Goal: Task Accomplishment & Management: Manage account settings

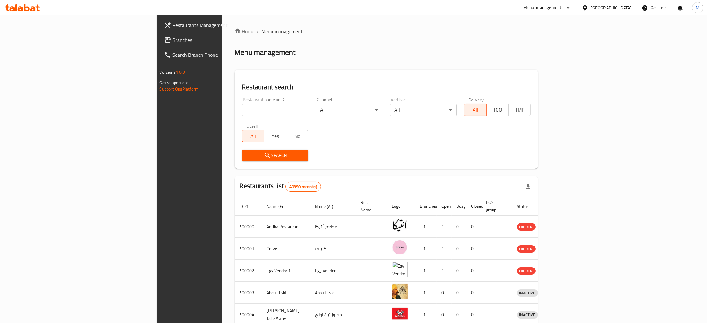
click at [173, 38] on span "Branches" at bounding box center [221, 39] width 97 height 7
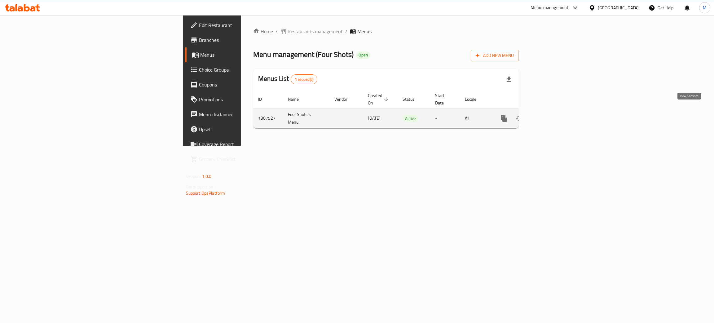
click at [553, 115] on icon "enhanced table" at bounding box center [548, 118] width 7 height 7
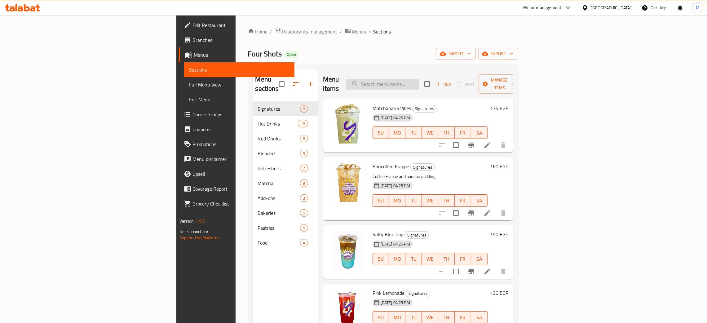
click at [419, 80] on input "search" at bounding box center [382, 84] width 73 height 11
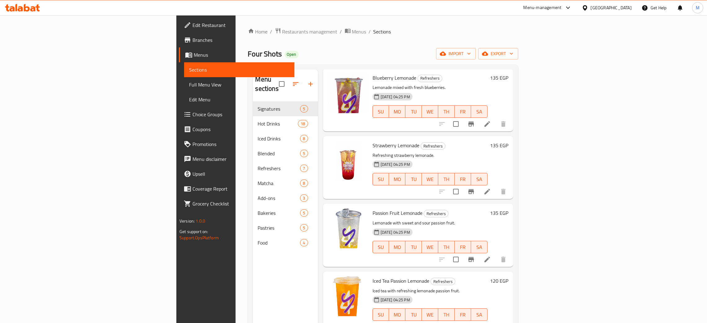
scroll to position [87, 0]
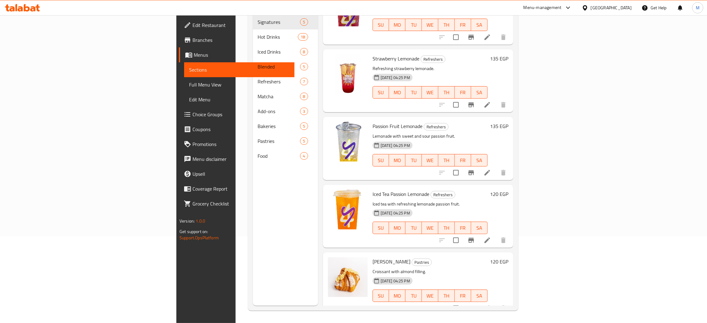
type input "mon"
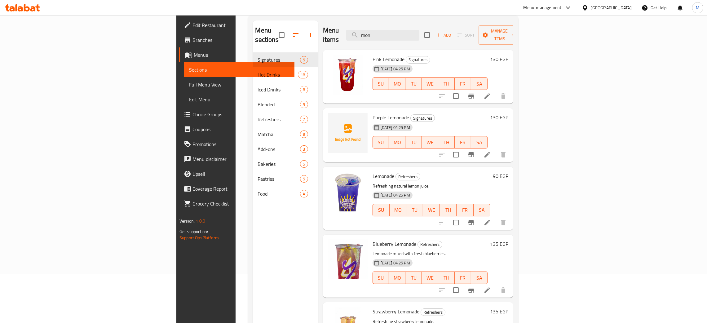
scroll to position [0, 0]
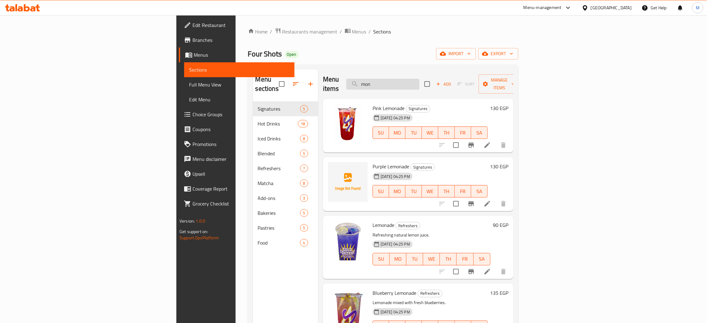
drag, startPoint x: 433, startPoint y: 82, endPoint x: 420, endPoint y: 80, distance: 12.8
click at [419, 82] on input "mon" at bounding box center [382, 84] width 73 height 11
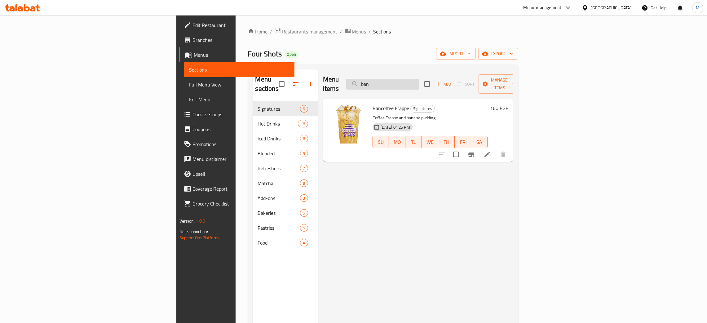
type input "ban"
drag, startPoint x: 436, startPoint y: 79, endPoint x: 419, endPoint y: 67, distance: 20.7
click at [397, 76] on div "Menu items ban Add Sort Manage items" at bounding box center [418, 83] width 190 height 29
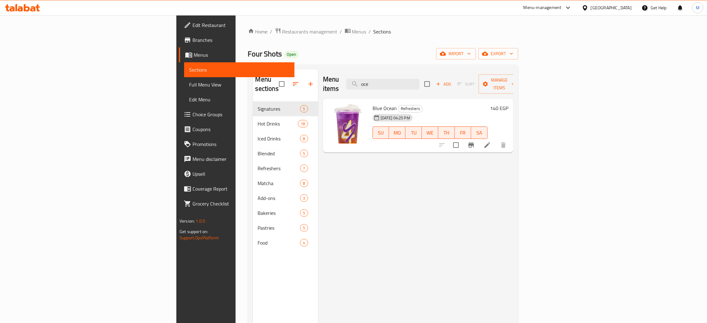
type input "oce"
drag, startPoint x: 467, startPoint y: 82, endPoint x: 401, endPoint y: 73, distance: 66.8
click at [401, 73] on div "Menu items oce Add Sort Manage items" at bounding box center [418, 83] width 190 height 29
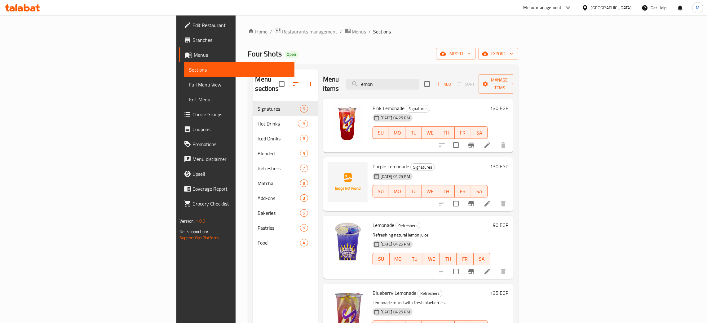
type input "emon"
drag, startPoint x: 446, startPoint y: 78, endPoint x: 355, endPoint y: 61, distance: 92.7
click at [352, 65] on div "Menu sections Signatures 5 Hot Drinks 18 Iced Drinks 8 Blended 5 Refreshers 7 M…" at bounding box center [383, 230] width 270 height 333
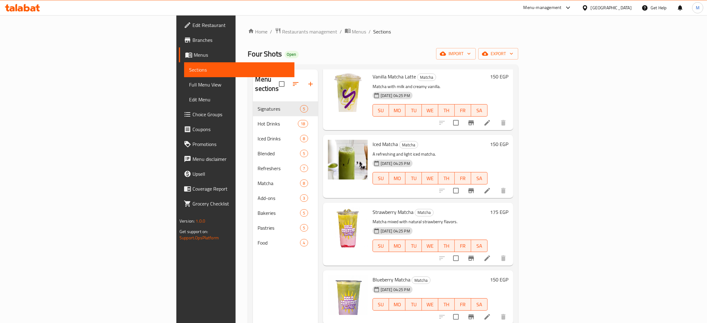
scroll to position [186, 0]
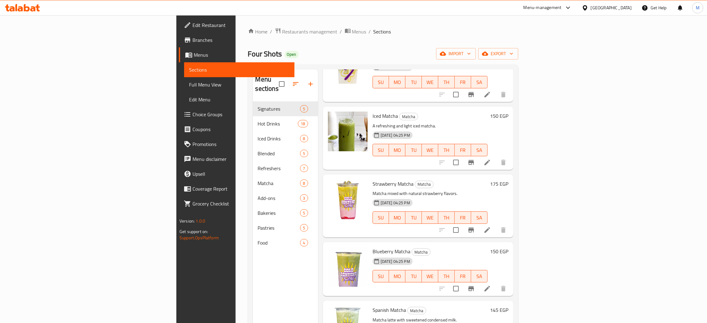
type input "mat"
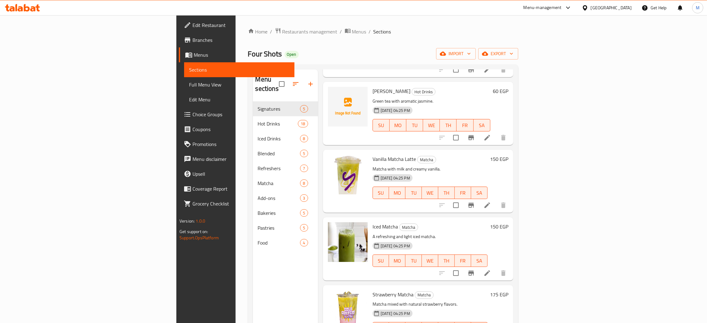
scroll to position [0, 0]
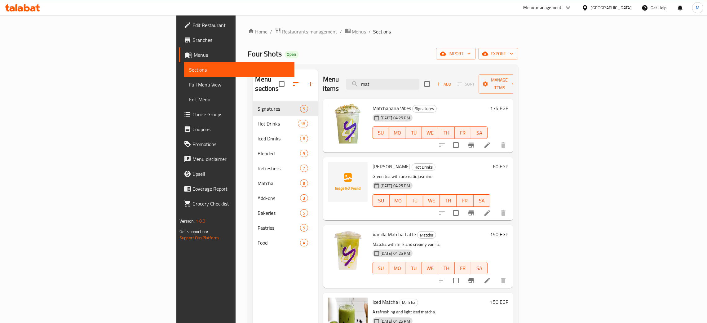
drag, startPoint x: 443, startPoint y: 80, endPoint x: 349, endPoint y: 79, distance: 93.9
click at [349, 79] on div "Menu items mat Add Sort Manage items" at bounding box center [418, 83] width 190 height 29
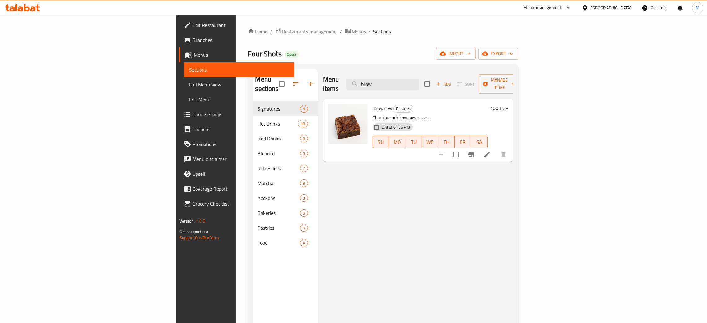
type input "brow"
drag, startPoint x: 439, startPoint y: 82, endPoint x: 405, endPoint y: 71, distance: 36.4
click at [402, 73] on div "Menu items brow Add Sort Manage items" at bounding box center [418, 83] width 190 height 29
type input "cae"
drag, startPoint x: 411, startPoint y: 79, endPoint x: 364, endPoint y: 74, distance: 47.4
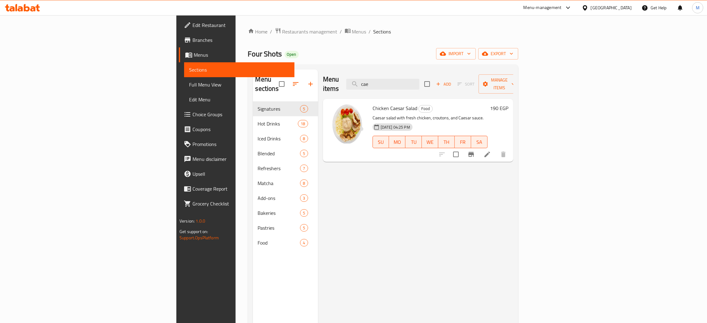
click at [365, 74] on div "Menu items cae Add Sort Manage items" at bounding box center [418, 83] width 190 height 29
type input "pes"
drag, startPoint x: 452, startPoint y: 79, endPoint x: 430, endPoint y: 57, distance: 31.6
click at [399, 72] on div "Menu items pes Add Sort Manage items" at bounding box center [418, 83] width 190 height 29
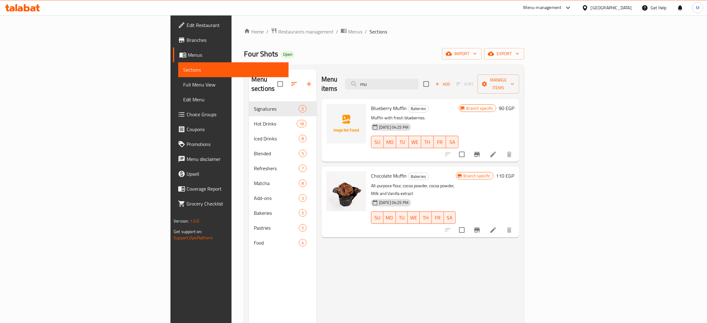
type input "mu"
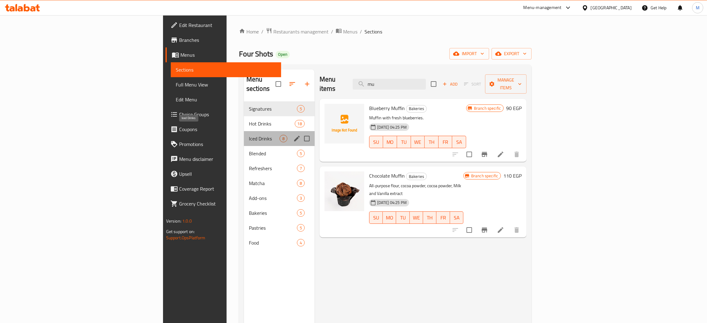
click at [249, 135] on span "Iced Drinks" at bounding box center [264, 138] width 31 height 7
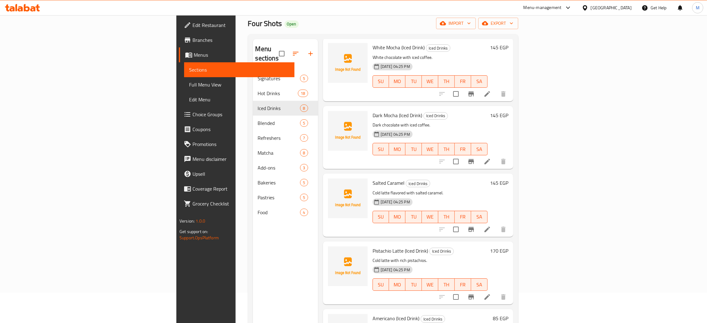
scroll to position [87, 0]
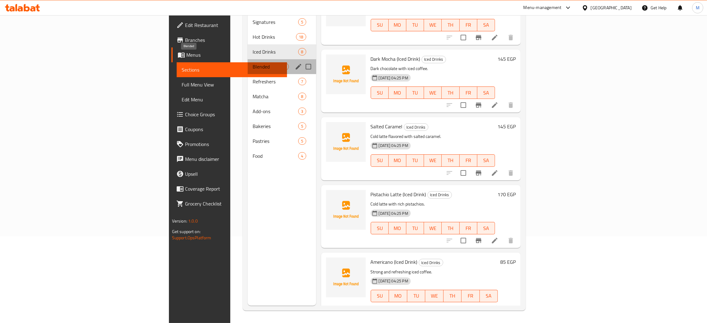
click at [253, 63] on span "Blended" at bounding box center [267, 66] width 28 height 7
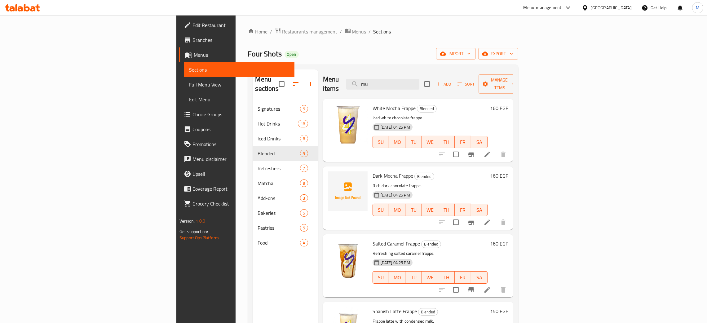
drag, startPoint x: 440, startPoint y: 77, endPoint x: 359, endPoint y: 77, distance: 81.8
click at [355, 76] on div "Menu items mu Add Sort Manage items" at bounding box center [418, 83] width 190 height 29
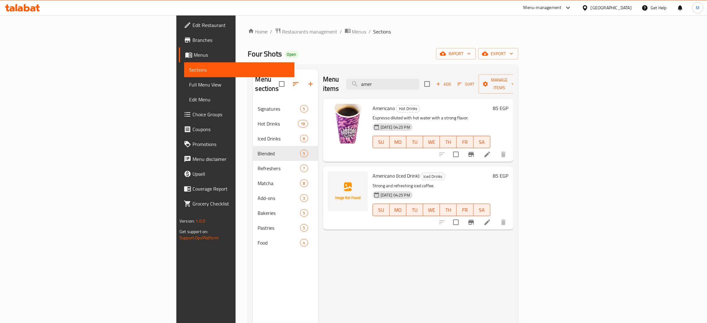
type input "amer"
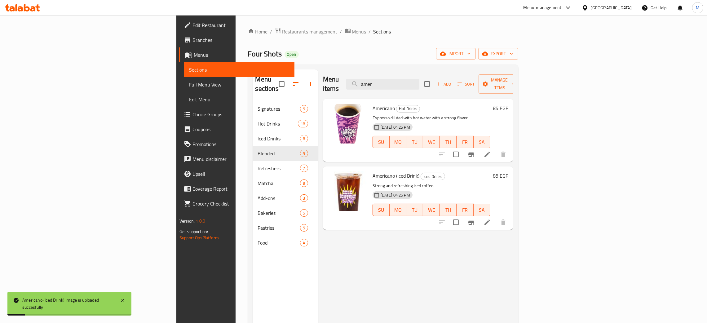
drag, startPoint x: 452, startPoint y: 83, endPoint x: 328, endPoint y: 55, distance: 126.9
click at [327, 56] on div "Home / Restaurants management / Menus / Sections Four Shots Open import export …" at bounding box center [383, 213] width 270 height 370
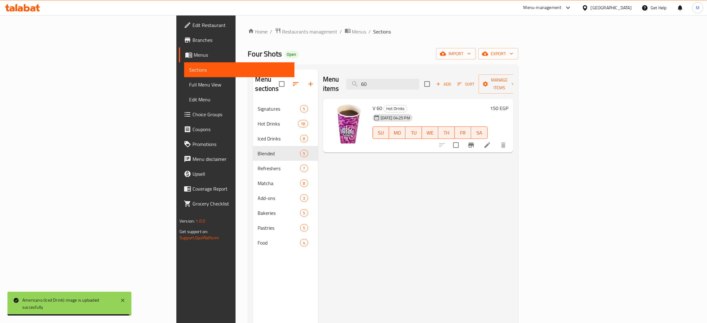
type input "60"
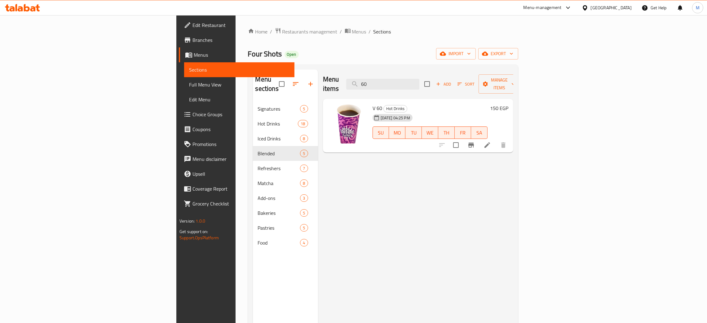
drag, startPoint x: 442, startPoint y: 83, endPoint x: 438, endPoint y: 60, distance: 23.0
click at [417, 80] on input "60" at bounding box center [382, 84] width 73 height 11
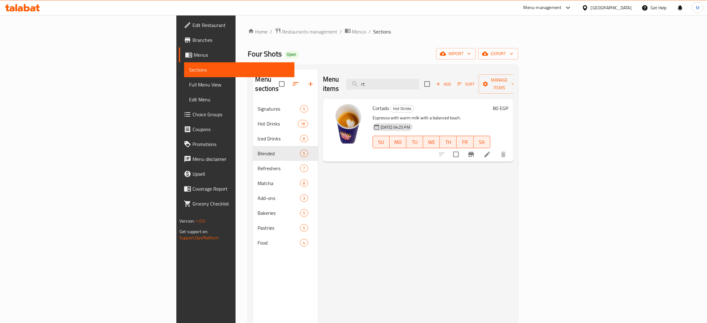
type input "rt"
drag, startPoint x: 440, startPoint y: 77, endPoint x: 406, endPoint y: 69, distance: 34.9
click at [406, 71] on div "Menu items rt Add Sort Manage items" at bounding box center [418, 83] width 190 height 29
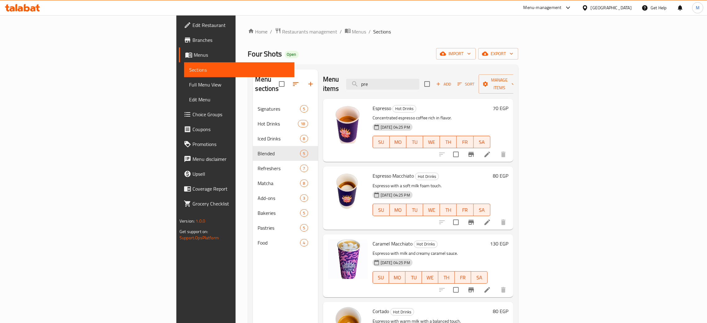
type input "pre"
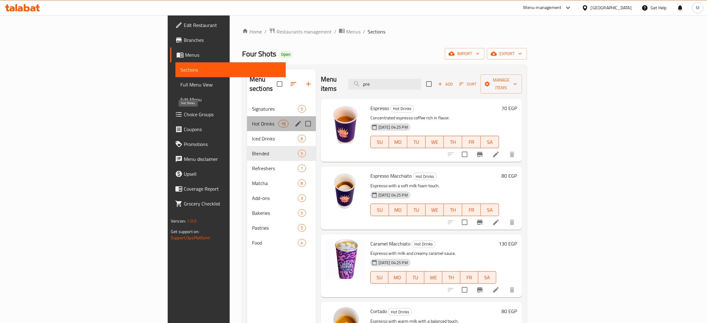
click at [252, 120] on span "Hot Drinks" at bounding box center [265, 123] width 26 height 7
click at [247, 118] on div "Hot Drinks 18" at bounding box center [281, 123] width 69 height 15
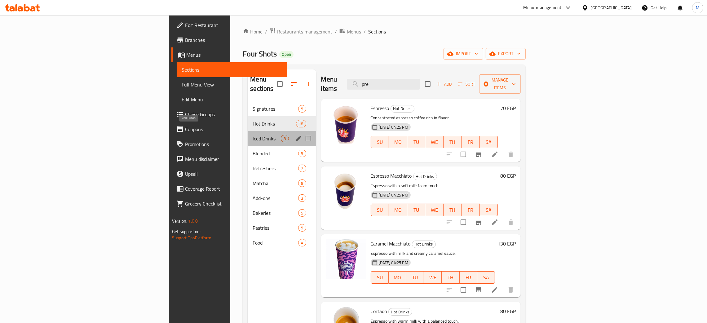
click at [253, 135] on span "Iced Drinks" at bounding box center [267, 138] width 28 height 7
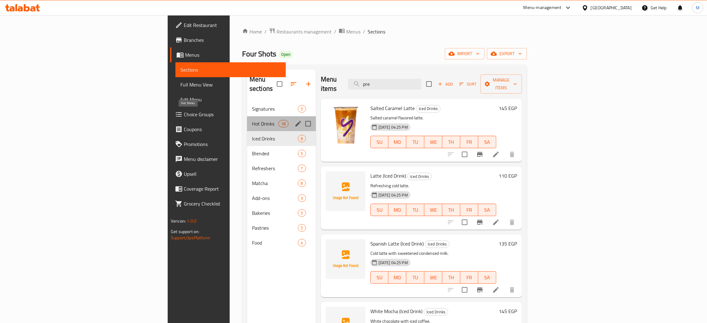
click at [252, 120] on span "Hot Drinks" at bounding box center [265, 123] width 26 height 7
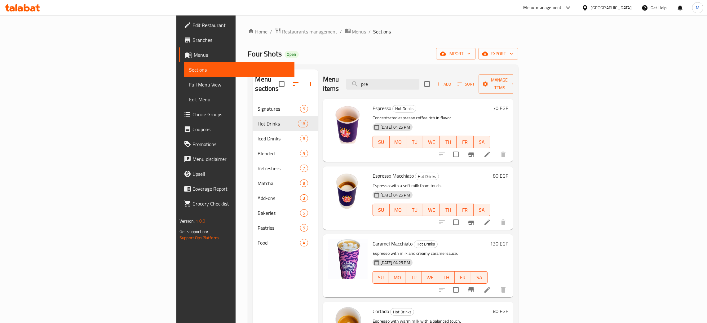
drag, startPoint x: 436, startPoint y: 78, endPoint x: 421, endPoint y: 68, distance: 18.3
click at [410, 81] on input "pre" at bounding box center [382, 84] width 73 height 11
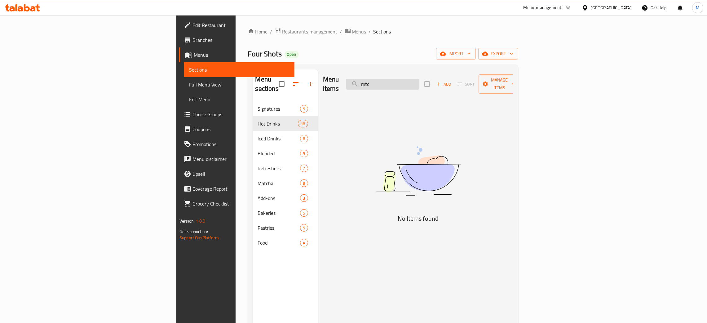
click at [419, 79] on input "mtc" at bounding box center [382, 84] width 73 height 11
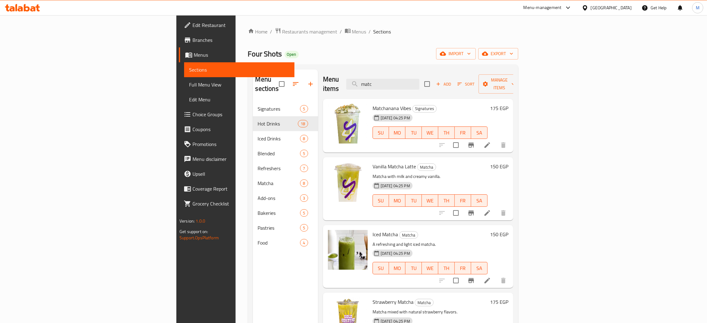
type input "matc"
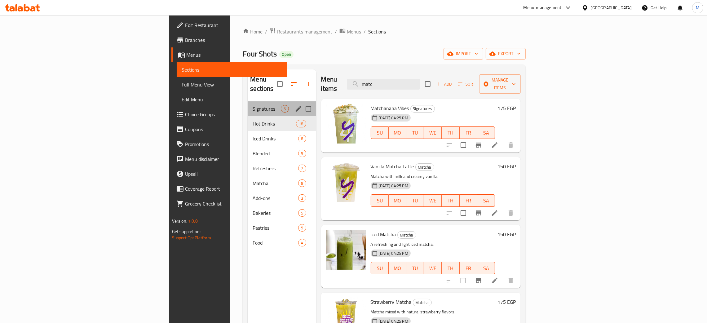
click at [248, 101] on div "Signatures 5" at bounding box center [282, 108] width 68 height 15
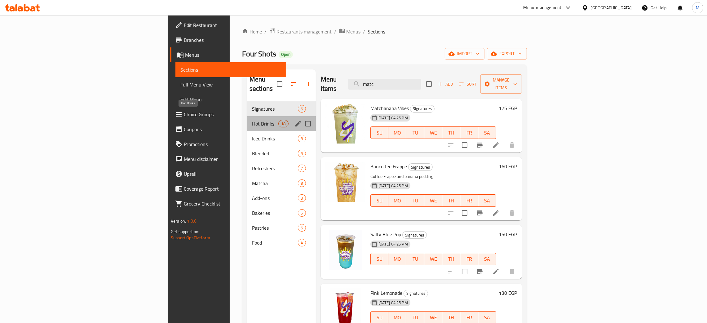
click at [252, 120] on span "Hot Drinks" at bounding box center [265, 123] width 26 height 7
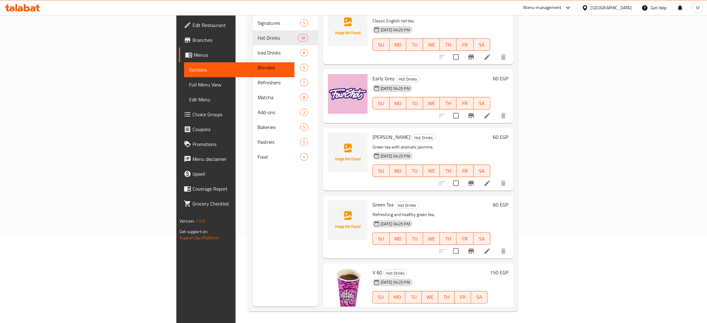
scroll to position [87, 0]
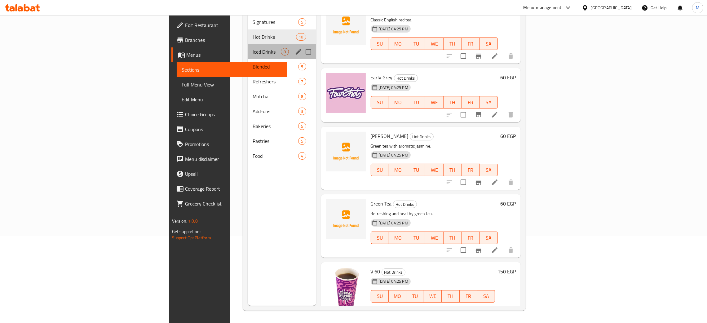
click at [248, 44] on div "Iced Drinks 8" at bounding box center [282, 51] width 68 height 15
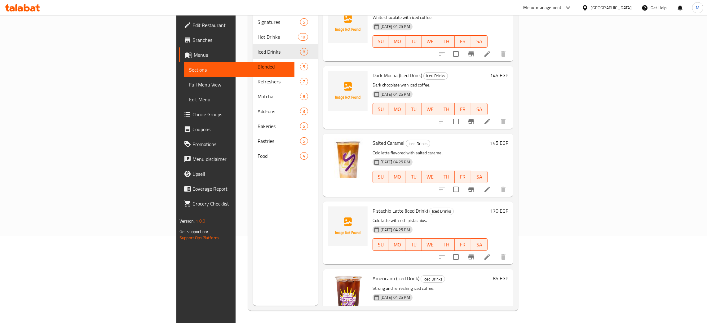
scroll to position [233, 0]
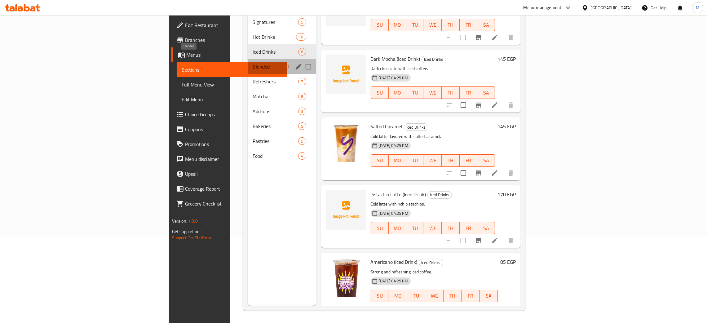
click at [253, 63] on span "Blended" at bounding box center [267, 66] width 28 height 7
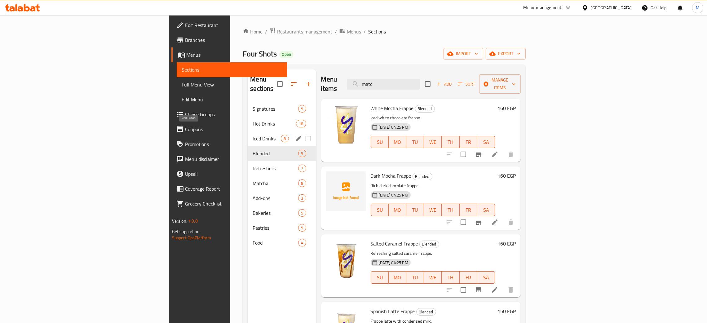
click at [253, 135] on span "Iced Drinks" at bounding box center [267, 138] width 28 height 7
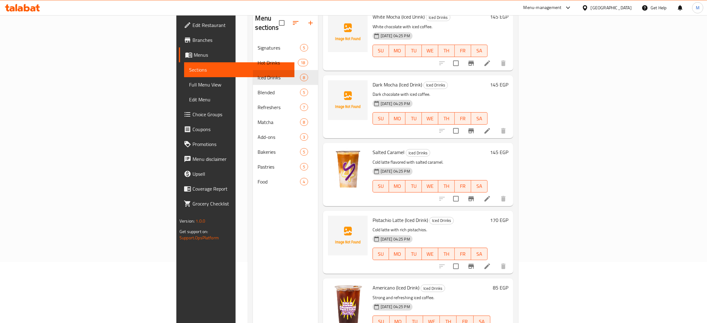
scroll to position [87, 0]
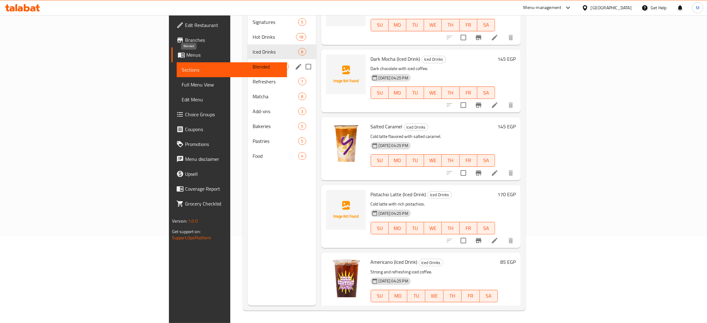
click at [253, 63] on span "Blended" at bounding box center [267, 66] width 28 height 7
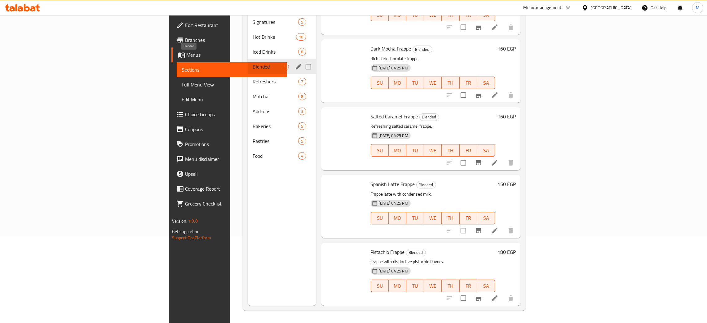
scroll to position [30, 0]
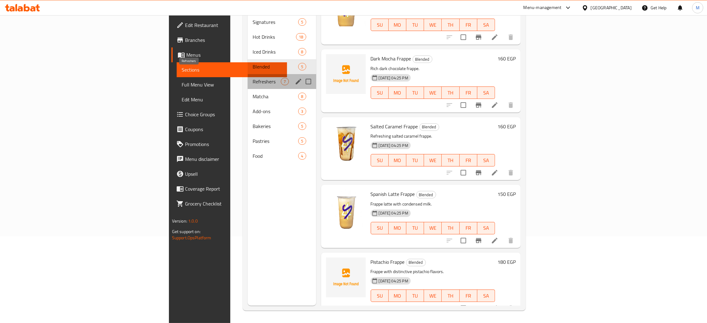
click at [253, 78] on span "Refreshers" at bounding box center [267, 81] width 28 height 7
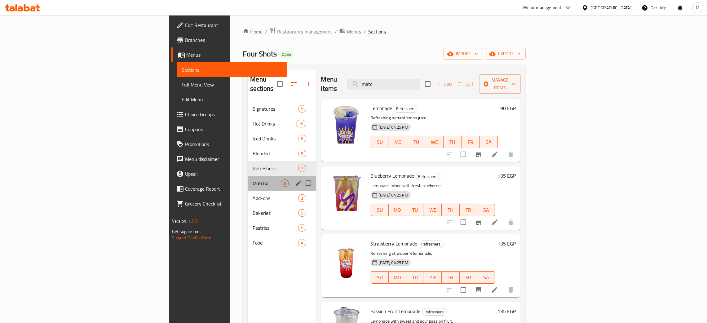
click at [248, 176] on div "Matcha 8" at bounding box center [282, 183] width 68 height 15
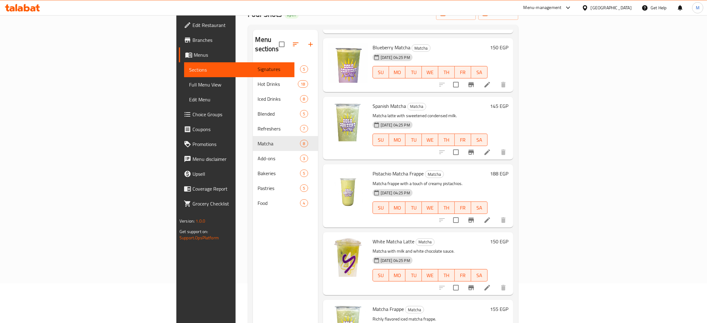
scroll to position [87, 0]
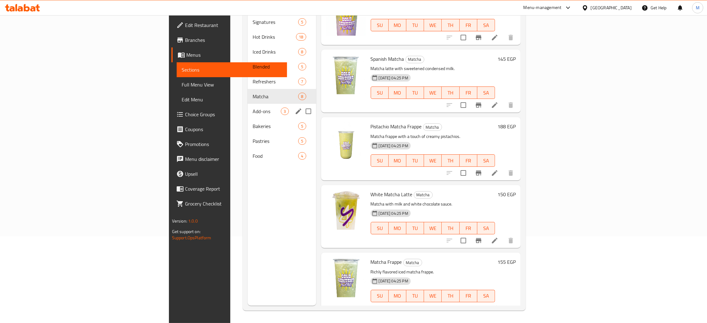
click at [248, 104] on div "Add-ons 3" at bounding box center [282, 111] width 68 height 15
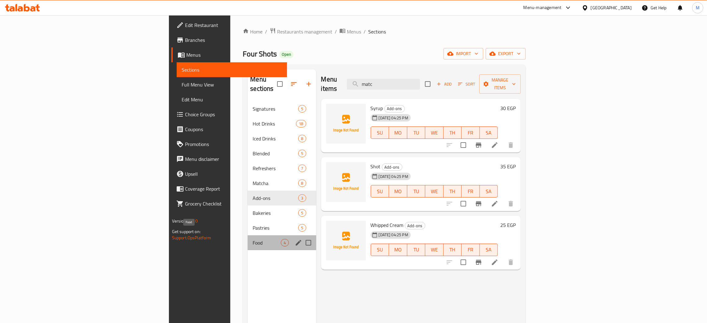
click at [253, 239] on span "Food" at bounding box center [267, 242] width 28 height 7
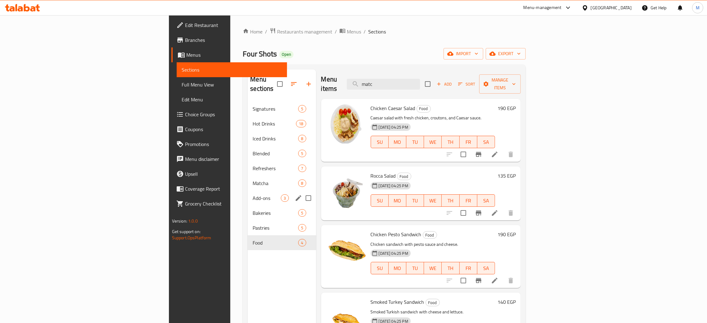
click at [248, 191] on div "Add-ons 3" at bounding box center [282, 198] width 68 height 15
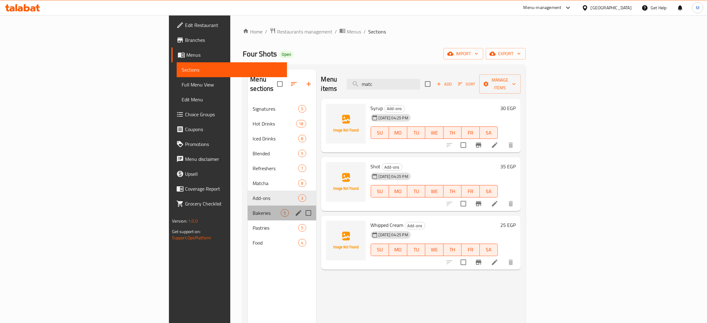
click at [248, 205] on div "Bakeries 5" at bounding box center [282, 212] width 68 height 15
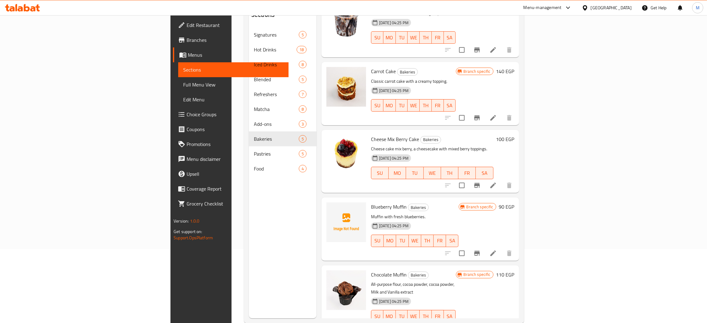
scroll to position [87, 0]
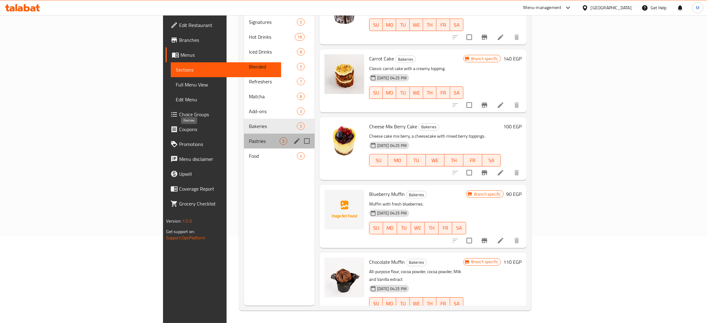
click at [249, 137] on span "Pastries" at bounding box center [264, 140] width 31 height 7
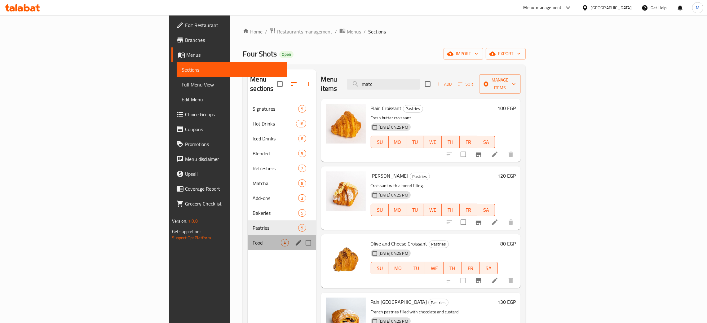
click at [248, 235] on div "Food 4" at bounding box center [282, 242] width 68 height 15
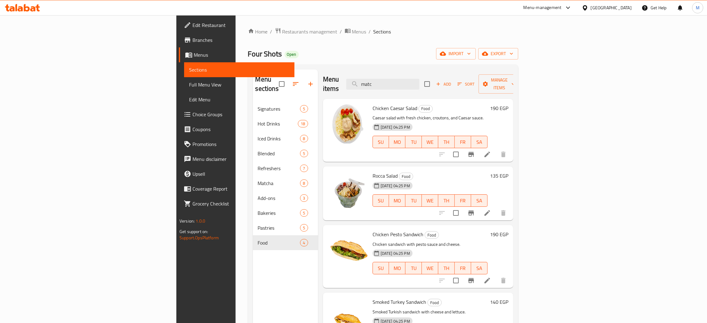
click at [189, 82] on span "Full Menu View" at bounding box center [239, 84] width 100 height 7
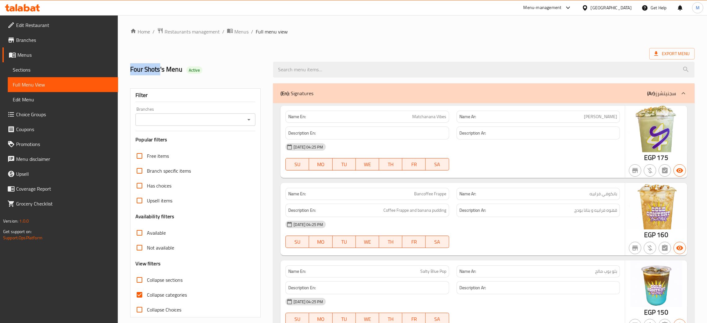
drag, startPoint x: 159, startPoint y: 72, endPoint x: 127, endPoint y: 75, distance: 32.1
click at [127, 75] on div "Four Shots's Menu Active" at bounding box center [197, 70] width 143 height 28
copy h2 "Four Shots"
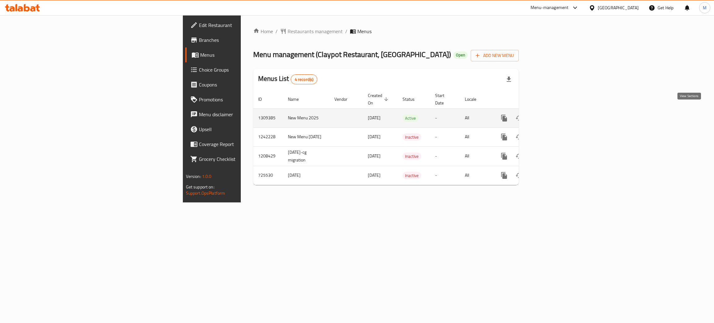
click at [553, 114] on icon "enhanced table" at bounding box center [548, 117] width 7 height 7
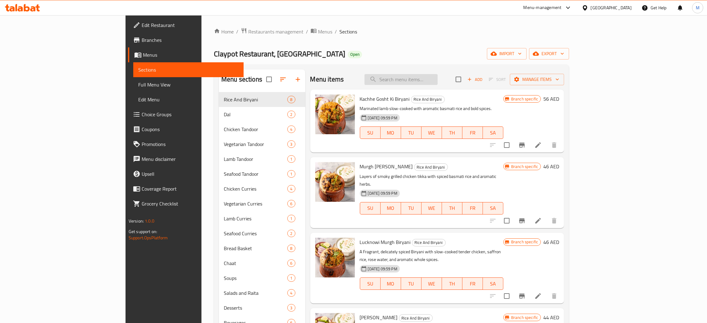
click at [433, 83] on input "search" at bounding box center [400, 79] width 73 height 11
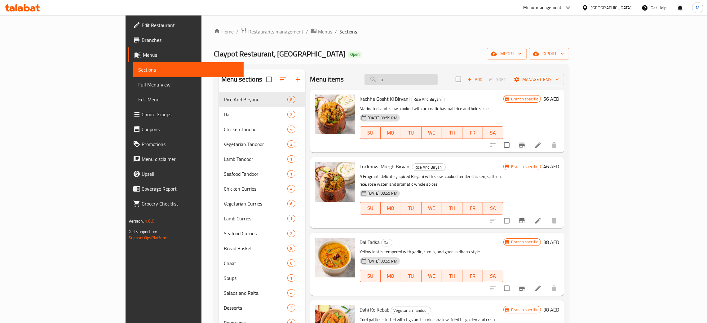
type input "loo"
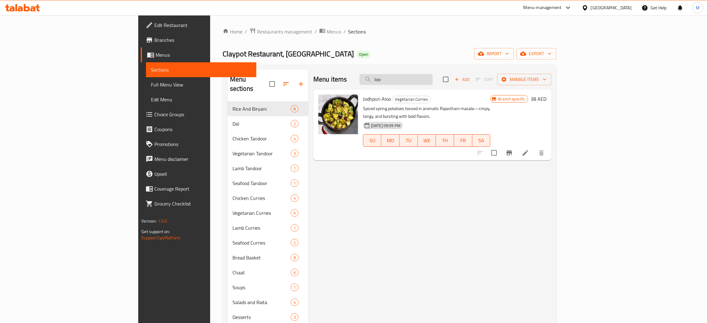
drag, startPoint x: 436, startPoint y: 79, endPoint x: 419, endPoint y: 77, distance: 17.8
click at [419, 77] on input "loo" at bounding box center [396, 79] width 73 height 11
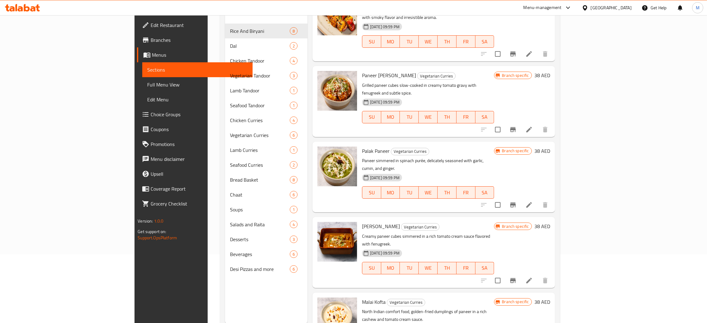
scroll to position [87, 0]
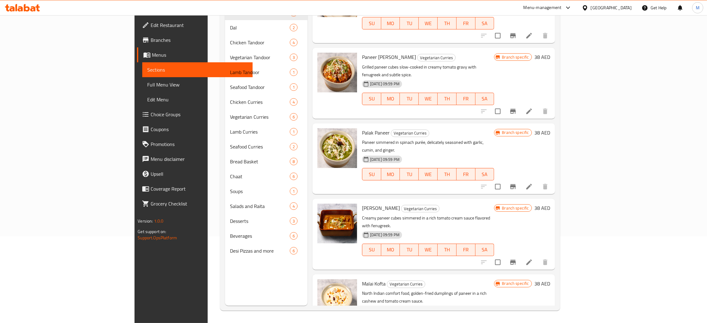
type input "pane"
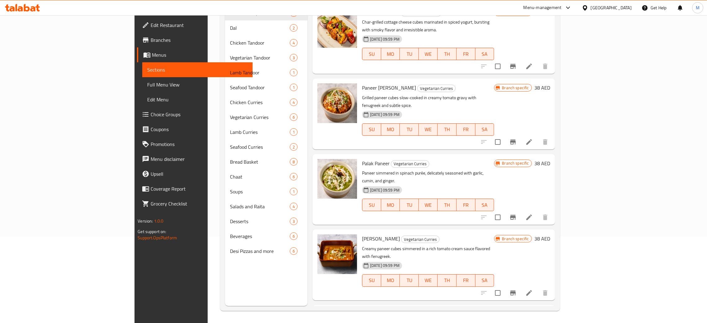
scroll to position [0, 0]
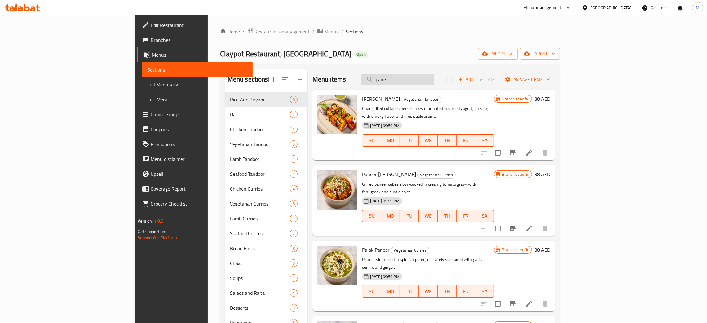
drag, startPoint x: 444, startPoint y: 80, endPoint x: 421, endPoint y: 81, distance: 23.0
click at [421, 81] on input "pane" at bounding box center [397, 79] width 73 height 11
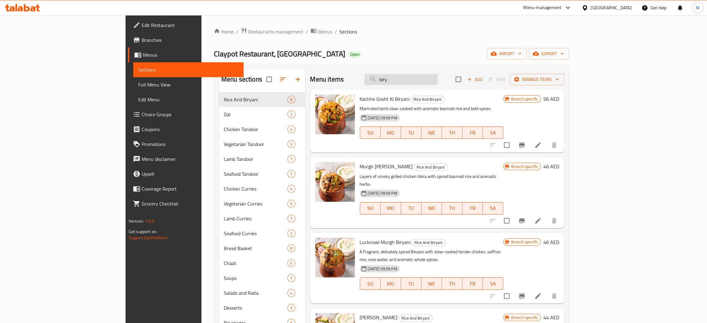
click at [433, 77] on input "biry" at bounding box center [400, 79] width 73 height 11
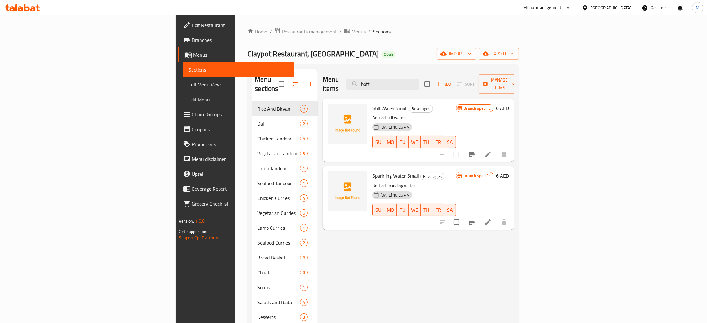
type input "bott"
click at [188, 81] on span "Full Menu View" at bounding box center [238, 84] width 100 height 7
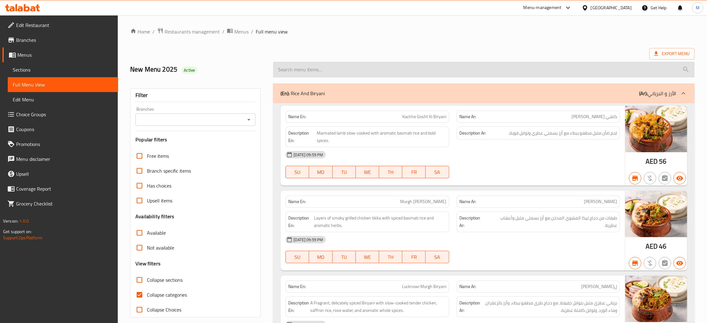
click at [312, 66] on input "search" at bounding box center [483, 70] width 421 height 16
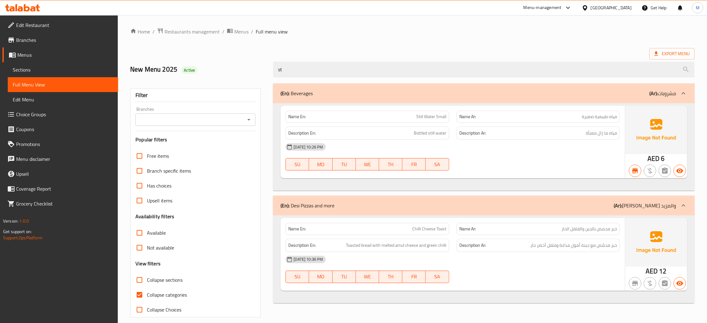
type input "s"
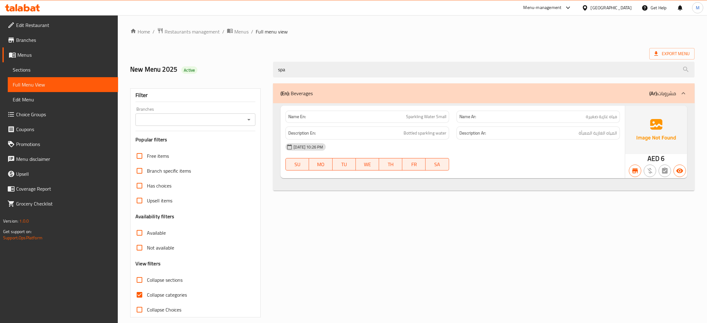
type input "spar"
drag, startPoint x: 289, startPoint y: 71, endPoint x: 267, endPoint y: 68, distance: 22.4
click at [267, 68] on div "New Menu 2025 Active spar" at bounding box center [412, 70] width 572 height 28
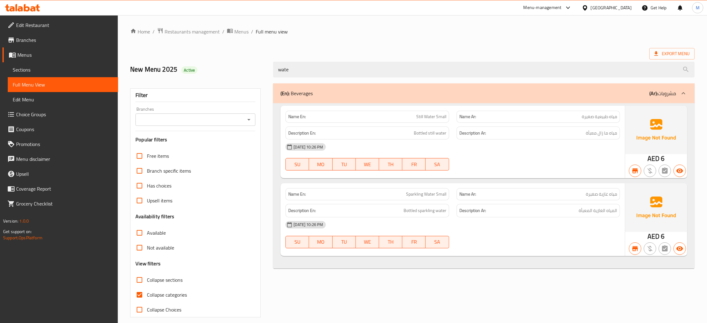
type input "wate"
click at [36, 68] on span "Sections" at bounding box center [63, 69] width 100 height 7
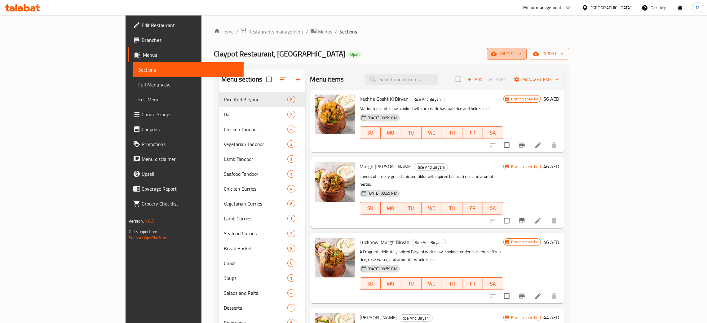
click at [522, 51] on span "import" at bounding box center [507, 54] width 30 height 8
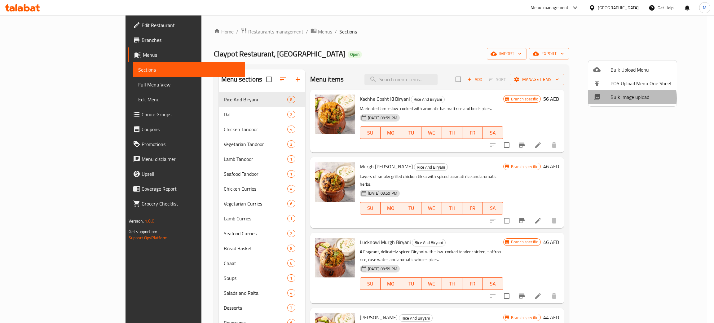
click at [624, 98] on span "Bulk Image upload" at bounding box center [641, 96] width 61 height 7
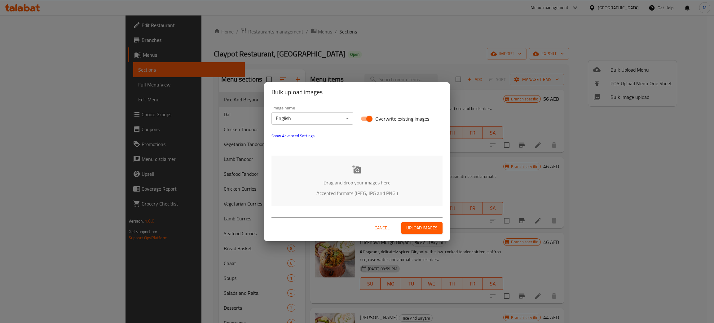
click at [354, 183] on p "Drag and drop your images here" at bounding box center [357, 182] width 152 height 7
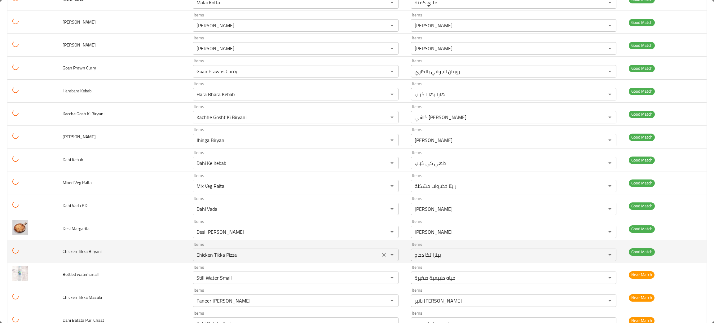
scroll to position [465, 0]
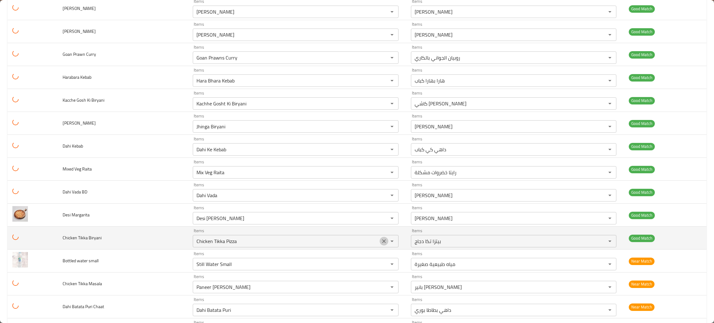
click at [382, 243] on icon "Clear" at bounding box center [384, 241] width 4 height 4
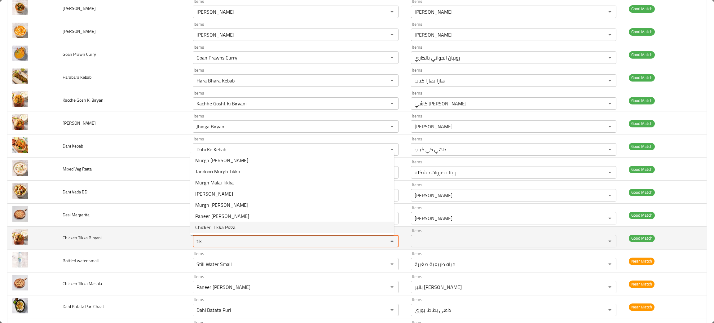
click at [379, 232] on Biryani-option-6 "Chicken Tikka Pizza" at bounding box center [292, 227] width 204 height 11
type Biryani "Chicken Tikka Pizza"
type Biryani-ar "بيتزا تكا دجاج"
type Biryani "C"
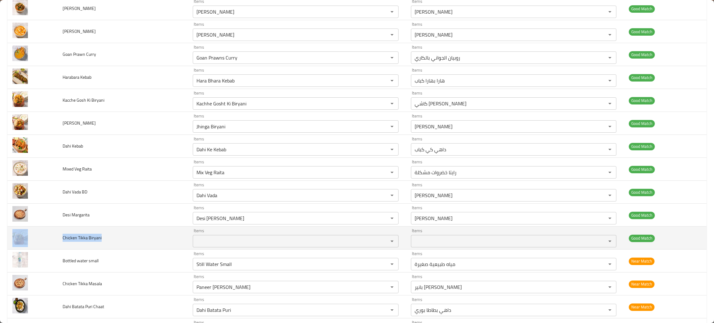
drag, startPoint x: 113, startPoint y: 240, endPoint x: 57, endPoint y: 239, distance: 56.1
click at [57, 239] on tr "Chicken Tikka Biryani Items Items Items Items Good Match" at bounding box center [356, 238] width 699 height 23
copy tr "Chicken Tikka Biryani"
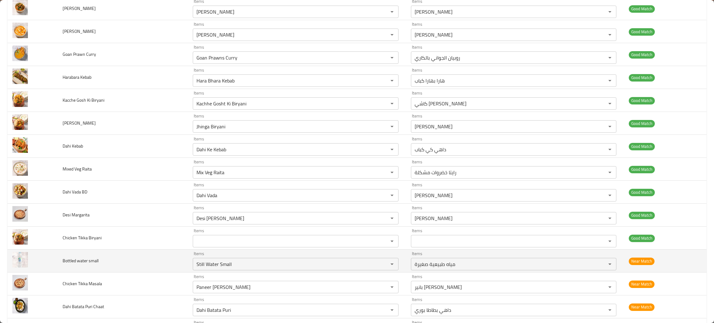
click at [156, 269] on td "Bottled water small" at bounding box center [123, 260] width 130 height 23
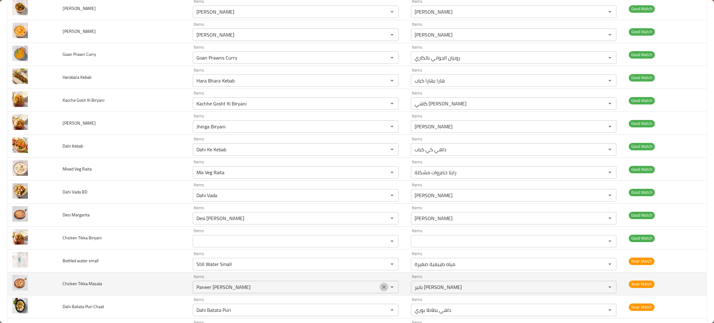
click at [381, 287] on icon "Clear" at bounding box center [384, 287] width 6 height 6
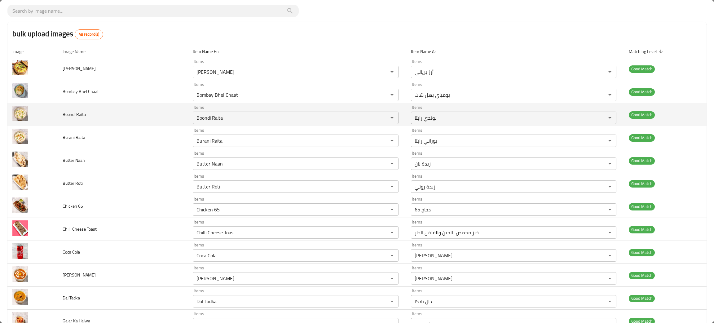
scroll to position [0, 0]
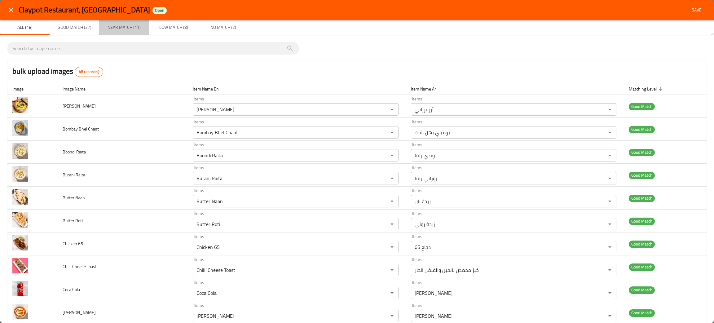
click at [123, 29] on span "Near Match (11)" at bounding box center [124, 28] width 42 height 8
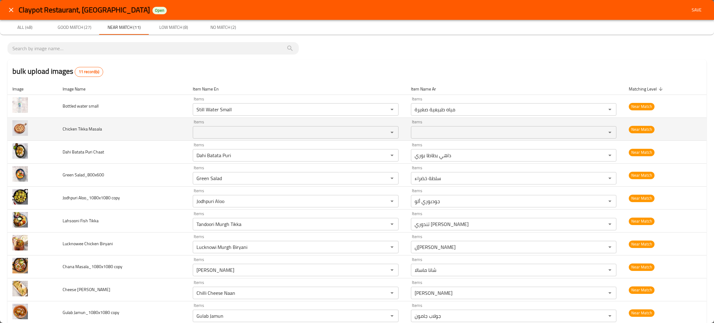
click at [232, 138] on div "Items" at bounding box center [295, 132] width 205 height 12
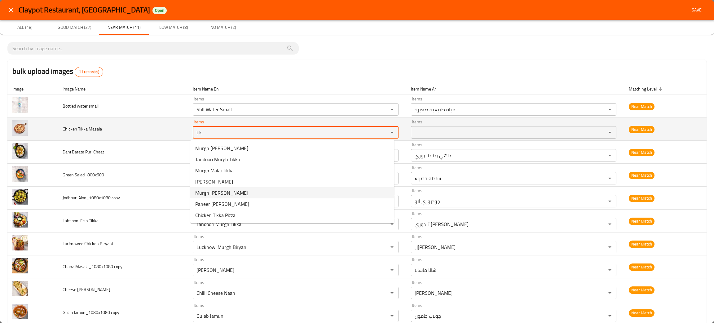
type Masala "tik"
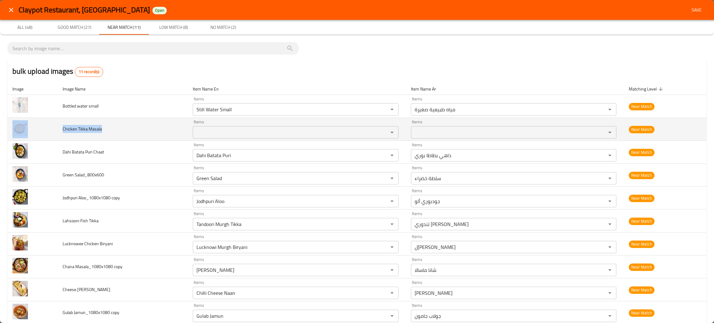
drag, startPoint x: 108, startPoint y: 130, endPoint x: 52, endPoint y: 133, distance: 55.2
click at [52, 133] on tr "Chicken Tikka Masala Items Items Items Items Near Match" at bounding box center [356, 129] width 699 height 23
copy tr "Chicken Tikka Masala"
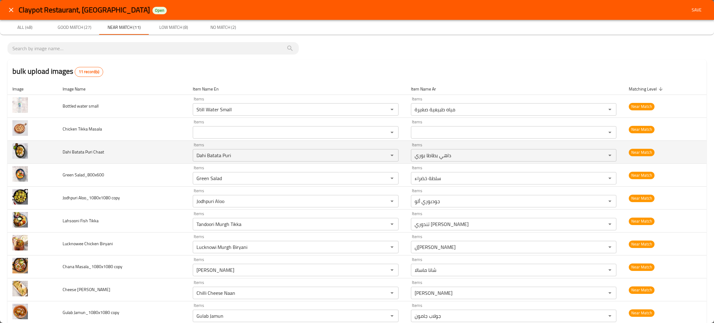
click at [165, 148] on td "Dahi Batata Puri Chaat" at bounding box center [123, 152] width 130 height 23
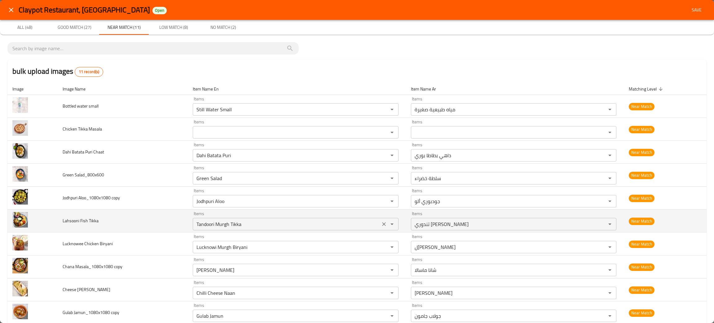
click at [382, 224] on icon "Clear" at bounding box center [384, 224] width 4 height 4
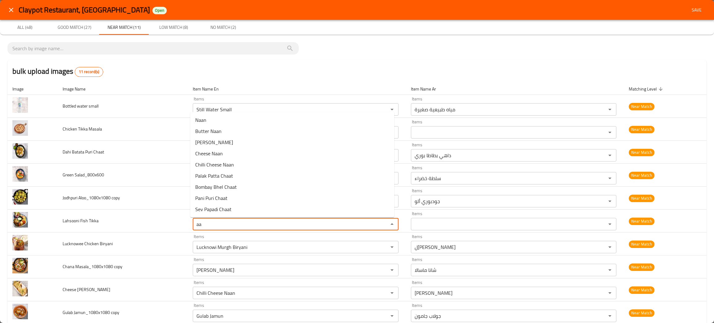
type Tikka "a"
type Tikka "lah"
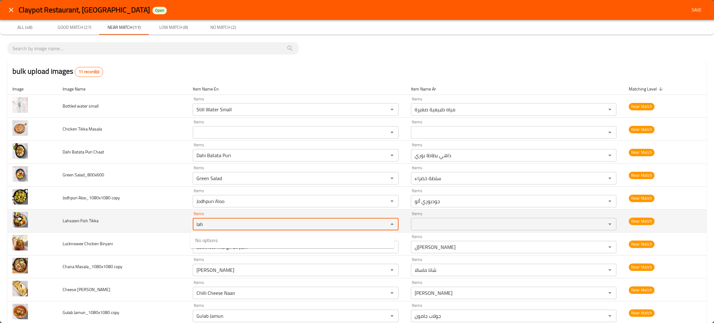
drag, startPoint x: 213, startPoint y: 224, endPoint x: 174, endPoint y: 219, distance: 38.4
click at [174, 219] on tr "Lahsooni Fish Tikka Items lah Items Items Items Near Match" at bounding box center [356, 221] width 699 height 23
type Tikka "fis"
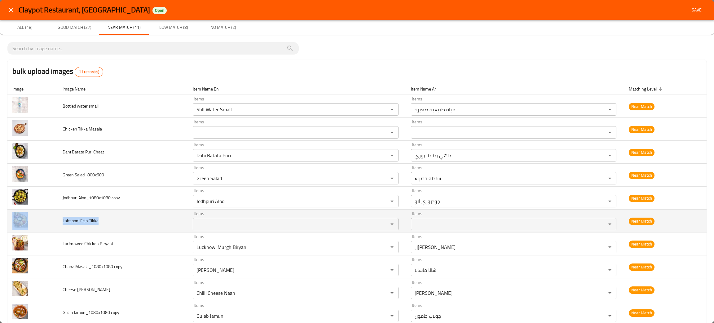
drag, startPoint x: 112, startPoint y: 219, endPoint x: 44, endPoint y: 220, distance: 67.9
click at [44, 220] on tr "Lahsooni Fish Tikka Items Items Items Items Near Match" at bounding box center [356, 221] width 699 height 23
copy tr "Lahsooni Fish Tikka"
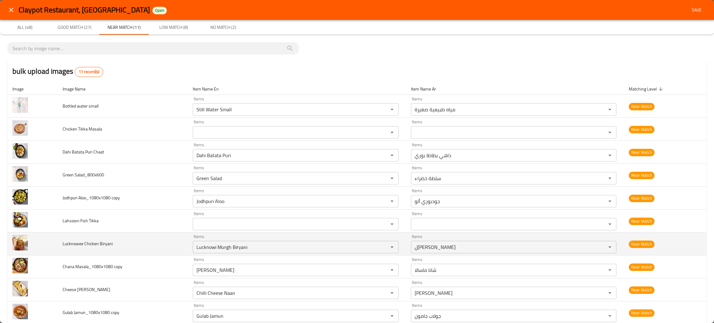
click at [119, 238] on td "Lucknowee Chicken Biryani" at bounding box center [123, 243] width 130 height 23
click at [381, 248] on icon "Clear" at bounding box center [384, 247] width 6 height 6
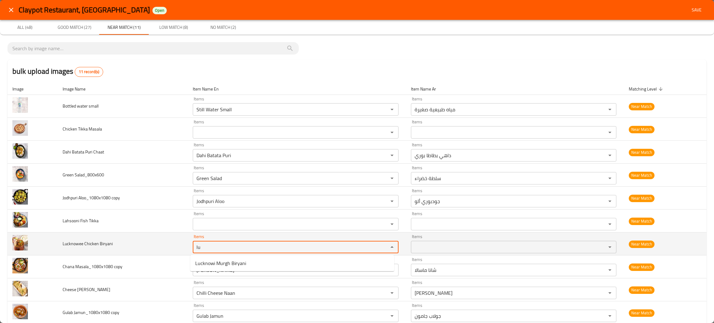
type Biryani "lu"
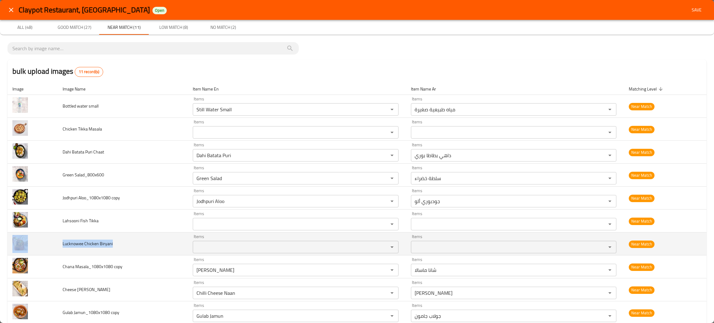
drag, startPoint x: 141, startPoint y: 245, endPoint x: 44, endPoint y: 253, distance: 97.0
click at [44, 253] on tr "Lucknowee Chicken Biryani Items Items Items Items Near Match" at bounding box center [356, 243] width 699 height 23
copy tr "Lucknowee Chicken Biryani"
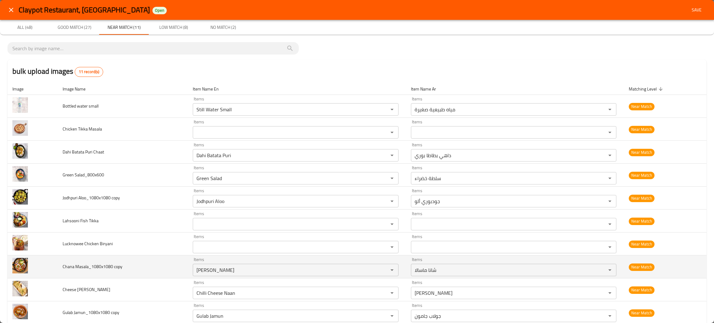
click at [131, 268] on td "Chana Masala_1080x1080 copy" at bounding box center [123, 266] width 130 height 23
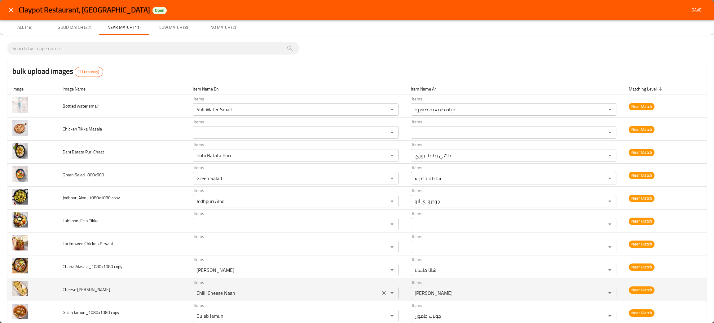
scroll to position [37, 0]
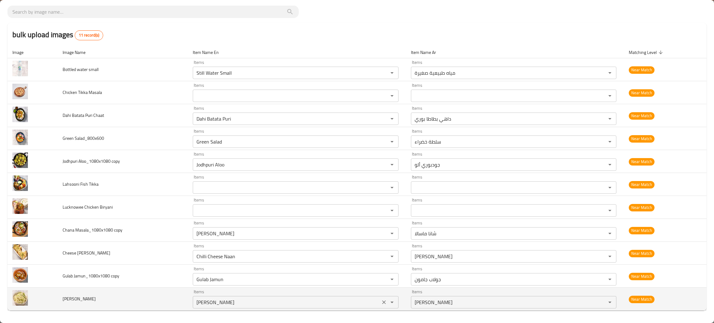
click at [382, 301] on icon "Clear" at bounding box center [384, 302] width 4 height 4
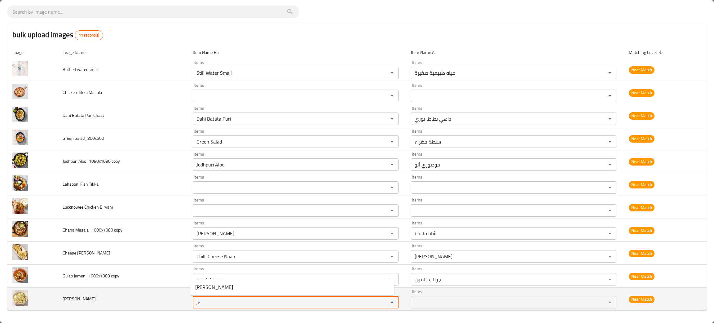
type Rice "je"
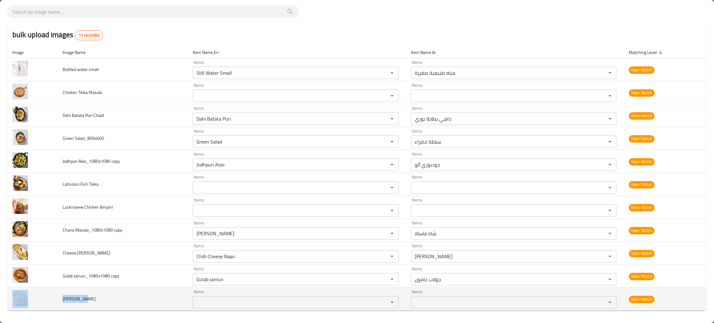
drag, startPoint x: 83, startPoint y: 298, endPoint x: 50, endPoint y: 303, distance: 33.2
click at [50, 303] on tr "Jeera Rice Items Items Items Items Near Match" at bounding box center [356, 299] width 699 height 23
copy tr "Jeera Rice"
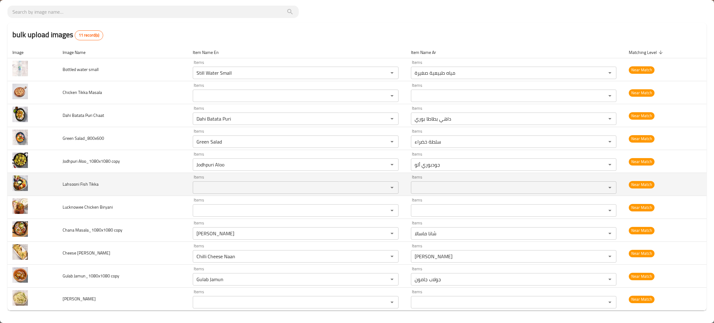
click at [135, 193] on td "Lahsooni Fish Tikka" at bounding box center [123, 184] width 130 height 23
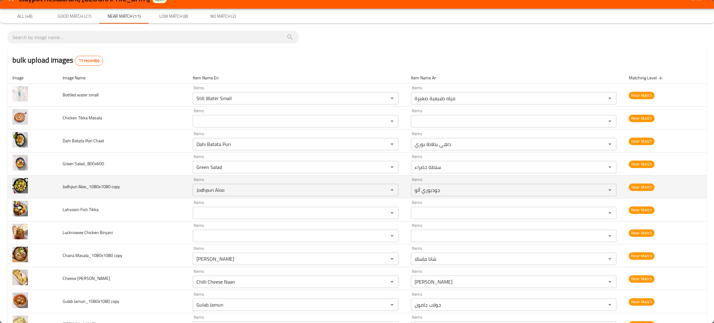
scroll to position [0, 0]
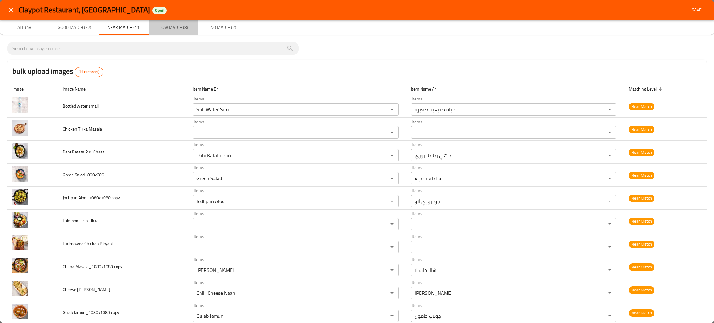
click at [172, 29] on span "Low Match (8)" at bounding box center [173, 28] width 42 height 8
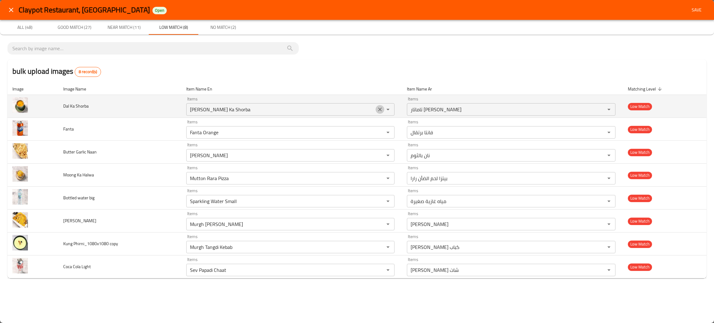
click at [379, 109] on icon "Clear" at bounding box center [380, 109] width 6 height 6
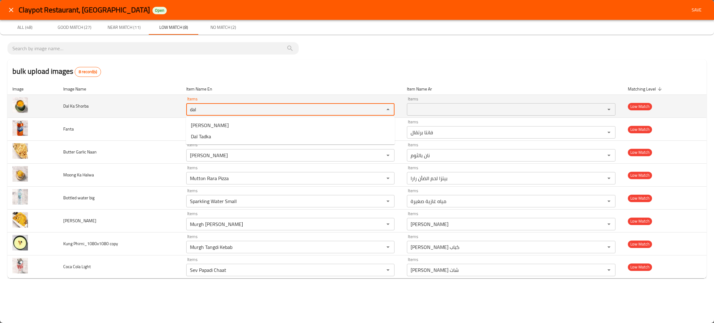
type Shorba "dal"
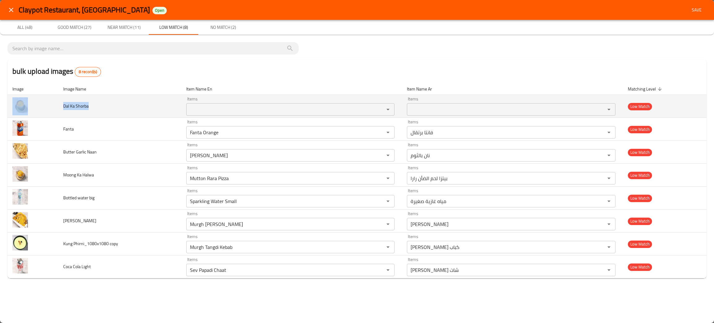
drag, startPoint x: 101, startPoint y: 108, endPoint x: 51, endPoint y: 107, distance: 50.8
click at [51, 107] on tr "Dal Ka Shorba Items Items Items Items Low Match" at bounding box center [356, 106] width 699 height 23
copy tr "Dal Ka Shorba"
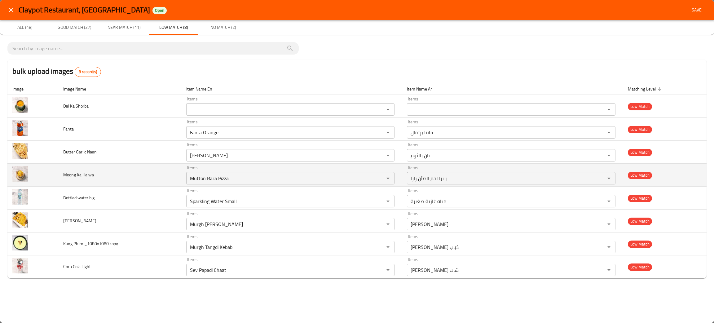
click at [131, 176] on td "Moong Ka Halwa" at bounding box center [119, 175] width 123 height 23
click at [378, 179] on icon "Clear" at bounding box center [380, 178] width 6 height 6
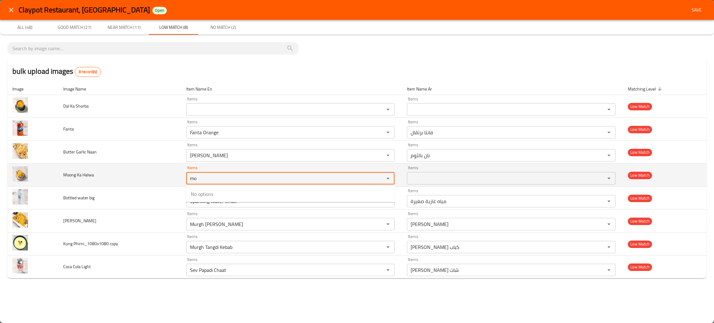
type Halwa "m"
type Halwa "hal"
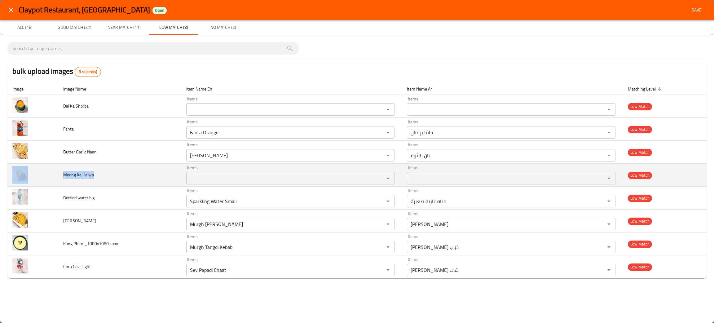
drag, startPoint x: 99, startPoint y: 179, endPoint x: 52, endPoint y: 175, distance: 47.3
click at [52, 175] on tr "Moong Ka Halwa Items Items Items Items Low Match" at bounding box center [356, 175] width 699 height 23
copy tr "Moong Ka Halwa"
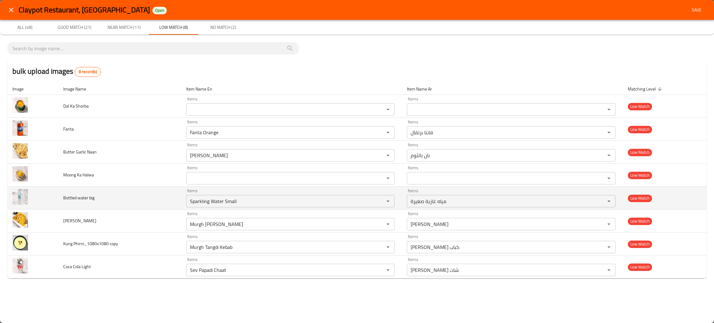
click at [168, 196] on td "Bottled water big" at bounding box center [119, 198] width 123 height 23
click at [380, 204] on icon "Clear" at bounding box center [380, 201] width 6 height 6
drag, startPoint x: 104, startPoint y: 200, endPoint x: 47, endPoint y: 195, distance: 56.6
click at [47, 195] on tr "Bottled water big Items Items Items Items Low Match" at bounding box center [356, 198] width 699 height 23
copy tr "Bottled water big"
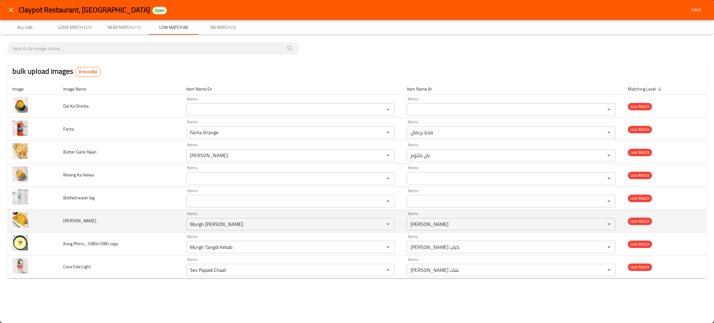
click at [139, 221] on td "[PERSON_NAME]" at bounding box center [119, 221] width 123 height 23
click at [382, 224] on icon "Clear" at bounding box center [380, 224] width 6 height 6
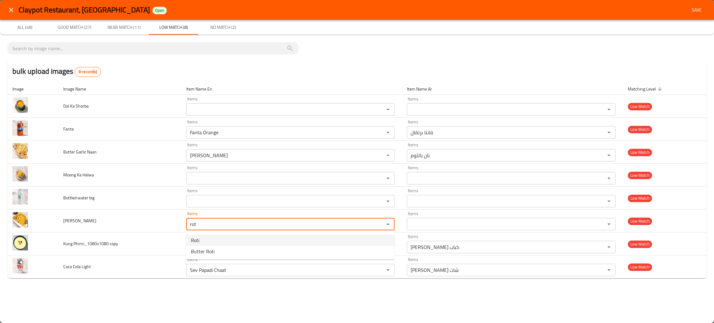
click at [210, 240] on Roti-option-0 "Roti" at bounding box center [290, 240] width 209 height 11
type Roti "Roti"
type Roti-ar "روتي"
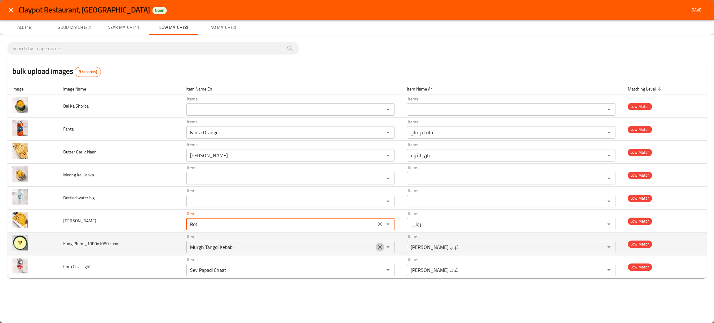
click at [382, 247] on icon "Clear" at bounding box center [380, 247] width 6 height 6
type Roti "Roti"
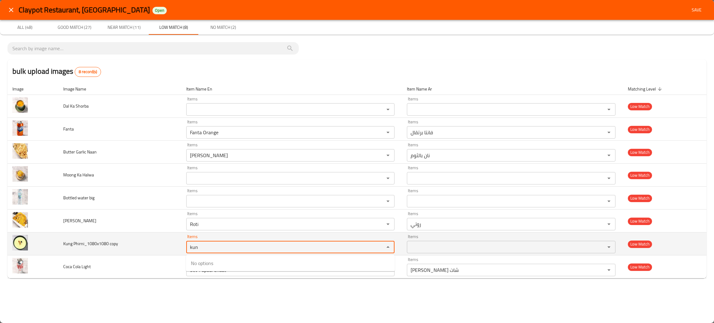
type copy "kun"
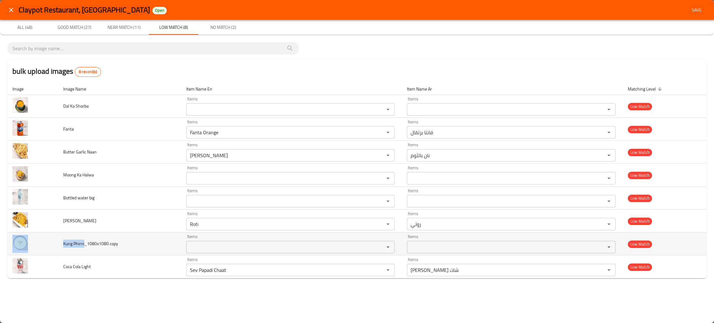
drag, startPoint x: 84, startPoint y: 243, endPoint x: 57, endPoint y: 244, distance: 27.0
click at [57, 244] on tr "Kung Phirni_1080x1080 copy Items Items Items Items Low Match" at bounding box center [356, 243] width 699 height 23
copy tr "Kung Phirni"
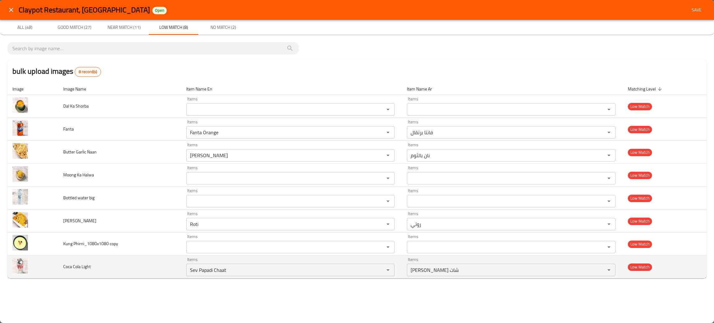
click at [122, 265] on td "Coca Cola Light" at bounding box center [119, 266] width 123 height 23
click at [379, 271] on icon "Clear" at bounding box center [380, 270] width 6 height 6
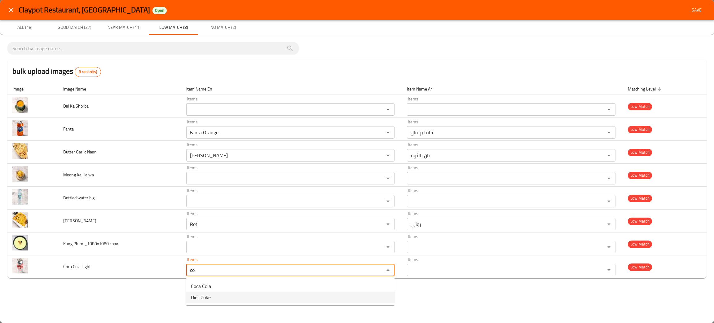
click at [209, 296] on span "Diet Coke" at bounding box center [201, 296] width 20 height 7
type Light "Diet Coke"
type Light-ar "كوكا [PERSON_NAME]"
type Light "Diet Coke"
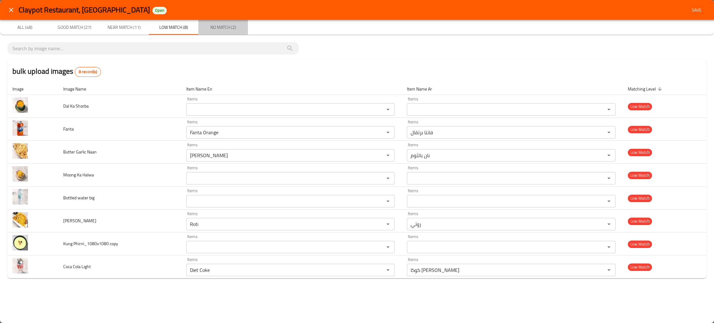
click at [211, 30] on span "No Match (2)" at bounding box center [223, 28] width 42 height 8
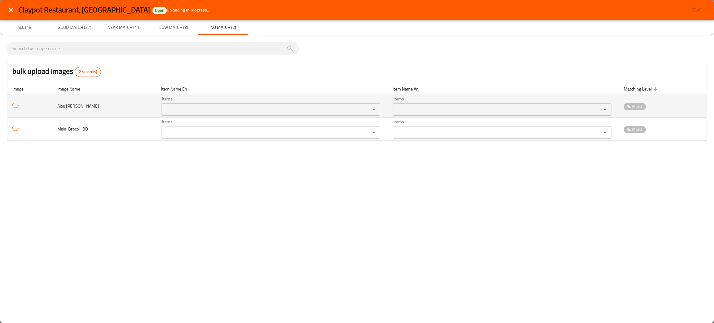
click at [174, 111] on Kulcha "Items" at bounding box center [261, 109] width 197 height 9
drag, startPoint x: 111, startPoint y: 105, endPoint x: 53, endPoint y: 109, distance: 57.8
click at [53, 109] on tr "Aloo Paneer Kulcha Items Items Items Items No Match" at bounding box center [356, 106] width 699 height 23
copy tr "Aloo [PERSON_NAME]"
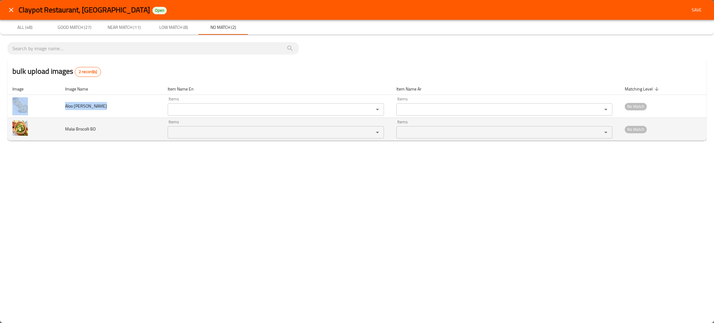
click at [200, 125] on div "Items Items" at bounding box center [276, 129] width 216 height 19
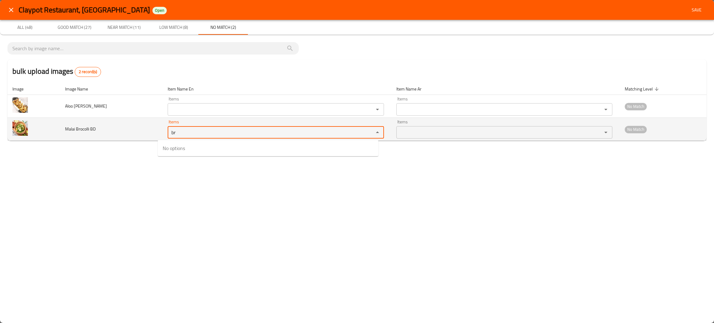
type BD "br"
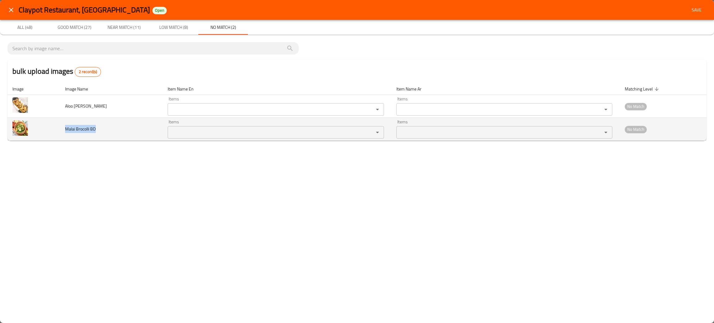
drag, startPoint x: 118, startPoint y: 131, endPoint x: 64, endPoint y: 130, distance: 54.3
click at [64, 130] on td "Malai Brocolli BD" at bounding box center [111, 129] width 103 height 23
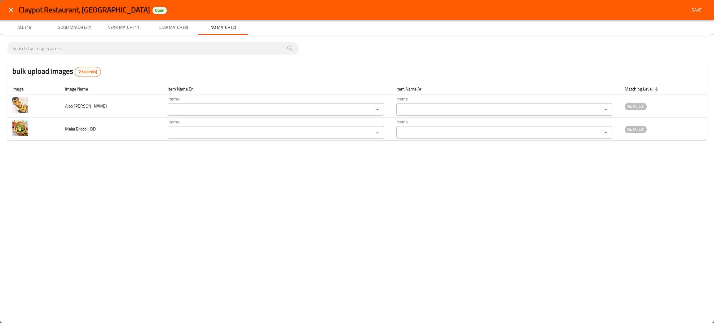
click at [147, 174] on div "Claypot Restaurant, Abu Shagara Open Save All (48) Good Match (27) Near Match (…" at bounding box center [357, 161] width 714 height 323
click at [697, 9] on span "Save" at bounding box center [696, 10] width 15 height 8
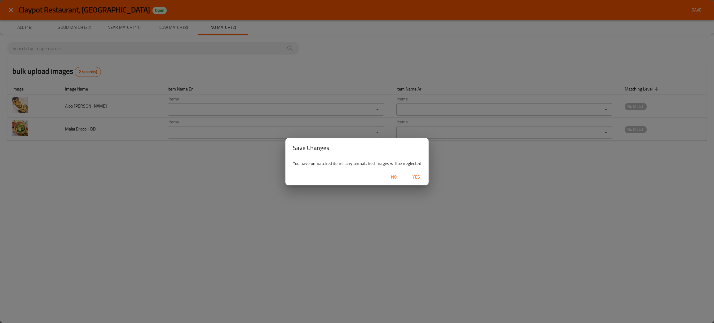
click at [420, 177] on span "Yes" at bounding box center [416, 177] width 15 height 8
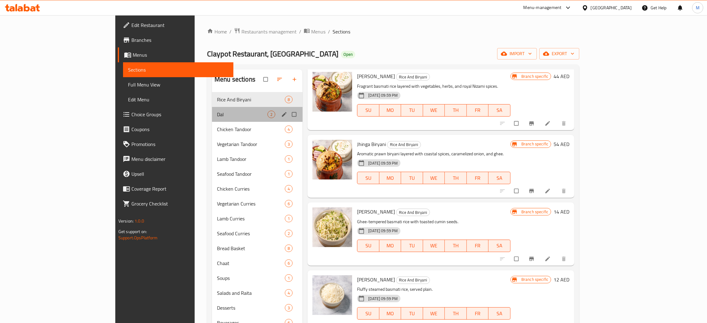
click at [212, 110] on div "Dal 2" at bounding box center [257, 114] width 90 height 15
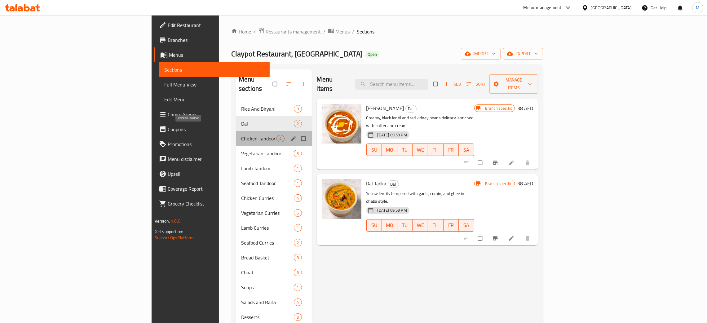
click at [241, 135] on span "Chicken Tandoor" at bounding box center [258, 138] width 35 height 7
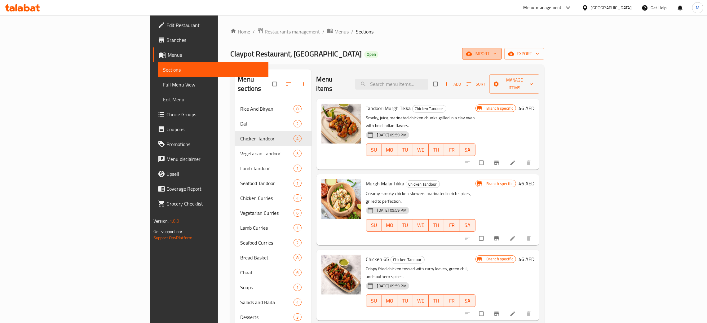
click at [497, 57] on span "import" at bounding box center [482, 54] width 30 height 8
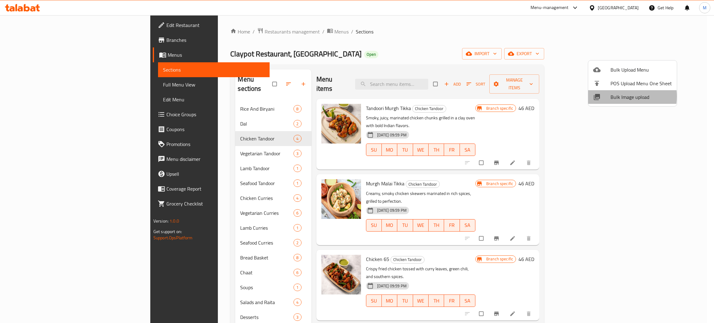
click at [613, 96] on span "Bulk Image upload" at bounding box center [641, 96] width 61 height 7
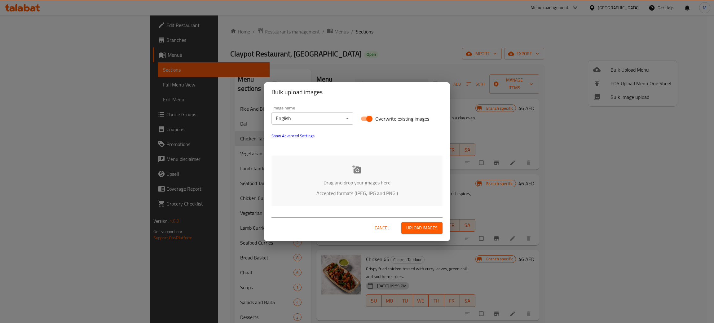
click at [322, 182] on p "Drag and drop your images here" at bounding box center [357, 182] width 152 height 7
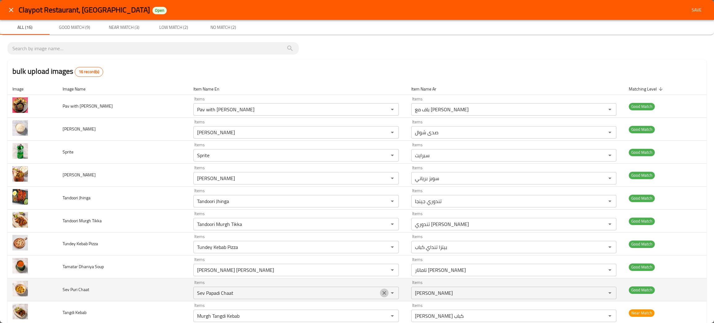
click at [381, 292] on icon "Clear" at bounding box center [384, 293] width 6 height 6
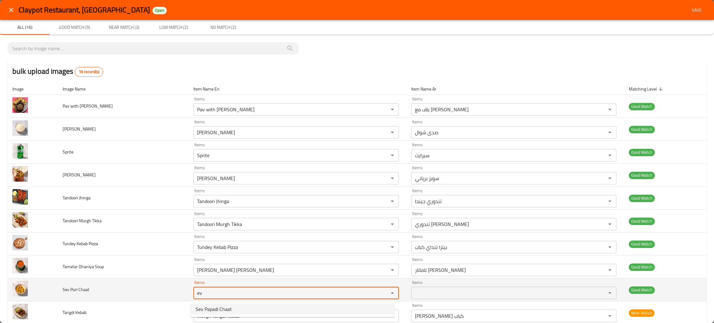
type Chaat "ev"
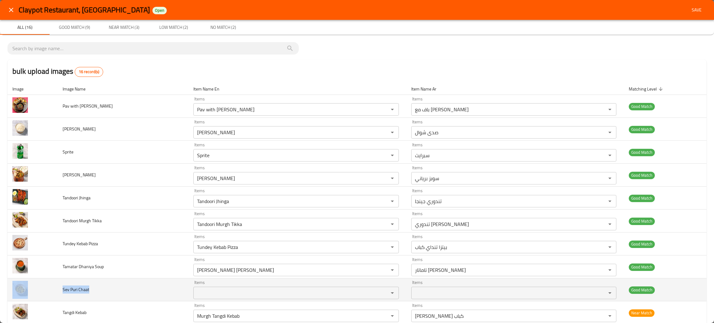
drag, startPoint x: 98, startPoint y: 291, endPoint x: 46, endPoint y: 291, distance: 52.1
click at [46, 291] on tr "Sev Puri Chaat Items Items Items Items Good Match" at bounding box center [356, 289] width 699 height 23
copy tr "Sev Puri Chaat"
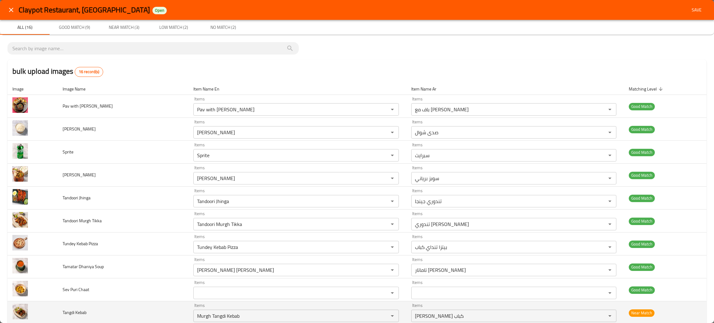
click at [94, 310] on td "Tangdi Kebab" at bounding box center [123, 312] width 131 height 23
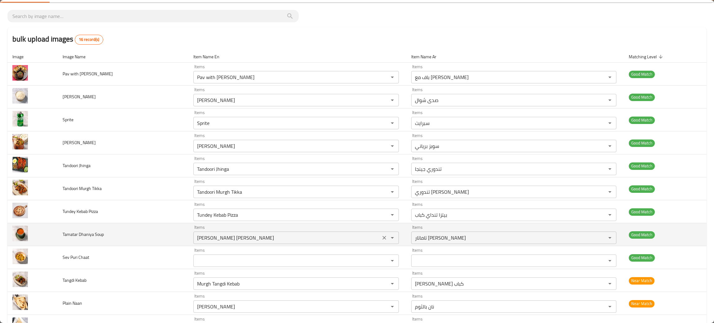
scroll to position [46, 0]
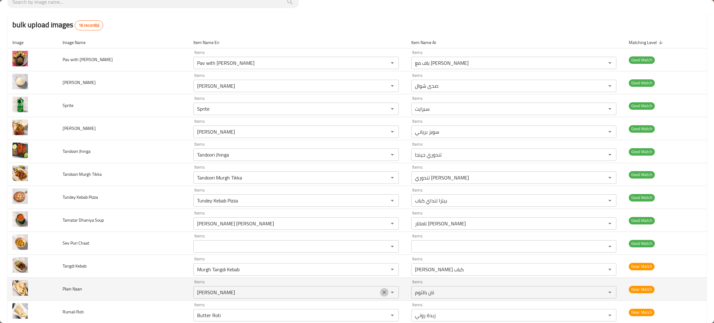
click at [381, 293] on icon "Clear" at bounding box center [384, 292] width 6 height 6
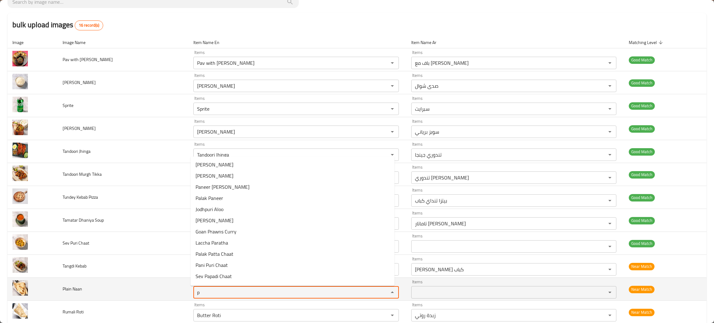
click at [352, 293] on Naan "p" at bounding box center [286, 292] width 183 height 9
drag, startPoint x: 352, startPoint y: 293, endPoint x: 352, endPoint y: 290, distance: 3.4
click at [352, 290] on Naan "p" at bounding box center [286, 292] width 183 height 9
type Naan "l"
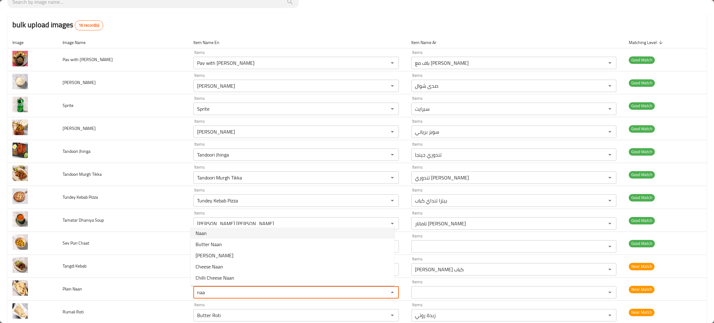
click at [209, 232] on Naan-option-0 "Naan" at bounding box center [293, 232] width 204 height 11
type Naan "Naan"
type Naan-ar "نان"
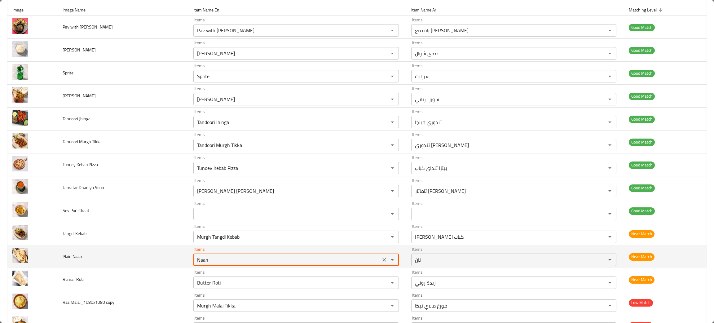
scroll to position [93, 0]
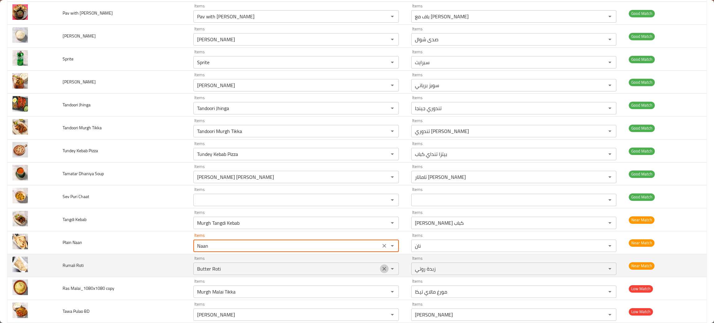
click at [381, 269] on icon "Clear" at bounding box center [384, 269] width 6 height 6
type Naan "Naan"
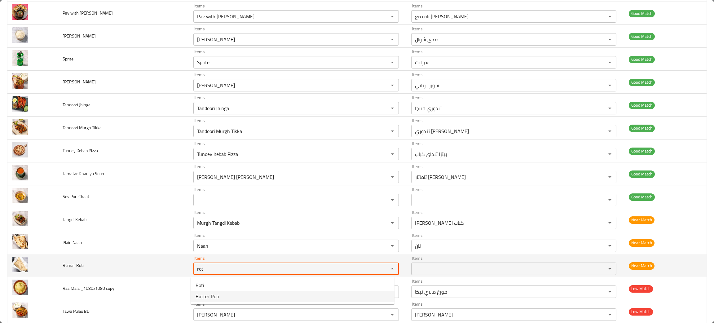
type Roti "rot"
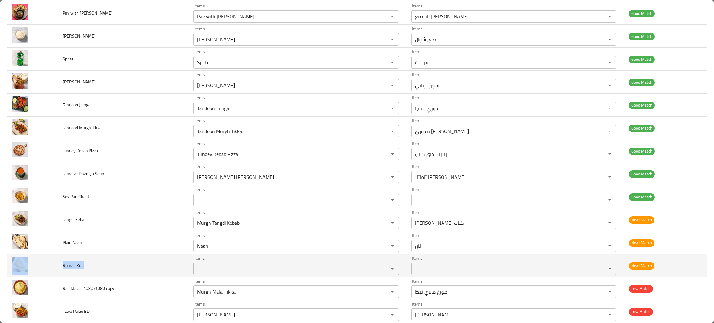
drag, startPoint x: 103, startPoint y: 269, endPoint x: 43, endPoint y: 266, distance: 59.9
click at [43, 266] on tr "Rumali Roti Items Items Items Items Near Match" at bounding box center [356, 265] width 699 height 23
copy tr "Rumali Roti"
click at [165, 267] on td "Rumali Roti" at bounding box center [123, 265] width 131 height 23
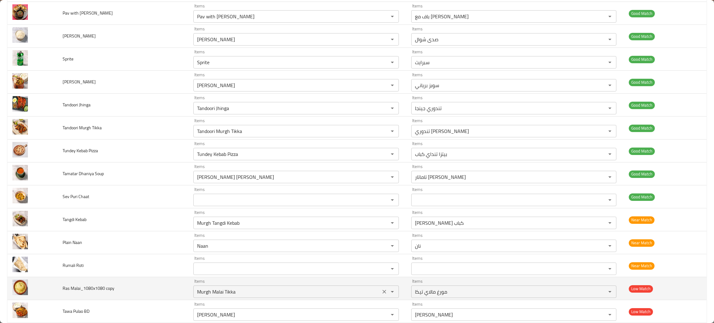
click at [382, 293] on icon "Clear" at bounding box center [384, 292] width 6 height 6
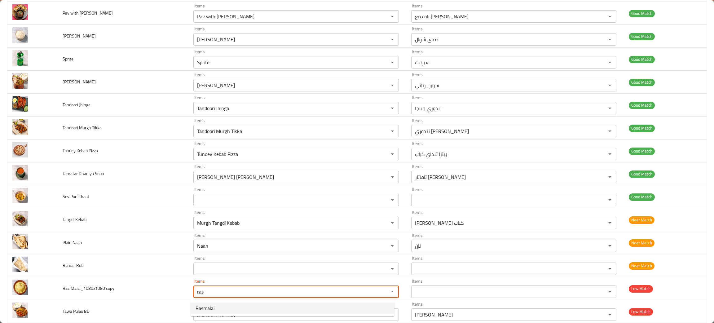
click at [213, 306] on span "Rasmalai" at bounding box center [205, 307] width 19 height 7
type copy "Rasmalai"
type copy-ar "راسمالاي"
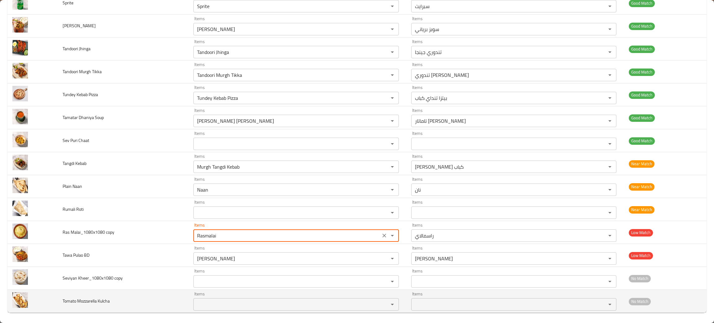
scroll to position [152, 0]
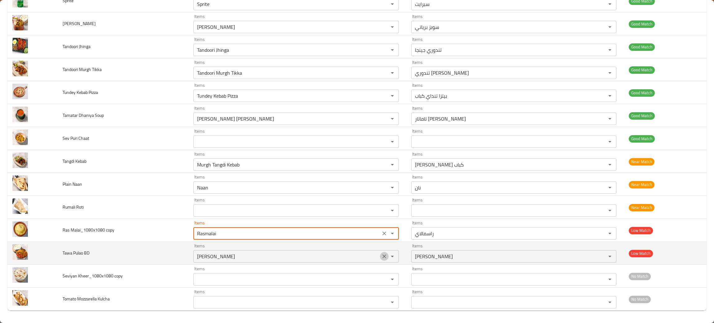
click at [382, 253] on icon "Clear" at bounding box center [384, 256] width 6 height 6
type copy "Rasmalai"
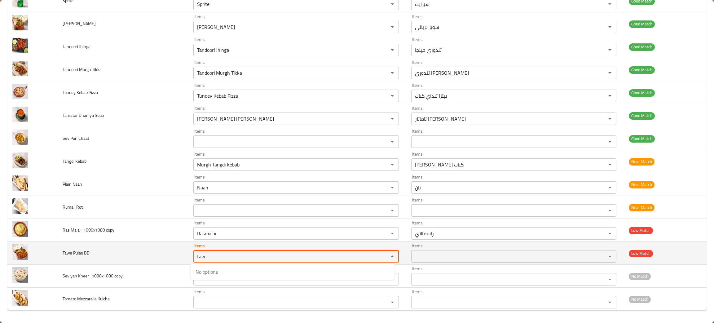
type BD "taw"
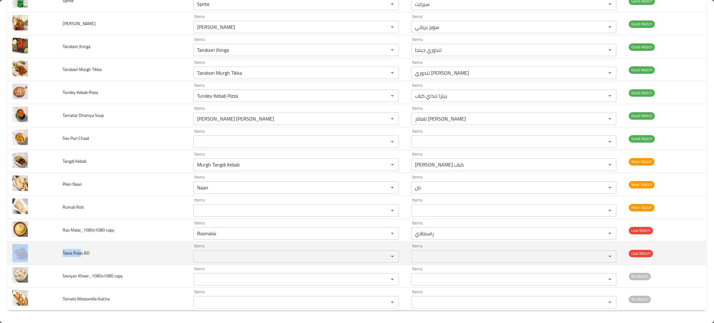
drag, startPoint x: 82, startPoint y: 254, endPoint x: 52, endPoint y: 254, distance: 29.1
click at [52, 254] on tr "Tawa Pulao BD Items Items Items Items Low Match" at bounding box center [356, 253] width 699 height 23
click at [83, 253] on span "Tawa Pulao BD" at bounding box center [76, 253] width 27 height 8
drag, startPoint x: 83, startPoint y: 253, endPoint x: 51, endPoint y: 251, distance: 32.0
click at [51, 251] on tr "Tawa Pulao BD Items Items Items Items Low Match" at bounding box center [356, 253] width 699 height 23
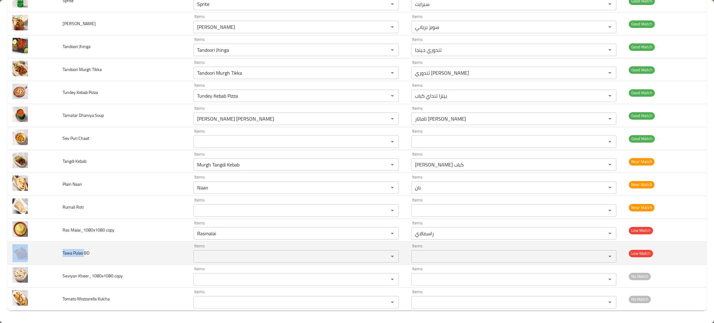
copy tr "Tawa Pulao"
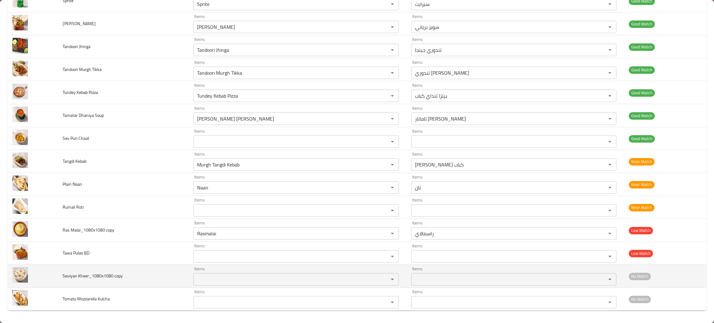
click at [144, 272] on td "Seviyan Kheer_1080x1080 copy" at bounding box center [123, 276] width 131 height 23
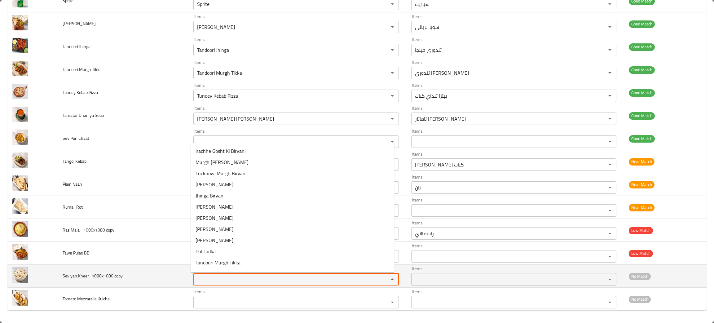
click at [206, 280] on copy "Items" at bounding box center [286, 279] width 183 height 9
type copy "k"
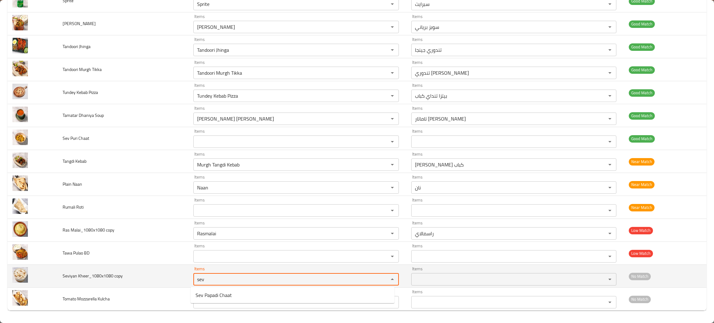
type copy "sev"
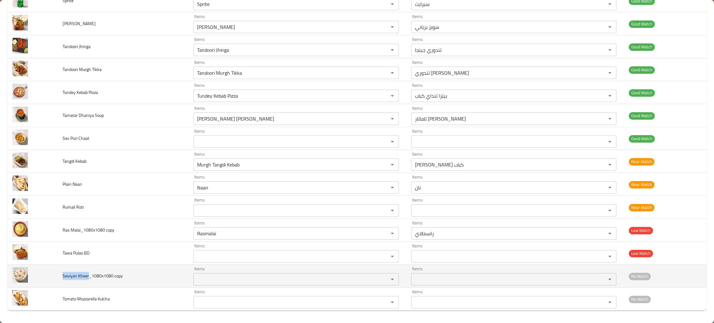
drag, startPoint x: 87, startPoint y: 275, endPoint x: 59, endPoint y: 278, distance: 28.0
click at [59, 278] on td "Seviyan Kheer_1080x1080 copy" at bounding box center [123, 276] width 131 height 23
copy span "Seviyan Kheer"
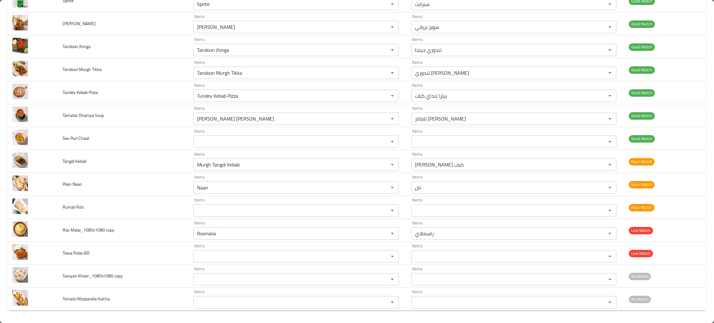
click at [146, 315] on div "bulk upload images 16 record(s) Image Image Name Item Name En Item Name Ar Matc…" at bounding box center [357, 102] width 714 height 439
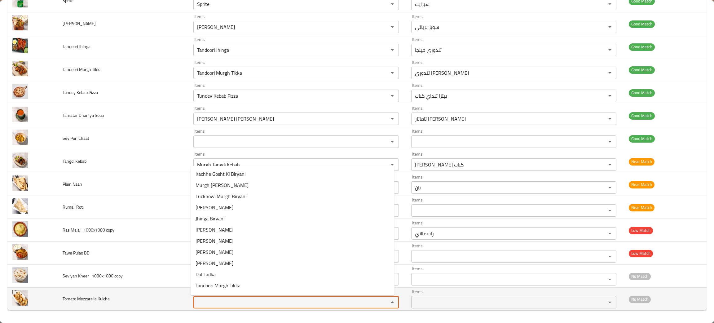
click at [225, 302] on Kulcha "Items" at bounding box center [286, 302] width 183 height 9
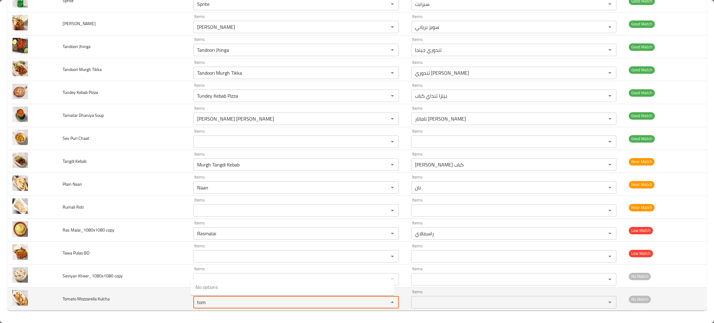
type Kulcha "tom"
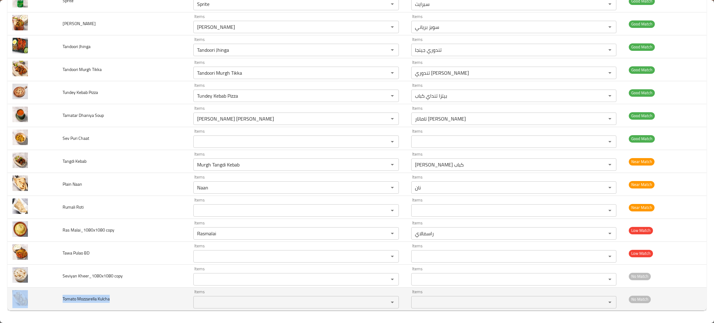
drag, startPoint x: 124, startPoint y: 298, endPoint x: 51, endPoint y: 300, distance: 72.3
click at [51, 300] on tr "Tomato Mozzarella Kulcha Items Items Items Items No Match" at bounding box center [356, 299] width 699 height 23
copy tr "Tomato Mozzarella Kulcha"
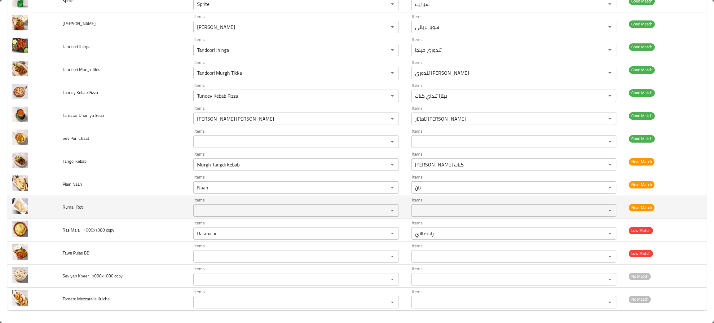
click at [151, 215] on td "Rumali Roti" at bounding box center [123, 207] width 131 height 23
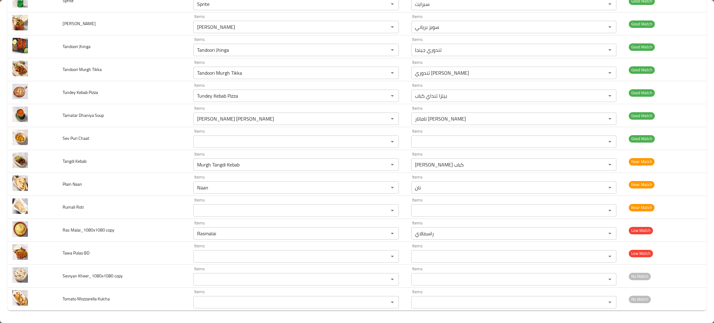
scroll to position [0, 0]
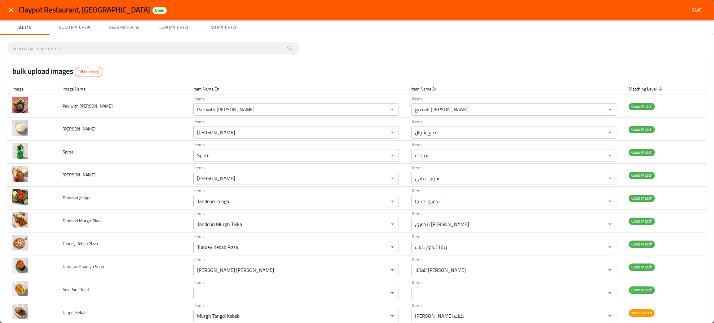
click at [691, 11] on span "Save" at bounding box center [696, 10] width 15 height 8
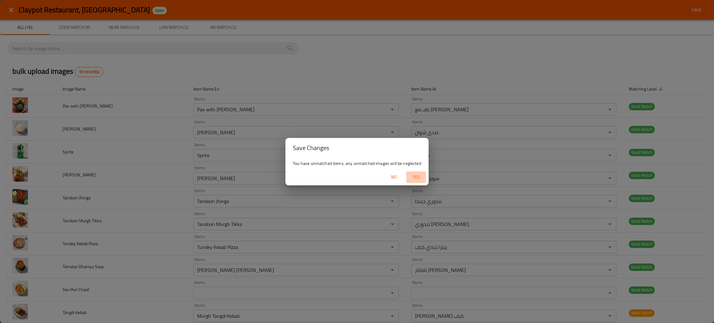
click at [419, 175] on span "Yes" at bounding box center [416, 177] width 15 height 8
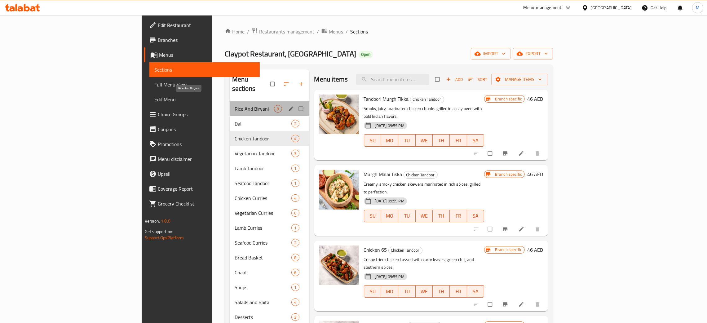
click at [235, 105] on span "Rice And Biryani" at bounding box center [255, 108] width 40 height 7
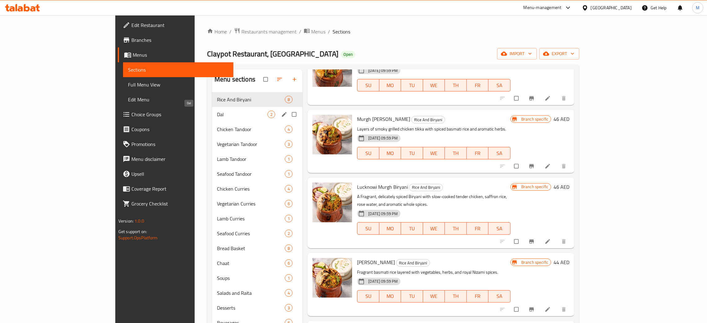
click at [217, 114] on span "Dal" at bounding box center [242, 114] width 51 height 7
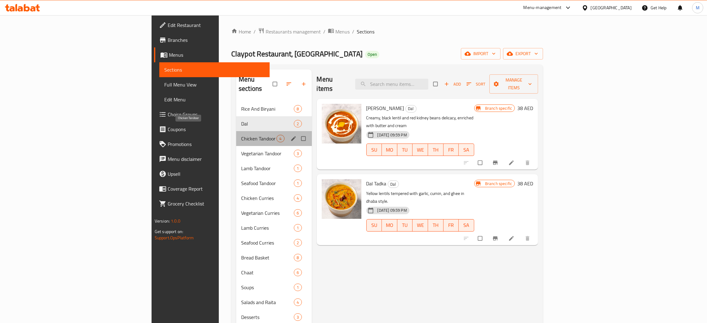
click at [241, 135] on span "Chicken Tandoor" at bounding box center [258, 138] width 35 height 7
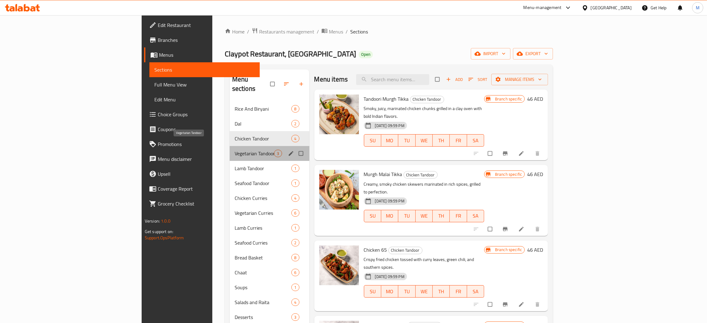
click at [235, 150] on span "Vegetarian Tandoor" at bounding box center [255, 153] width 40 height 7
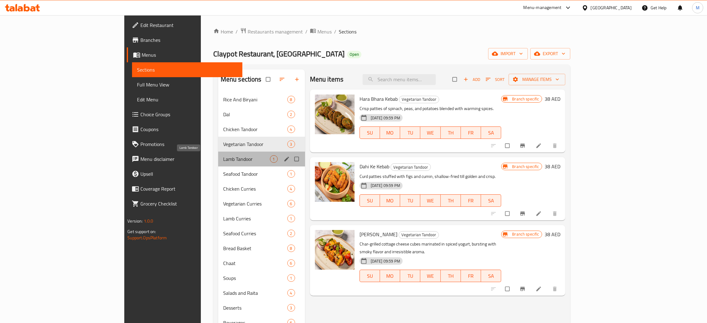
drag, startPoint x: 160, startPoint y: 161, endPoint x: 160, endPoint y: 165, distance: 4.1
click at [218, 165] on div "Lamb Tandoor 1" at bounding box center [261, 159] width 87 height 15
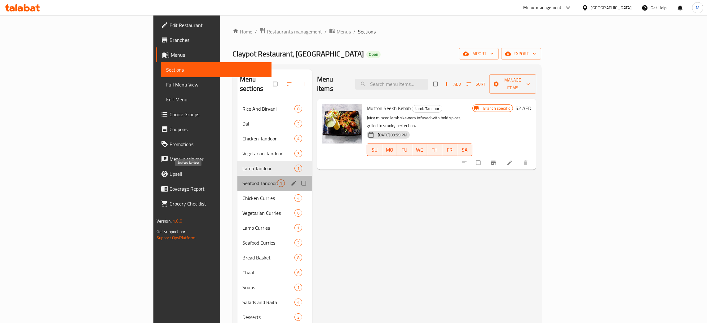
click at [242, 179] on span "Seafood Tandoor" at bounding box center [259, 182] width 35 height 7
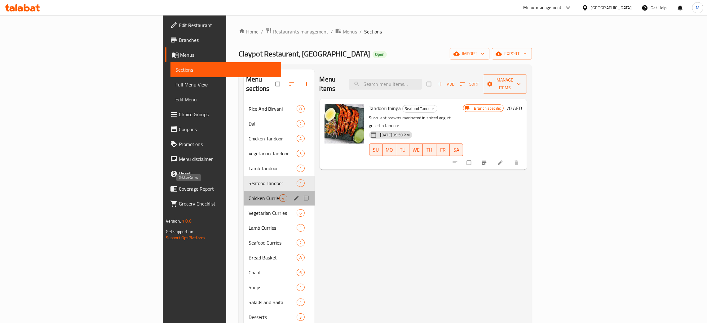
click at [249, 194] on span "Chicken Curries" at bounding box center [264, 197] width 31 height 7
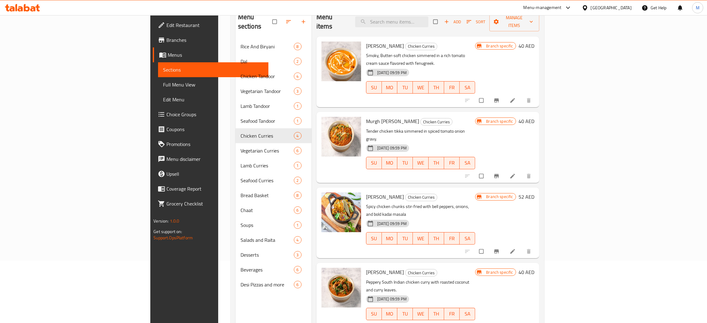
scroll to position [41, 0]
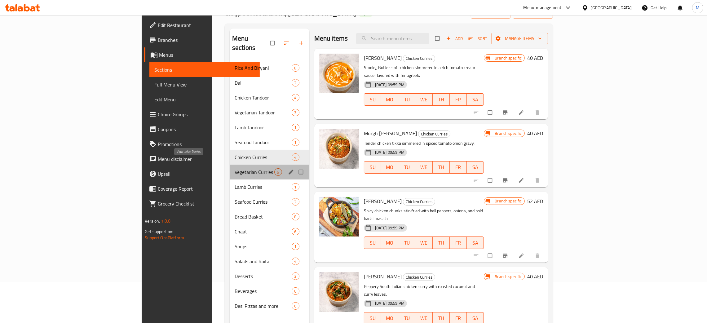
click at [235, 168] on span "Vegetarian Curries" at bounding box center [255, 171] width 40 height 7
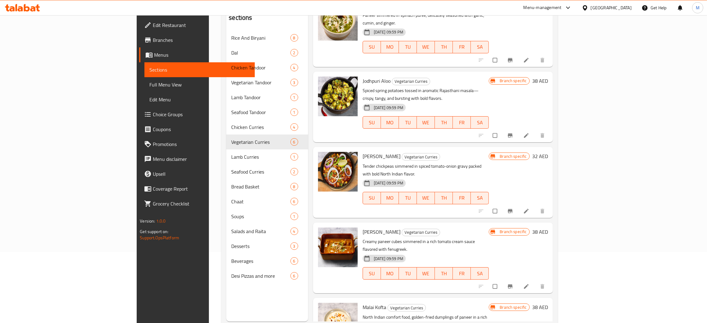
scroll to position [87, 0]
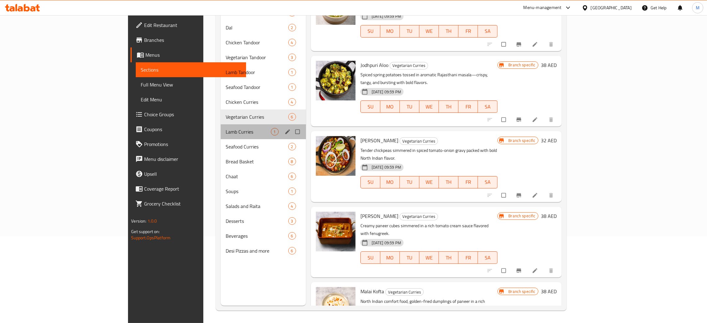
click at [221, 125] on div "Lamb Curries 1" at bounding box center [263, 131] width 85 height 15
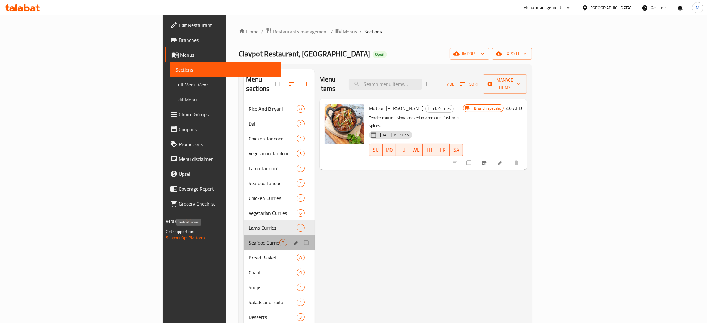
click at [249, 239] on span "Seafood Curries" at bounding box center [264, 242] width 31 height 7
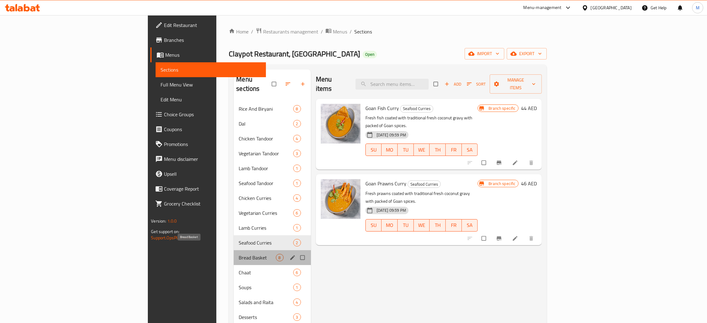
click at [239, 254] on span "Bread Basket" at bounding box center [257, 257] width 37 height 7
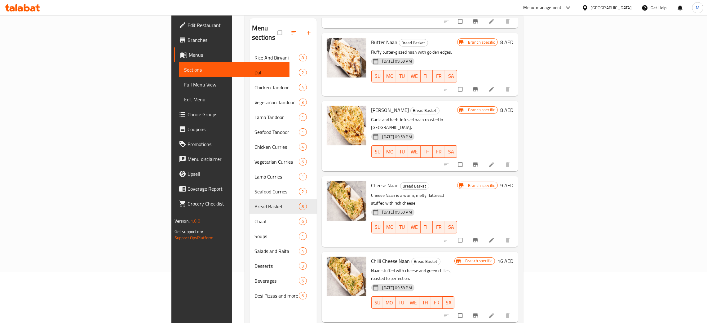
scroll to position [87, 0]
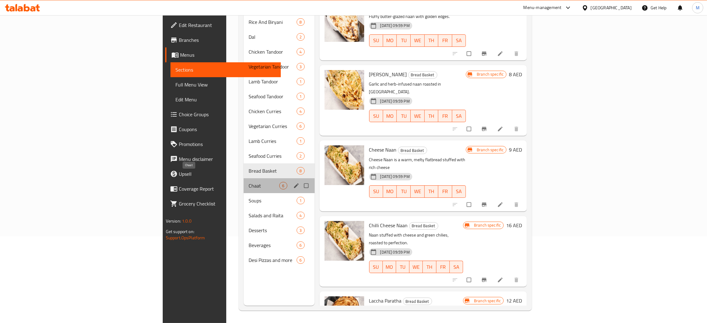
click at [249, 182] on span "Chaat" at bounding box center [264, 185] width 31 height 7
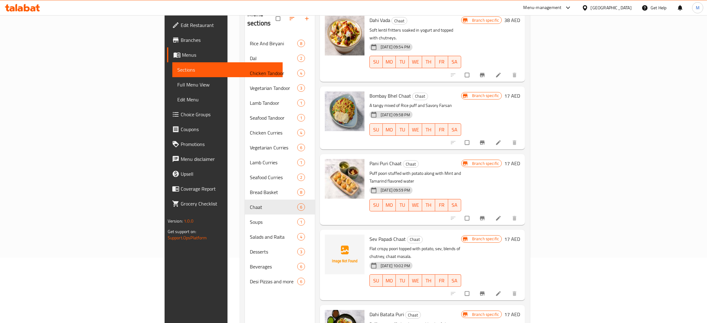
scroll to position [87, 0]
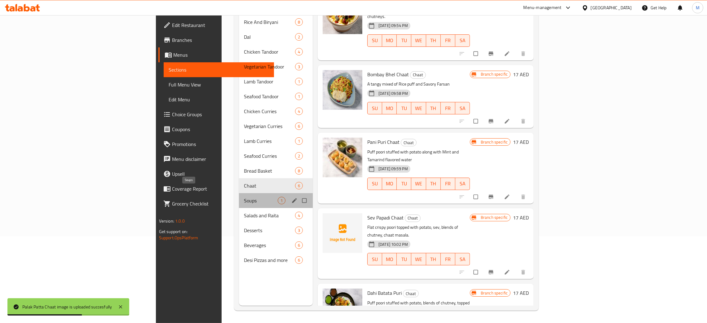
click at [244, 197] on span "Soups" at bounding box center [261, 200] width 34 height 7
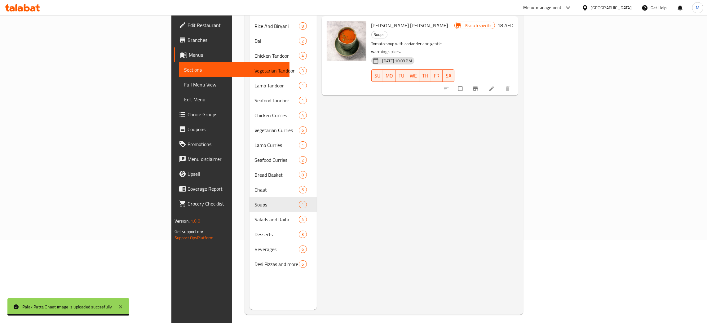
scroll to position [87, 0]
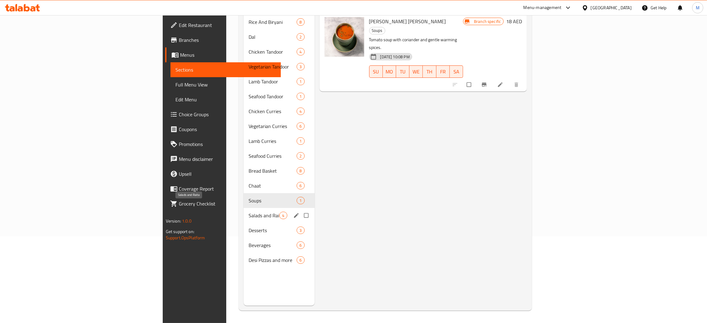
click at [249, 212] on span "Salads and Raita" at bounding box center [264, 215] width 31 height 7
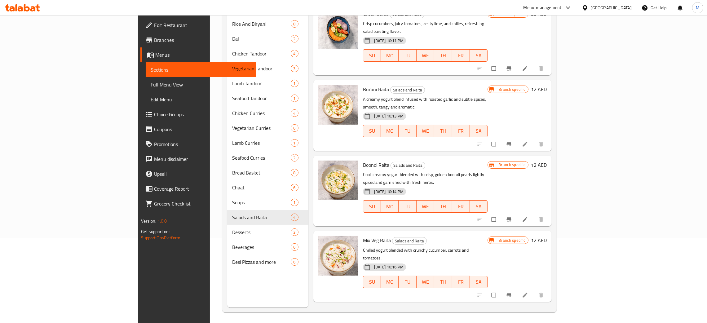
scroll to position [87, 0]
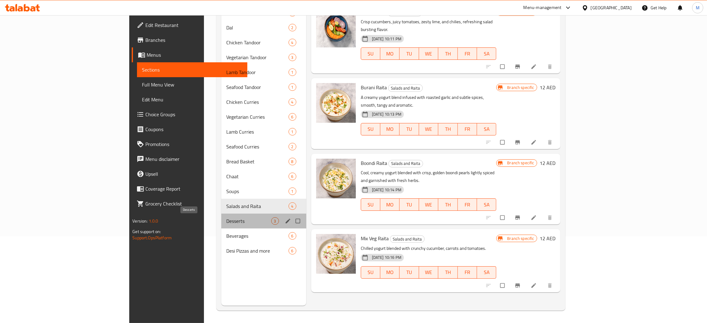
click at [226, 219] on span "Desserts" at bounding box center [248, 220] width 45 height 7
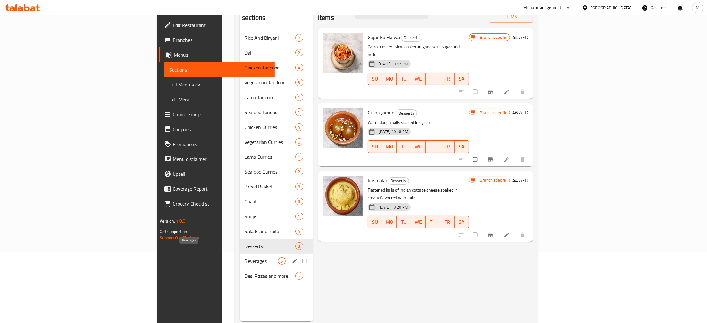
scroll to position [87, 0]
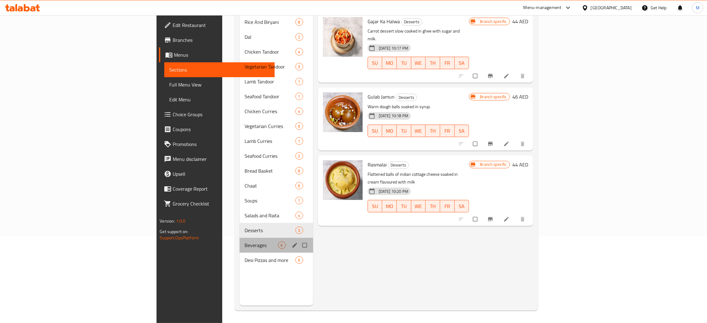
click at [240, 238] on div "Beverages 6" at bounding box center [276, 245] width 73 height 15
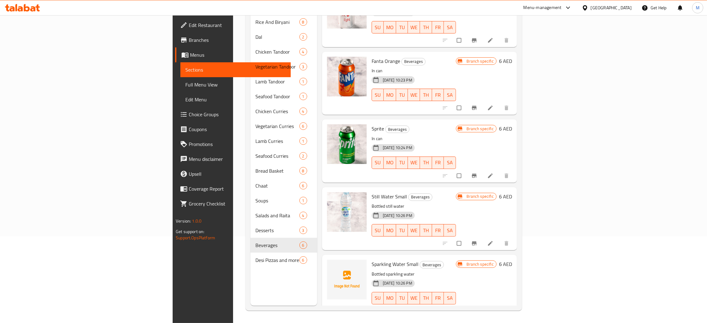
scroll to position [98, 0]
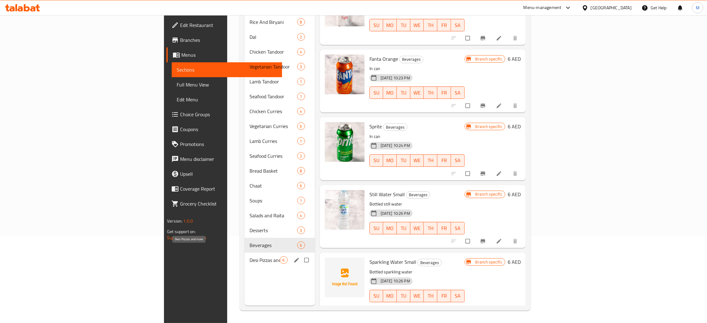
click at [249, 256] on span "Desi Pizzas and more" at bounding box center [264, 259] width 30 height 7
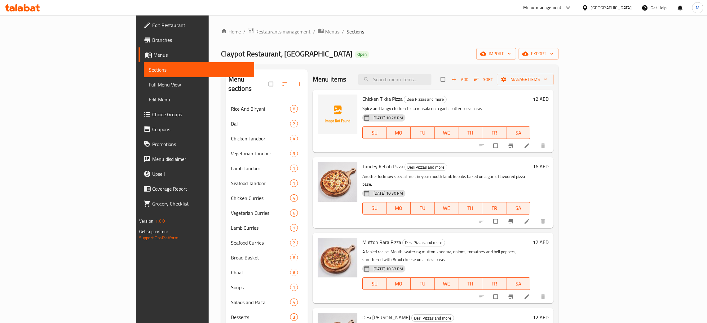
click at [384, 23] on div "Home / Restaurants management / Menus / Sections Claypot Restaurant, Abu Shagar…" at bounding box center [390, 212] width 362 height 395
click at [419, 77] on input "search" at bounding box center [394, 79] width 73 height 11
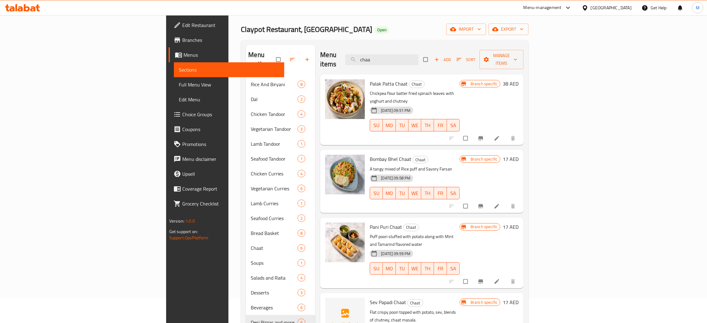
scroll to position [46, 0]
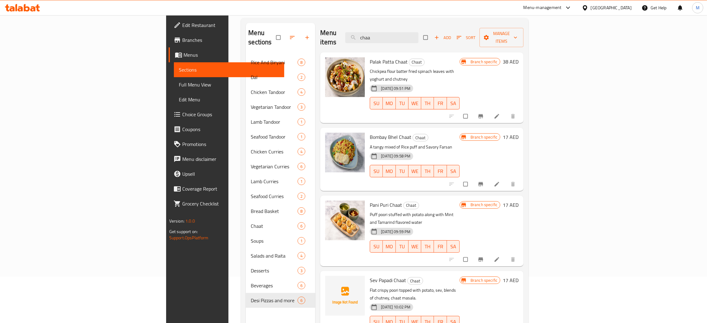
type input "chaa"
drag, startPoint x: 443, startPoint y: 29, endPoint x: 354, endPoint y: 24, distance: 89.1
click at [351, 22] on div "Menu sections Rice And Biryani 8 Dal 2 Chicken Tandoor 4 Vegetarian Tandoor 3 L…" at bounding box center [385, 184] width 288 height 333
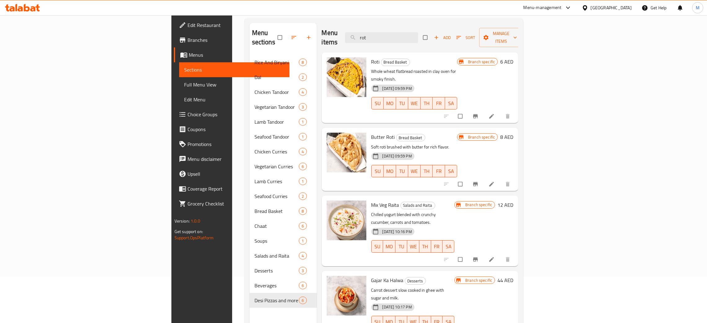
type input "rot"
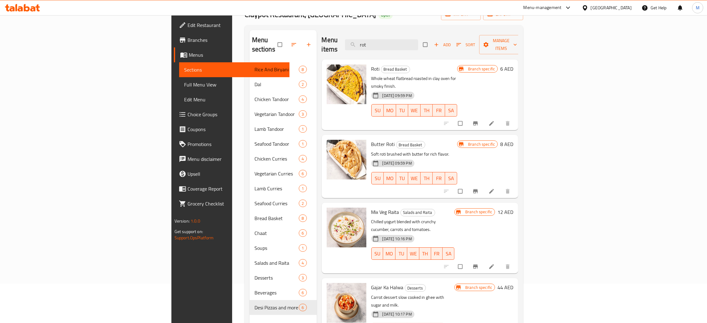
scroll to position [0, 0]
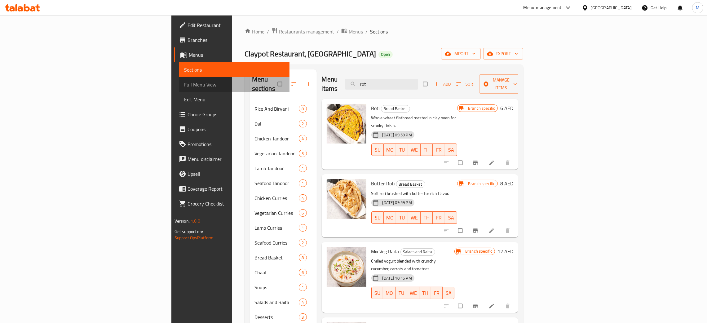
click at [184, 84] on span "Full Menu View" at bounding box center [234, 84] width 100 height 7
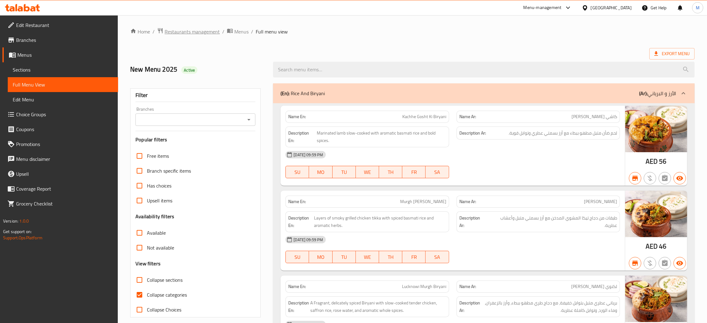
click at [196, 29] on span "Restaurants management" at bounding box center [192, 31] width 55 height 7
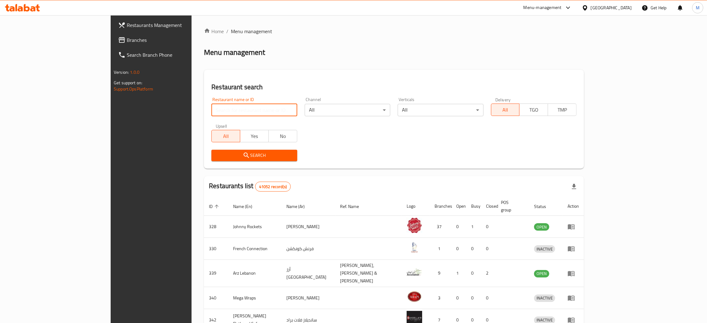
drag, startPoint x: 196, startPoint y: 108, endPoint x: 196, endPoint y: 111, distance: 3.4
click at [211, 111] on input "search" at bounding box center [254, 110] width 86 height 12
paste input "645040"
type input "645040"
click button "Search" at bounding box center [254, 155] width 86 height 11
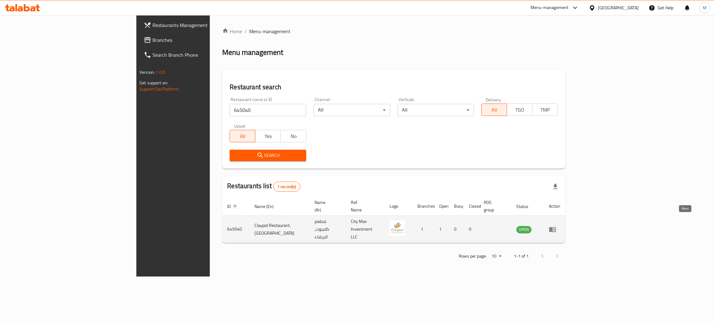
click at [556, 227] on icon "enhanced table" at bounding box center [552, 229] width 7 height 5
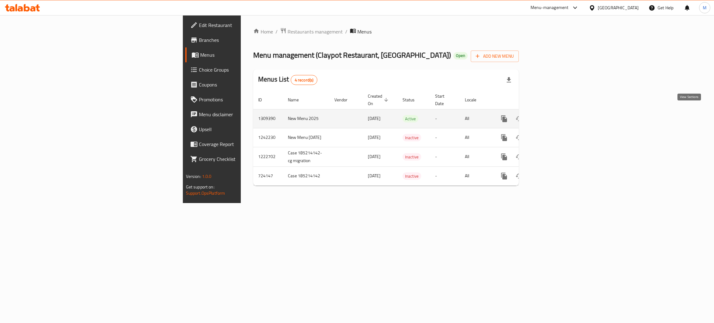
click at [553, 115] on icon "enhanced table" at bounding box center [548, 118] width 7 height 7
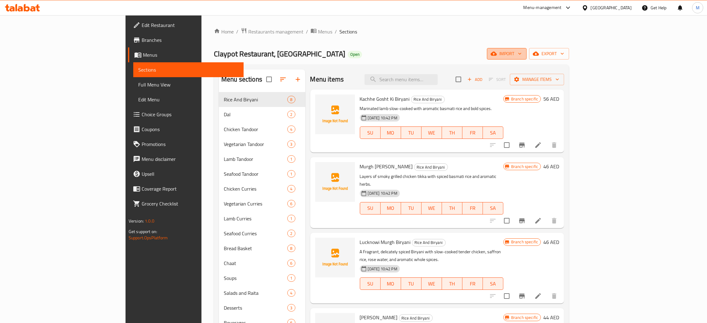
click at [522, 52] on span "import" at bounding box center [507, 54] width 30 height 8
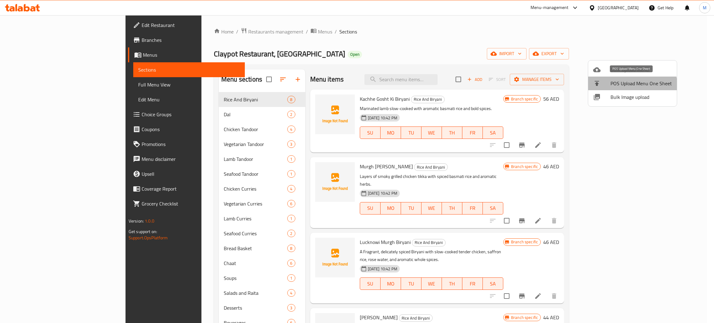
click at [618, 89] on li "POS Upload Menu One Sheet" at bounding box center [632, 84] width 89 height 14
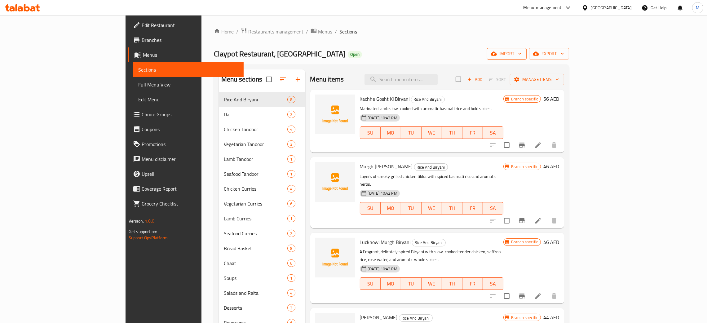
click at [522, 53] on span "import" at bounding box center [507, 54] width 30 height 8
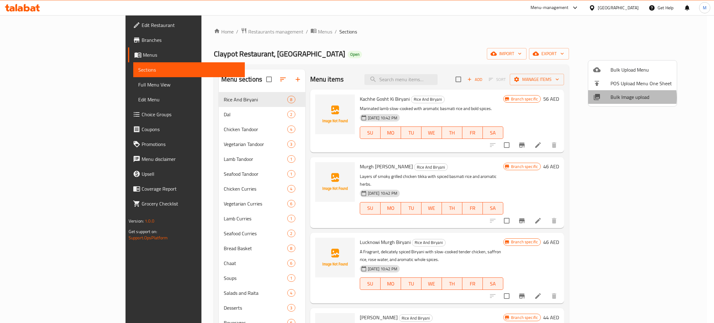
click at [623, 98] on span "Bulk Image upload" at bounding box center [641, 96] width 61 height 7
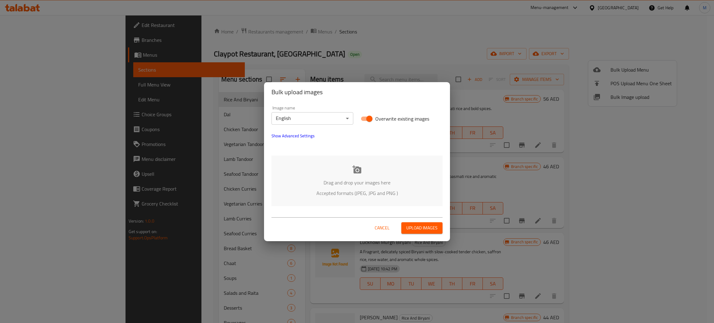
click at [333, 181] on p "Drag and drop your images here" at bounding box center [357, 182] width 152 height 7
click at [386, 225] on span "Cancel" at bounding box center [382, 228] width 15 height 8
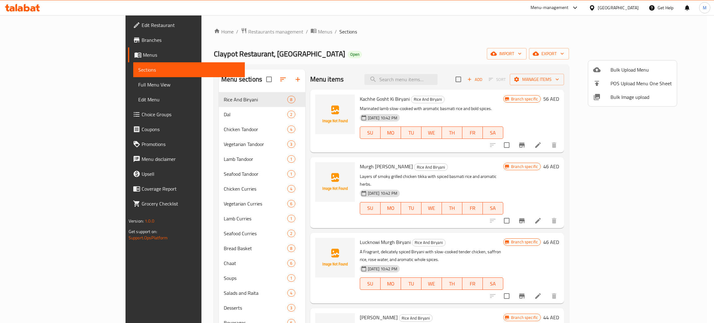
click at [236, 31] on div at bounding box center [357, 161] width 714 height 323
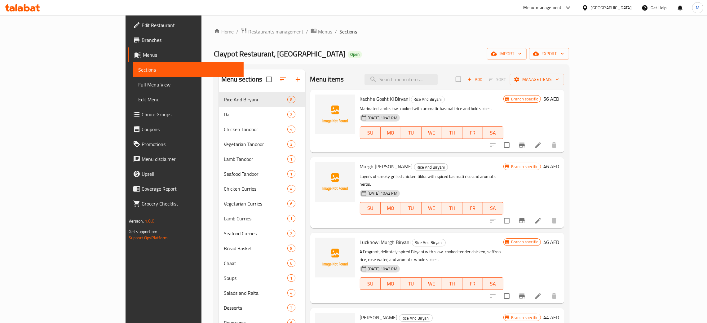
click at [318, 31] on span "Menus" at bounding box center [325, 31] width 14 height 7
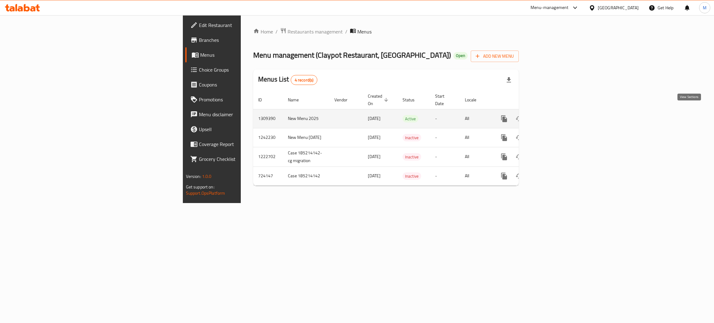
click at [553, 115] on icon "enhanced table" at bounding box center [548, 118] width 7 height 7
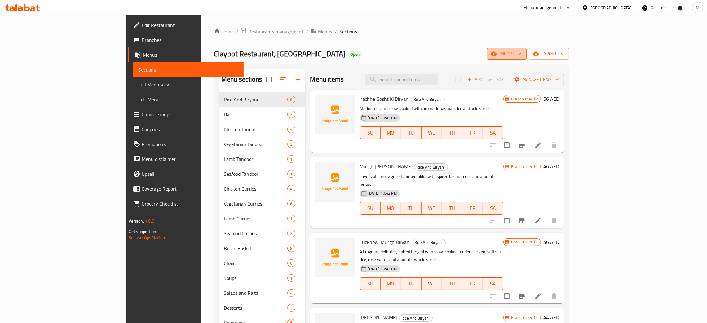
click at [522, 52] on span "import" at bounding box center [507, 54] width 30 height 8
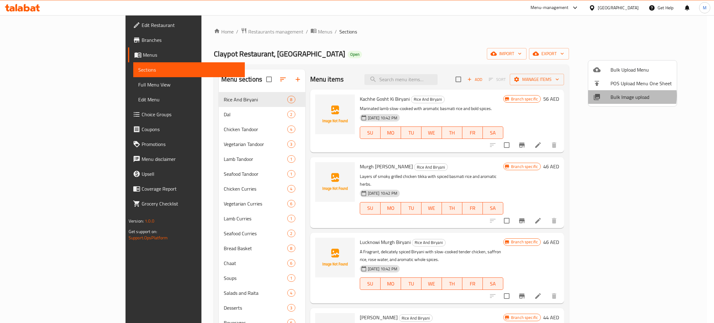
click at [620, 96] on span "Bulk Image upload" at bounding box center [641, 96] width 61 height 7
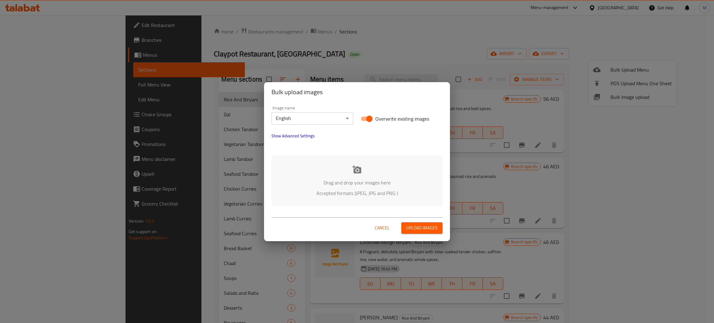
click at [356, 188] on div "Drag and drop your images here Accepted formats (JPEG, JPG and PNG )" at bounding box center [356, 181] width 171 height 51
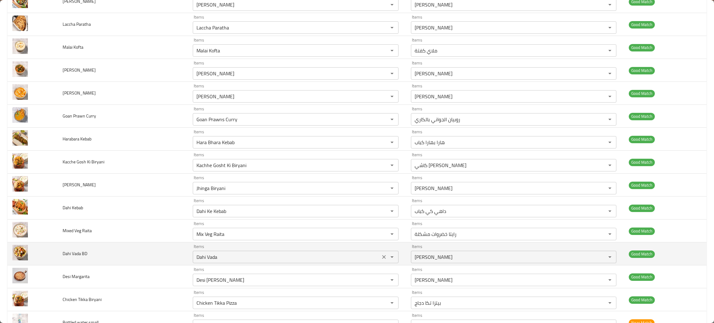
scroll to position [418, 0]
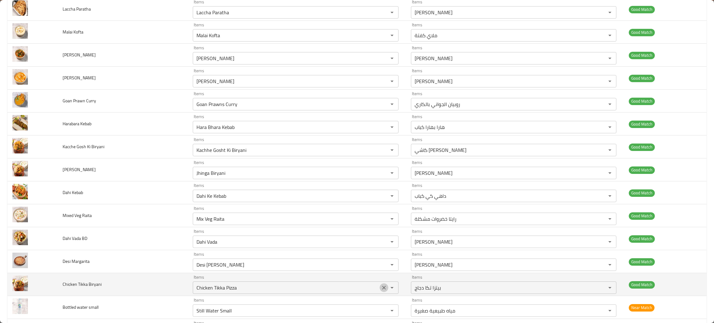
click at [381, 289] on icon "Clear" at bounding box center [384, 288] width 6 height 6
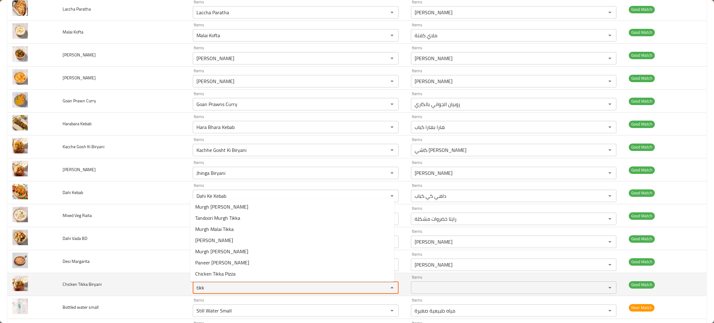
type Biryani "tikk"
click at [132, 288] on td "Chicken Tikka Biryani" at bounding box center [123, 284] width 130 height 23
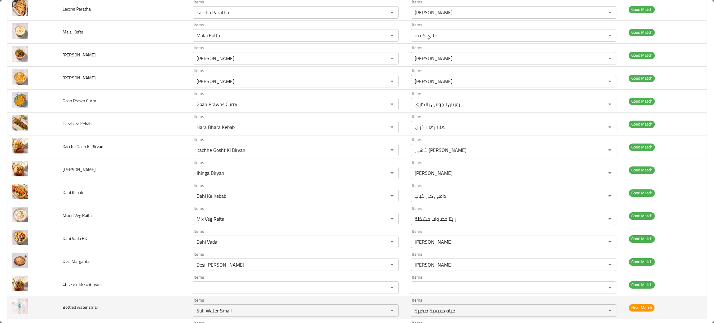
drag, startPoint x: 140, startPoint y: 318, endPoint x: 148, endPoint y: 318, distance: 7.8
click at [147, 318] on td "Bottled water small" at bounding box center [123, 307] width 130 height 23
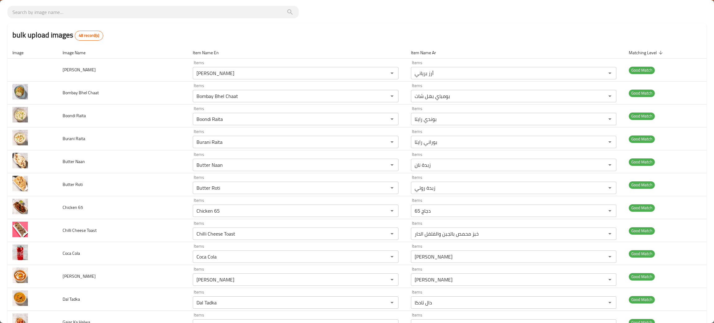
scroll to position [0, 0]
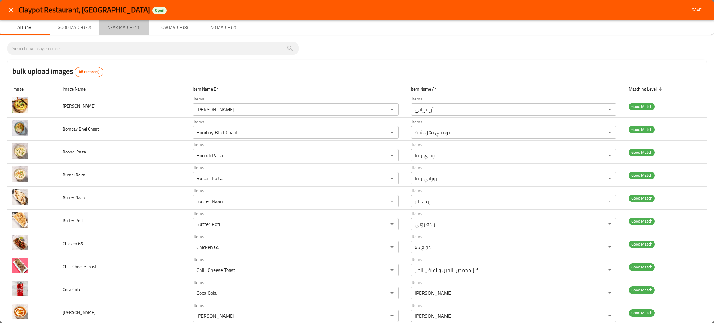
click at [126, 27] on span "Near Match (11)" at bounding box center [124, 28] width 42 height 8
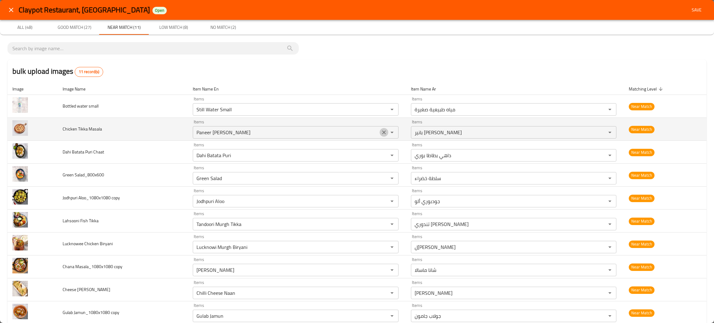
click at [381, 132] on icon "Clear" at bounding box center [384, 132] width 6 height 6
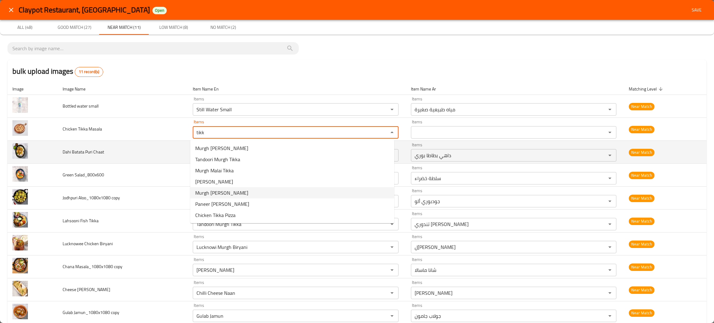
type Masala "tikk"
click at [114, 157] on td "Dahi Batata Puri Chaat" at bounding box center [123, 152] width 130 height 23
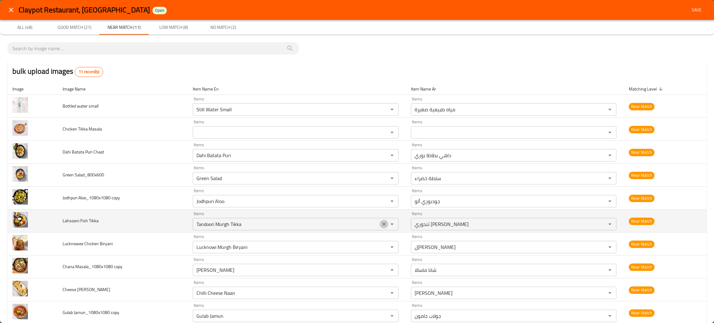
click at [381, 222] on icon "Clear" at bounding box center [384, 224] width 6 height 6
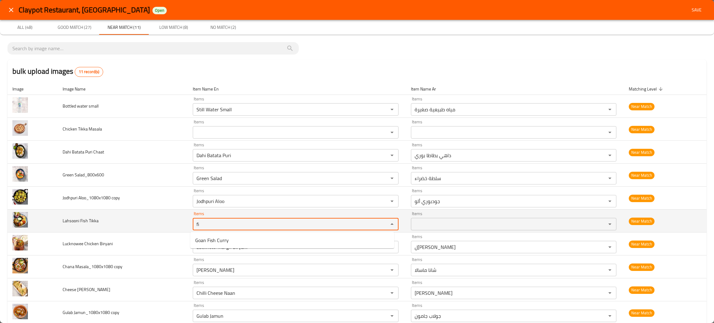
type Tikka "fi"
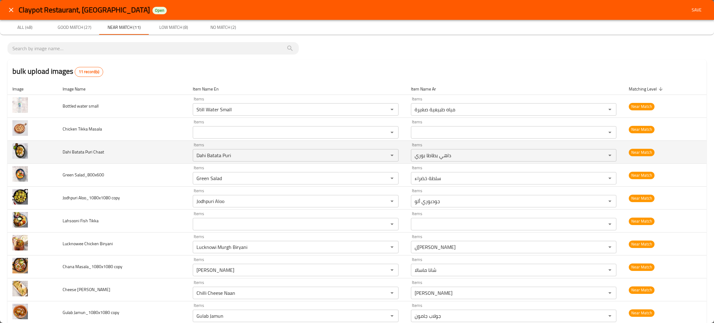
click at [124, 159] on td "Dahi Batata Puri Chaat" at bounding box center [123, 152] width 130 height 23
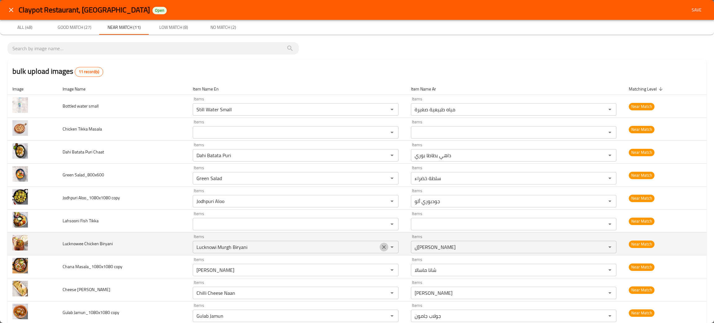
click at [380, 250] on button "Clear" at bounding box center [384, 247] width 9 height 9
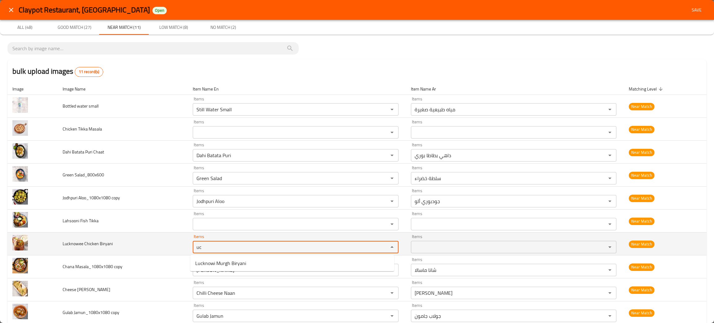
type Biryani "uc"
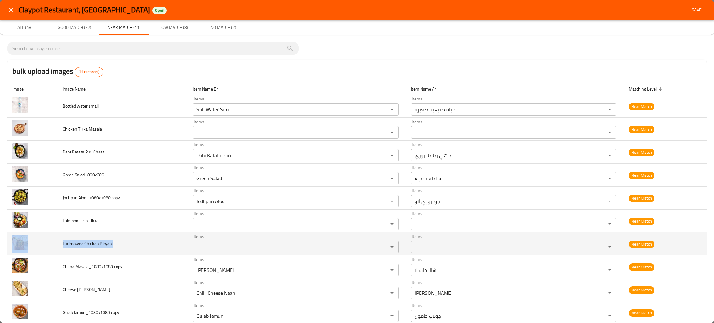
drag, startPoint x: 123, startPoint y: 249, endPoint x: 53, endPoint y: 248, distance: 70.4
click at [53, 248] on tr "Lucknowee Chicken Biryani Items Items Items Items Near Match" at bounding box center [356, 243] width 699 height 23
copy tr "Lucknowee Chicken Biryani"
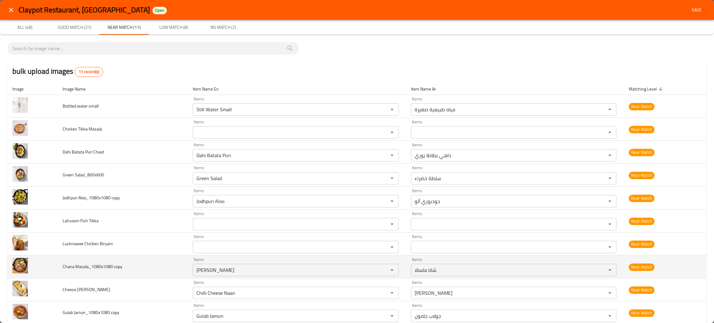
click at [117, 272] on td "Chana Masala_1080x1080 copy" at bounding box center [123, 266] width 130 height 23
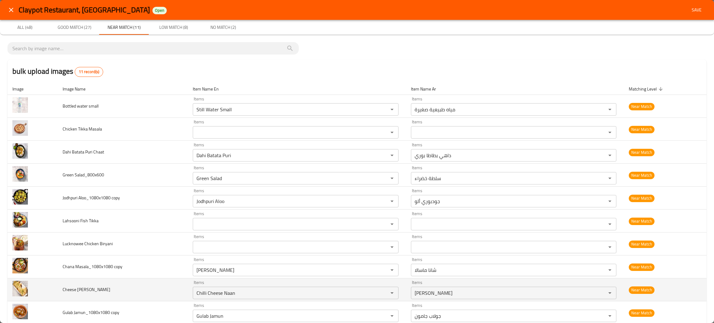
scroll to position [37, 0]
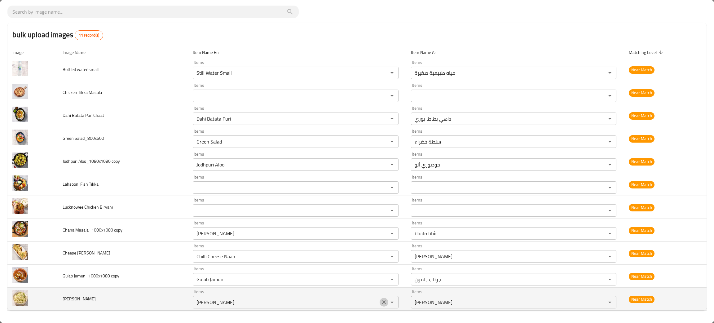
click at [381, 304] on icon "Clear" at bounding box center [384, 302] width 6 height 6
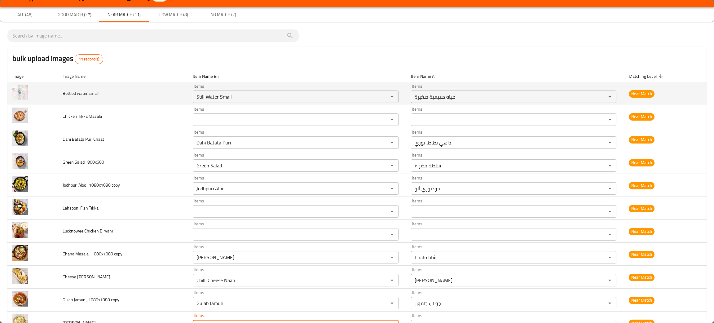
scroll to position [0, 0]
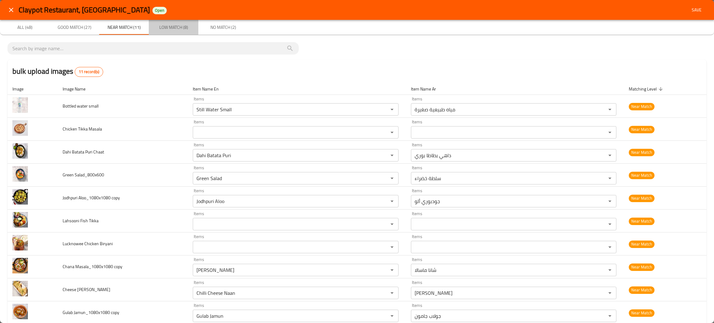
click at [172, 28] on span "Low Match (8)" at bounding box center [173, 28] width 42 height 8
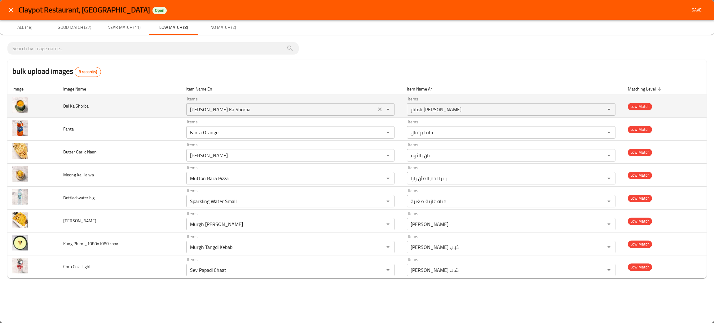
click at [378, 110] on icon "Clear" at bounding box center [380, 109] width 6 height 6
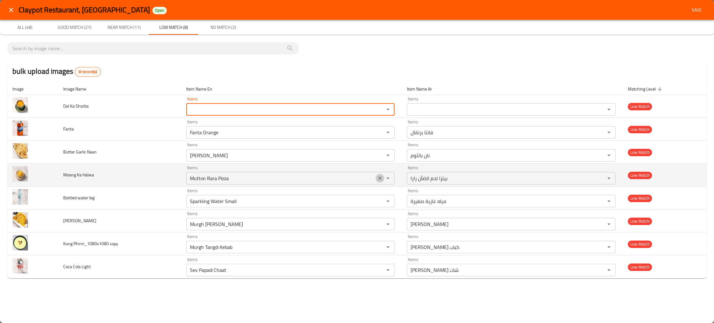
click at [378, 179] on icon "Clear" at bounding box center [380, 178] width 6 height 6
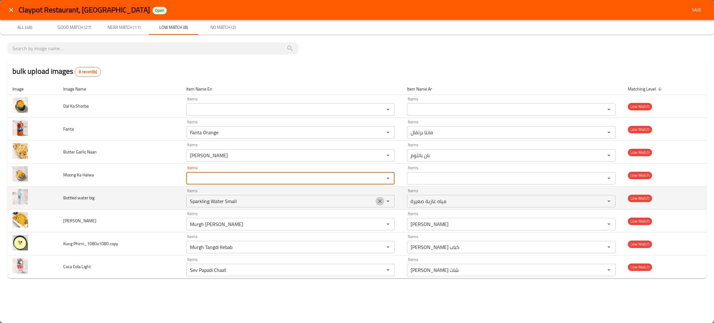
click at [378, 203] on icon "Clear" at bounding box center [380, 201] width 6 height 6
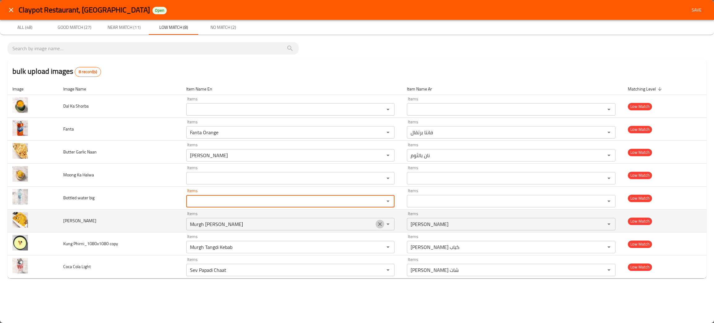
click at [378, 224] on icon "Clear" at bounding box center [380, 224] width 6 height 6
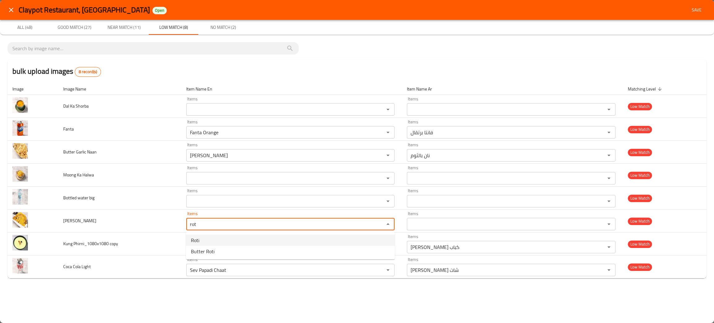
click at [196, 240] on span "Roti" at bounding box center [195, 239] width 8 height 7
type Roti "Roti"
type Roti-ar "روتي"
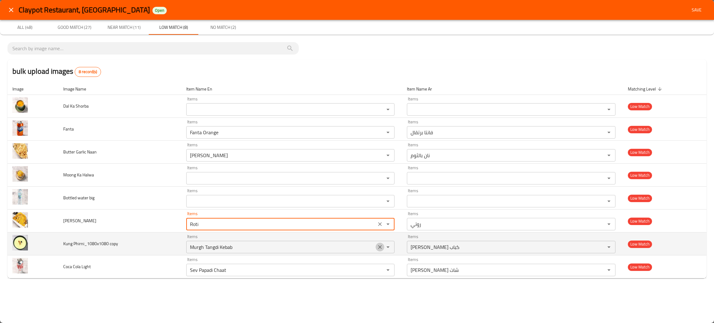
click at [380, 246] on icon "Clear" at bounding box center [380, 247] width 6 height 6
type Roti "Roti"
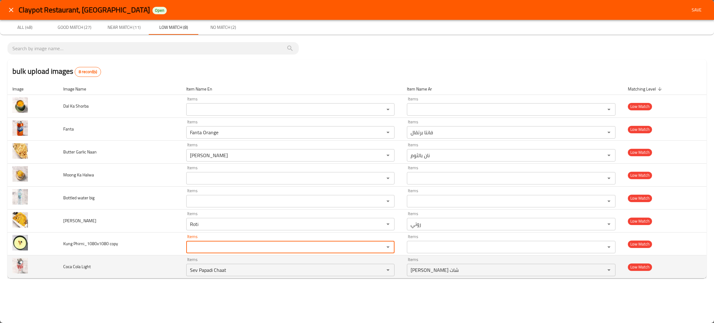
click at [377, 277] on td "Items Sev Papadi Chaat Items" at bounding box center [291, 266] width 221 height 23
click at [378, 269] on icon "Clear" at bounding box center [380, 270] width 6 height 6
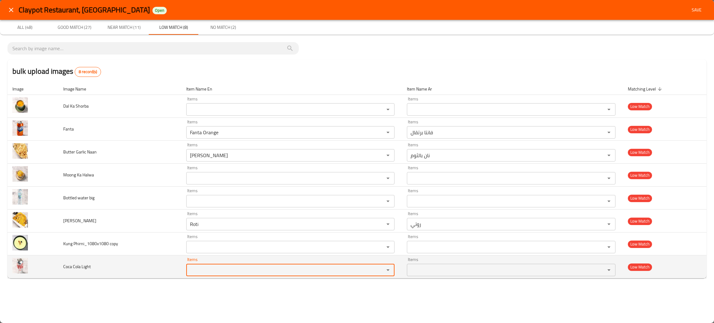
type Light "i"
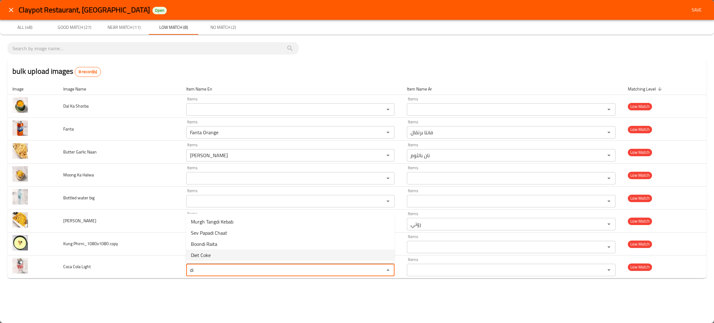
click at [196, 252] on span "Diet Coke" at bounding box center [201, 254] width 20 height 7
type Light "Diet Coke"
type Light-ar "كوكا [PERSON_NAME]"
type Light "Diet Coke"
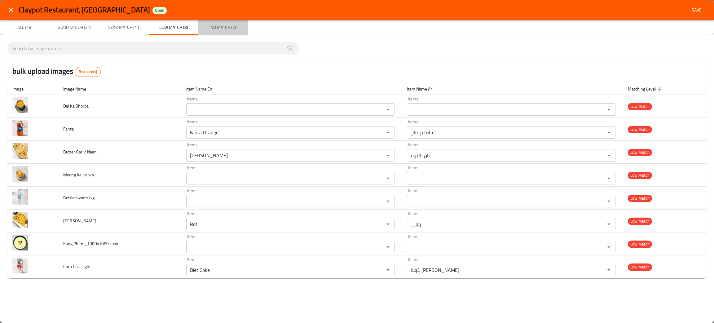
click at [227, 26] on span "No Match (2)" at bounding box center [223, 28] width 42 height 8
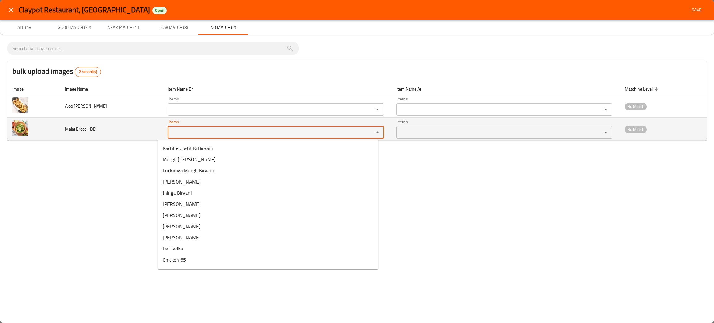
click at [216, 133] on BD "Items" at bounding box center [267, 132] width 194 height 9
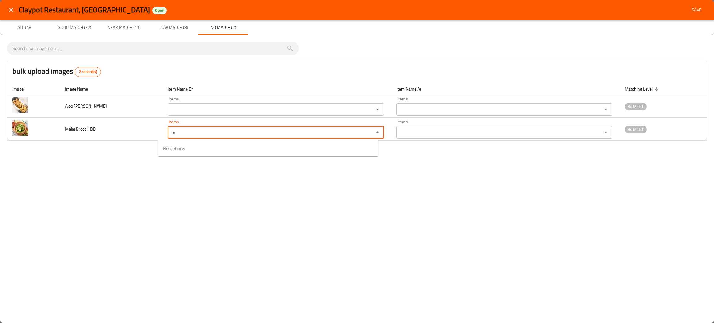
type BD "br"
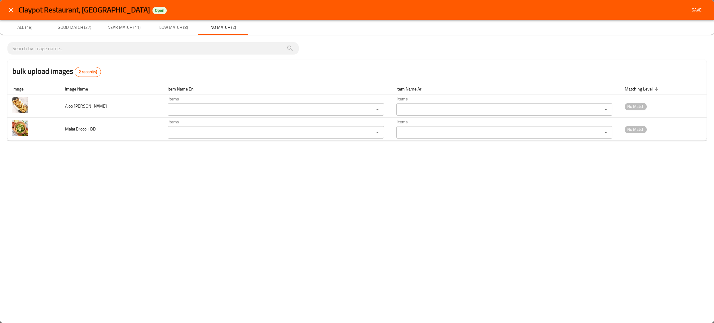
click at [123, 218] on div "Claypot Restaurant, Al Barsha Open Save All (48) Good Match (27) Near Match (11…" at bounding box center [357, 161] width 714 height 323
click at [694, 10] on span "Save" at bounding box center [696, 10] width 15 height 8
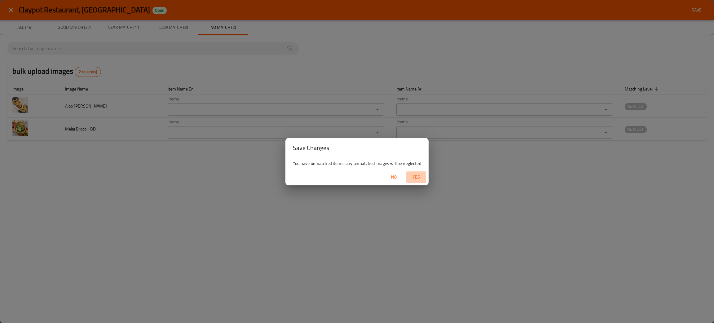
click at [419, 177] on span "Yes" at bounding box center [416, 177] width 15 height 8
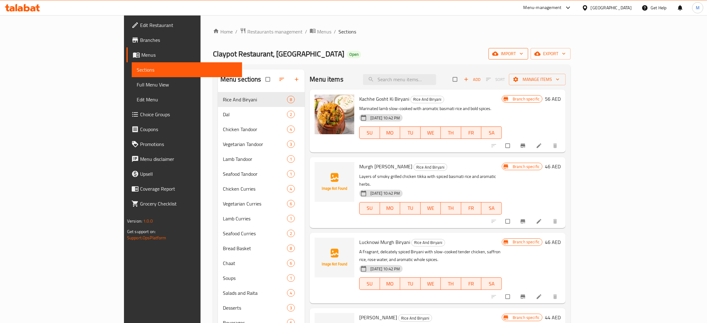
click at [571, 48] on div "Home / Restaurants management / Menus / Sections Claypot Restaurant, Al Barsha …" at bounding box center [392, 213] width 358 height 370
click at [523, 51] on span "import" at bounding box center [508, 54] width 30 height 8
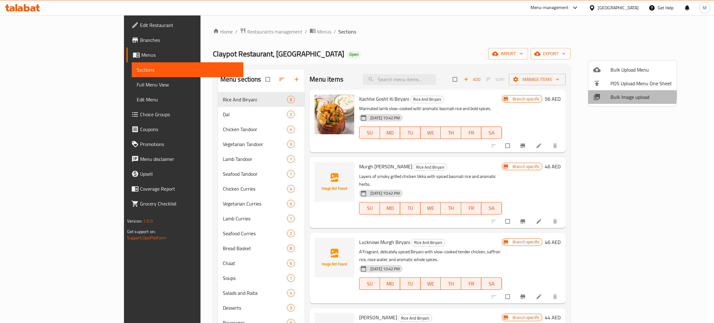
click at [619, 96] on span "Bulk Image upload" at bounding box center [641, 96] width 61 height 7
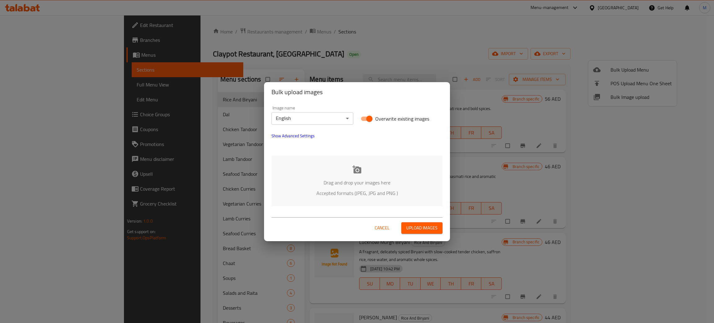
click at [395, 176] on div "Drag and drop your images here Accepted formats (JPEG, JPG and PNG )" at bounding box center [356, 181] width 171 height 51
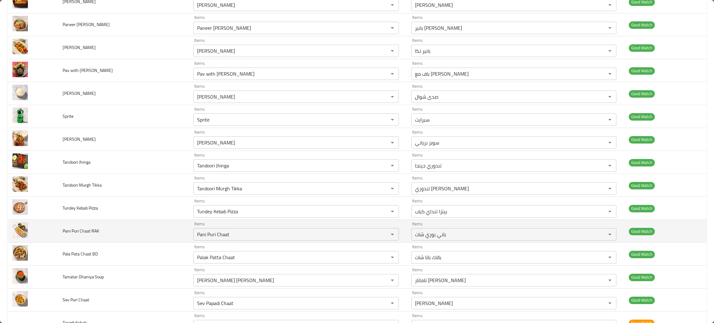
scroll to position [232, 0]
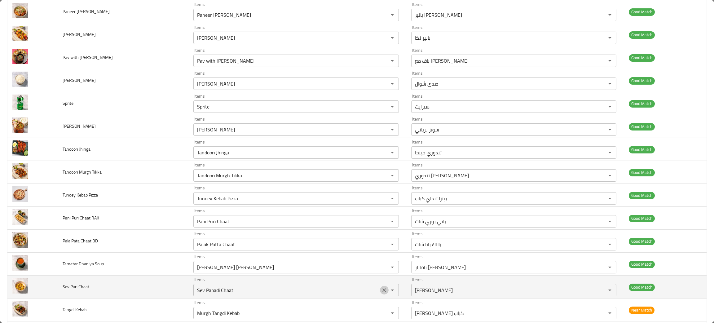
click at [381, 291] on icon "Clear" at bounding box center [384, 290] width 6 height 6
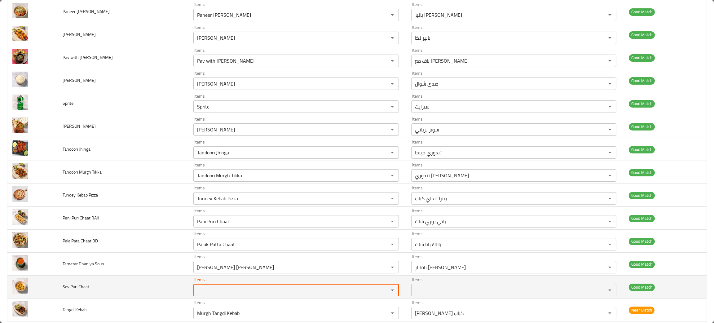
scroll to position [279, 0]
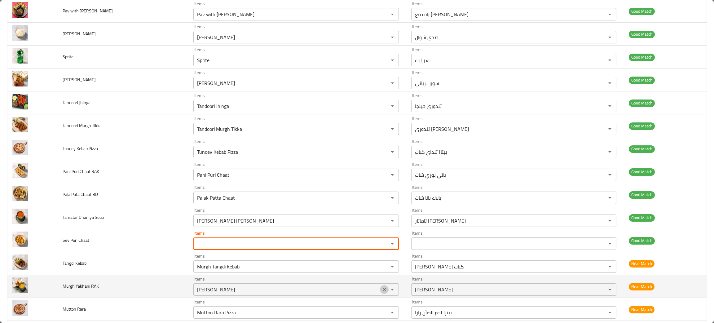
click at [381, 289] on icon "Clear" at bounding box center [384, 289] width 6 height 6
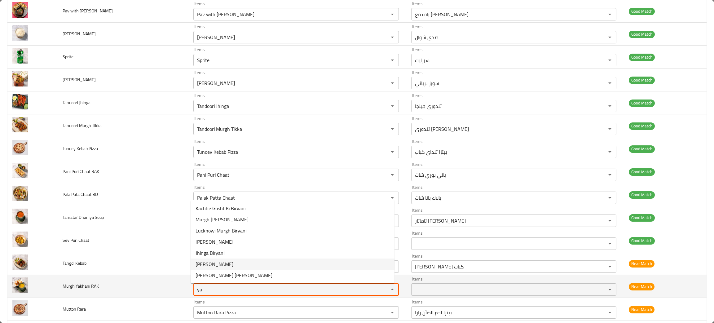
type RAK "ya"
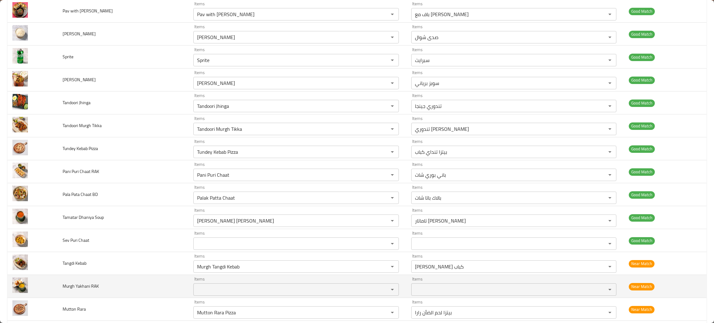
click at [77, 290] on span "Murgh Yakhani RAK" at bounding box center [81, 286] width 36 height 8
click at [143, 288] on td "Murgh Yakhani RAK" at bounding box center [123, 286] width 131 height 23
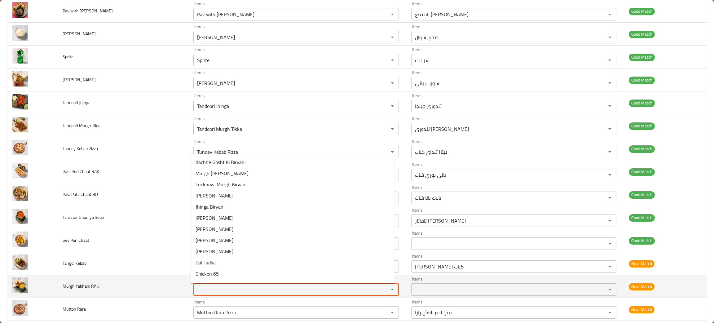
click at [216, 288] on RAK "Items" at bounding box center [286, 289] width 183 height 9
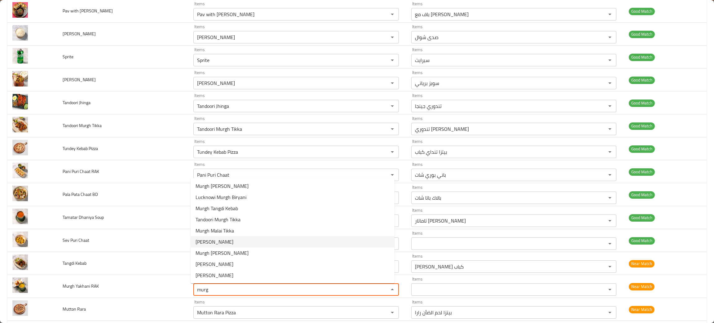
click at [208, 240] on span "[PERSON_NAME]" at bounding box center [215, 241] width 38 height 7
type RAK "[PERSON_NAME]"
type RAK-ar "[PERSON_NAME]"
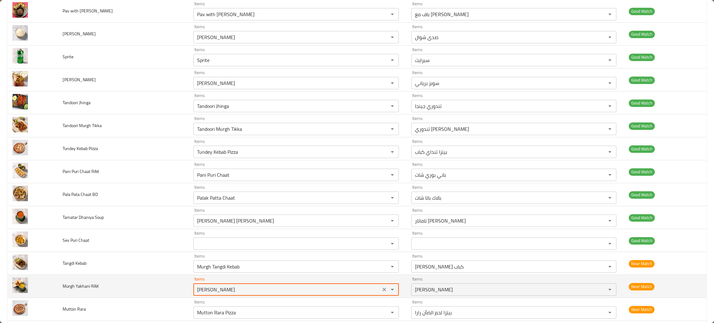
scroll to position [325, 0]
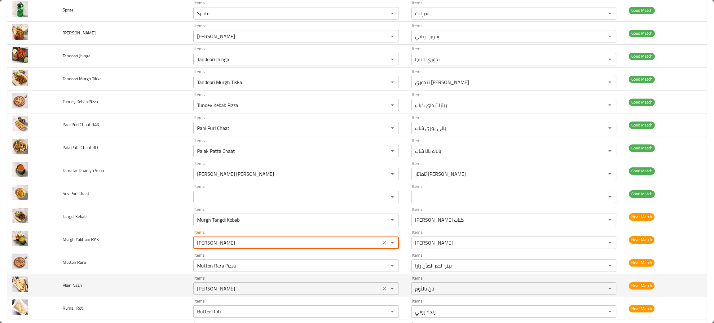
click at [374, 291] on div "Garlic Naan Items" at bounding box center [295, 288] width 205 height 12
type RAK "[PERSON_NAME]"
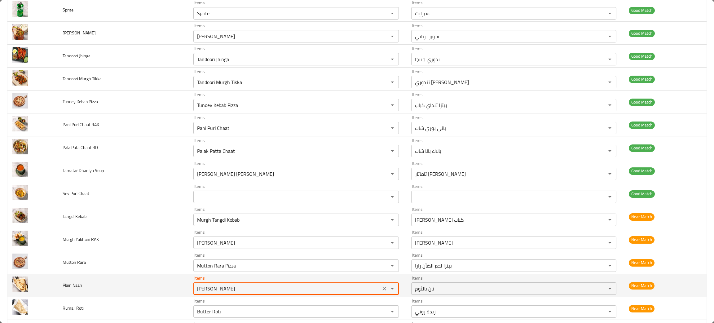
click at [380, 289] on button "Clear" at bounding box center [384, 288] width 9 height 9
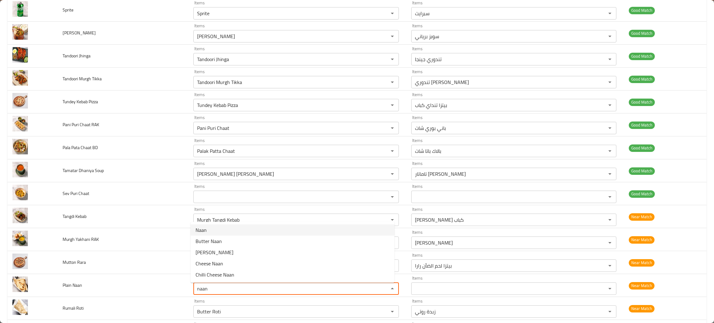
click at [198, 226] on span "Naan" at bounding box center [201, 229] width 11 height 7
type Naan "Naan"
type Naan-ar "نان"
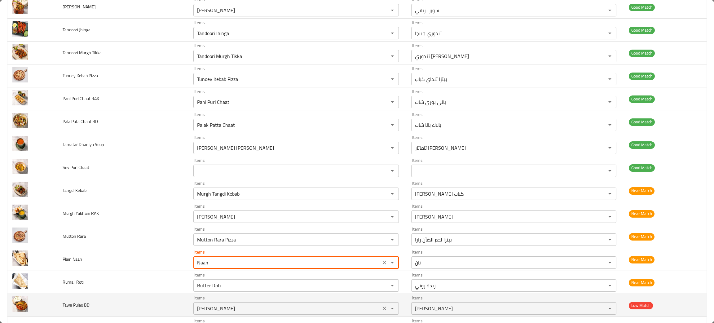
scroll to position [372, 0]
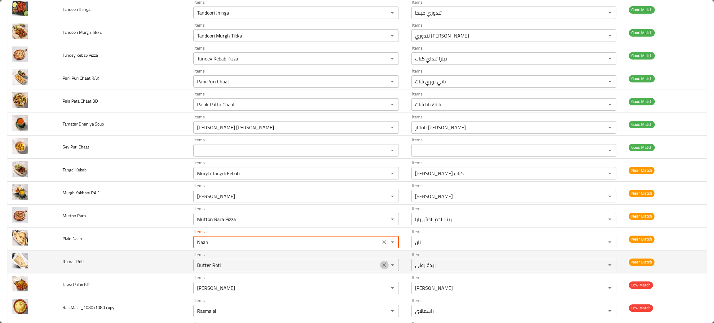
click at [381, 265] on icon "Clear" at bounding box center [384, 265] width 6 height 6
type Naan "Naan"
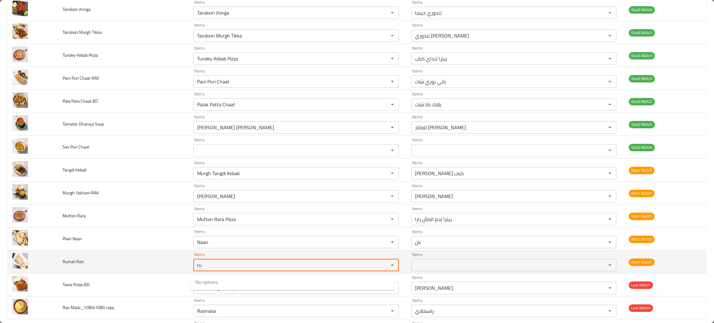
type Roti "r"
type Roti "rot"
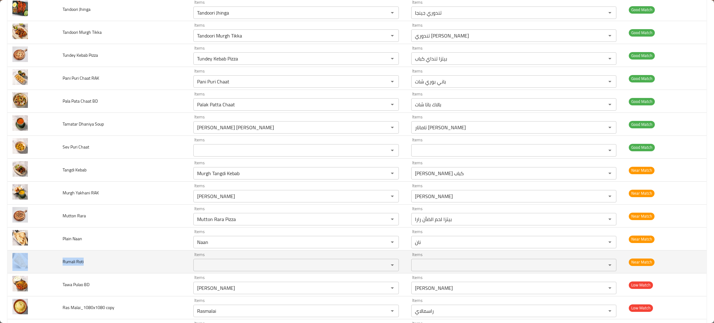
drag, startPoint x: 95, startPoint y: 261, endPoint x: 55, endPoint y: 264, distance: 40.1
click at [55, 264] on tr "Rumali Roti Items Items Items Items Near Match" at bounding box center [356, 261] width 699 height 23
copy tr "Rumali Roti"
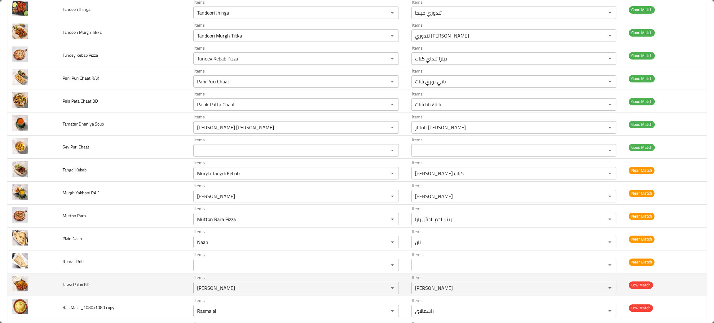
click at [134, 278] on td "Tawa Pulao BD" at bounding box center [123, 284] width 131 height 23
click at [381, 288] on icon "Clear" at bounding box center [384, 288] width 6 height 6
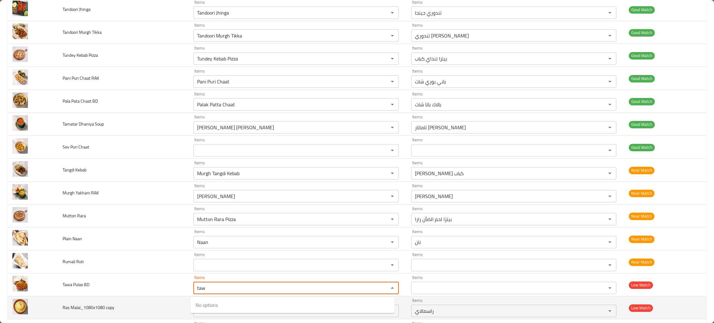
type BD "taw"
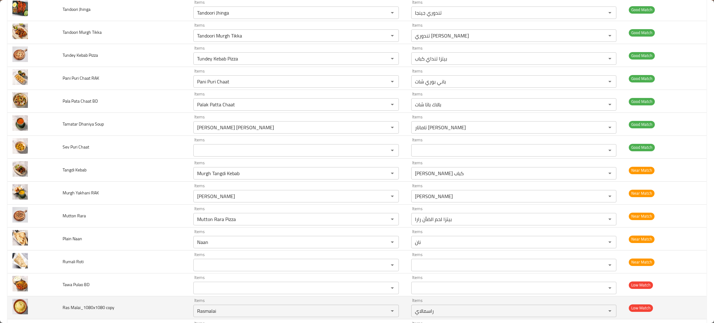
click at [137, 306] on td "Ras Malai_1080x1080 copy" at bounding box center [123, 307] width 131 height 23
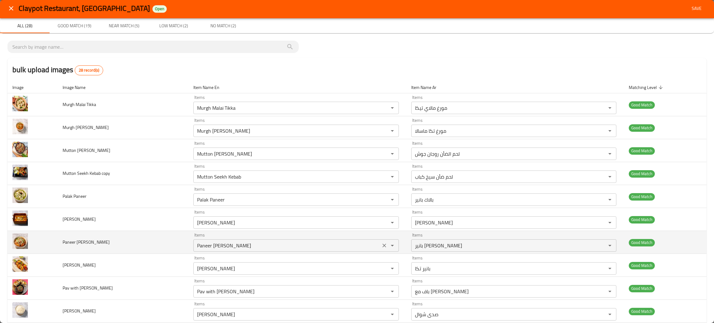
scroll to position [0, 0]
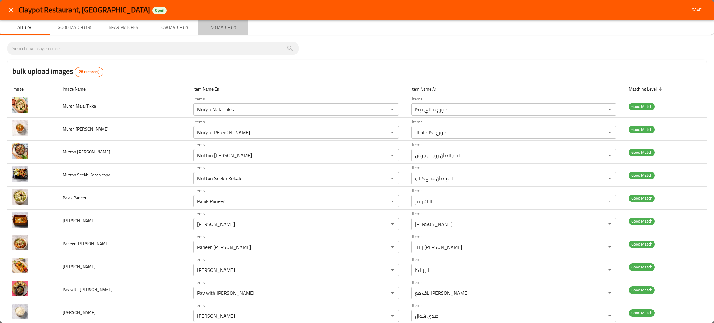
click at [214, 29] on span "No Match (2)" at bounding box center [223, 28] width 42 height 8
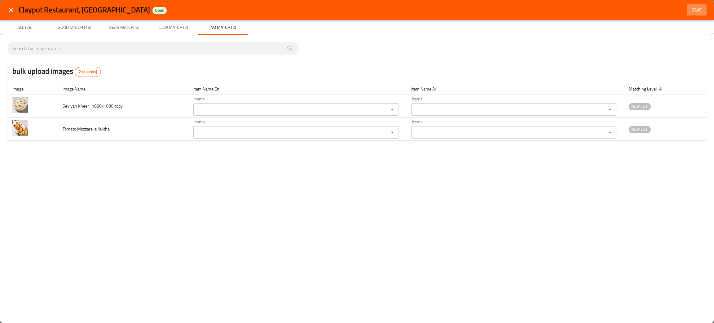
click at [696, 9] on span "Save" at bounding box center [696, 10] width 15 height 8
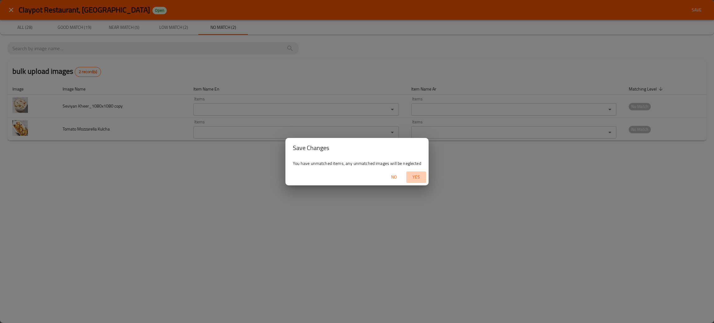
click at [417, 177] on span "Yes" at bounding box center [416, 177] width 15 height 8
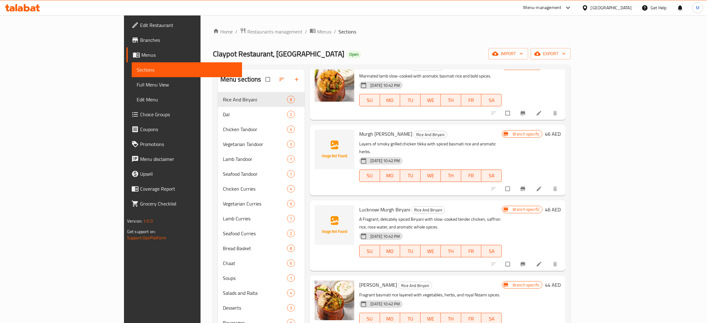
scroll to position [46, 0]
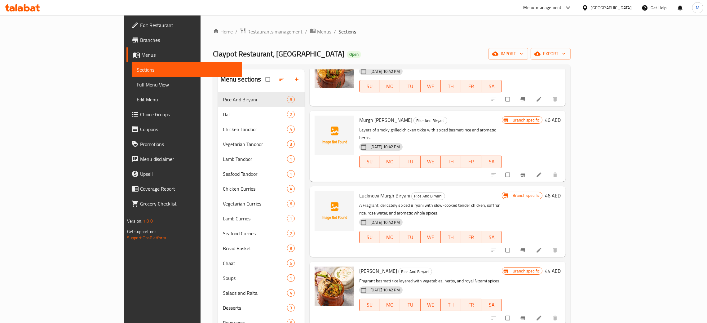
click at [571, 43] on div "Home / Restaurants management / Menus / Sections Claypot Restaurant, Al Barsha …" at bounding box center [392, 213] width 358 height 370
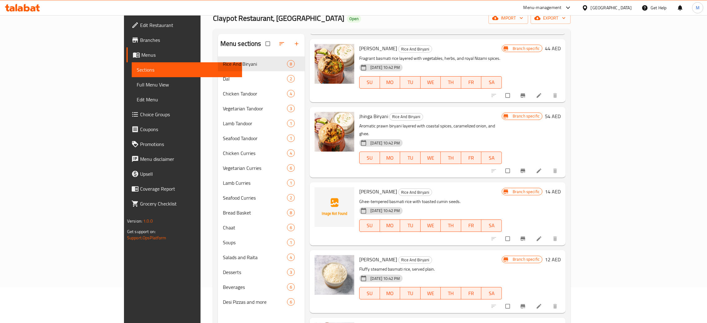
scroll to position [87, 0]
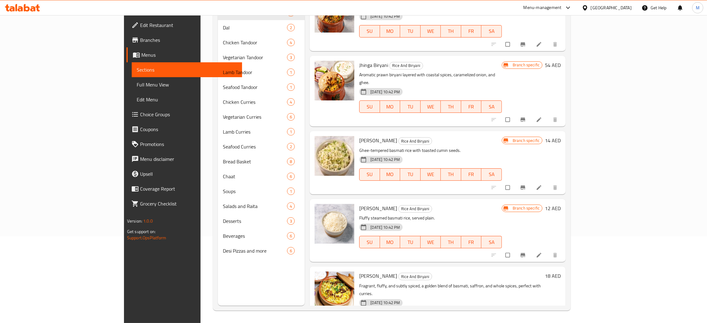
click at [218, 306] on div "Menu sections Rice And Biryani 8 Dal 2 Chicken Tandoor 4 Vegetarian Tandoor 3 L…" at bounding box center [261, 144] width 87 height 323
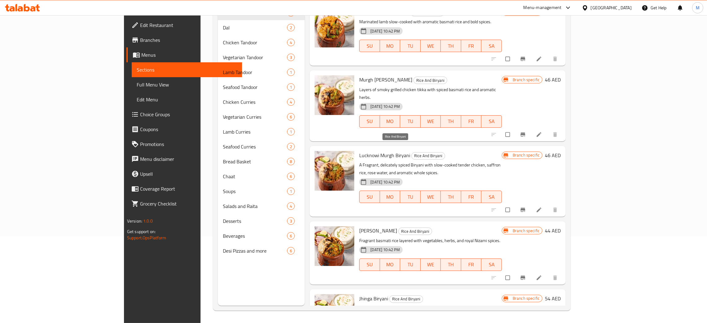
scroll to position [0, 0]
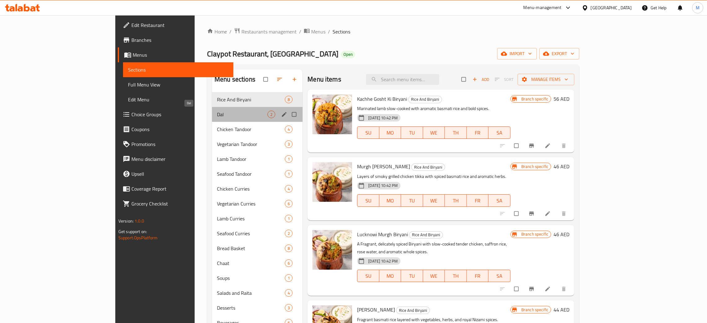
click at [217, 113] on span "Dal" at bounding box center [242, 114] width 51 height 7
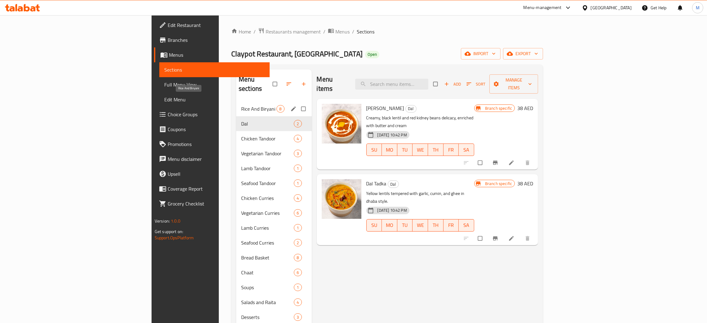
click at [241, 105] on span "Rice And Biryani" at bounding box center [258, 108] width 35 height 7
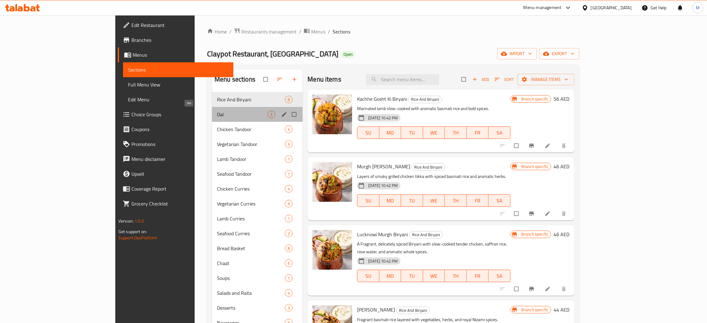
click at [217, 113] on span "Dal" at bounding box center [242, 114] width 51 height 7
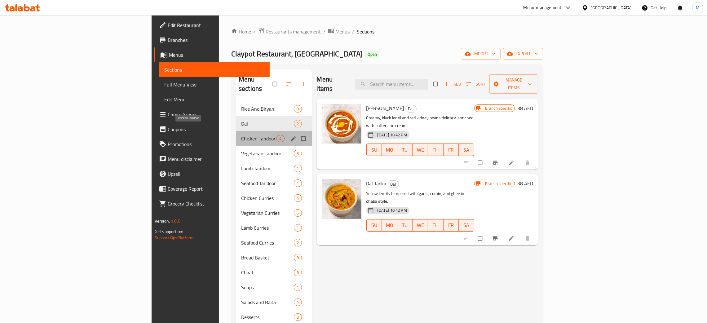
click at [241, 135] on span "Chicken Tandoor" at bounding box center [258, 138] width 35 height 7
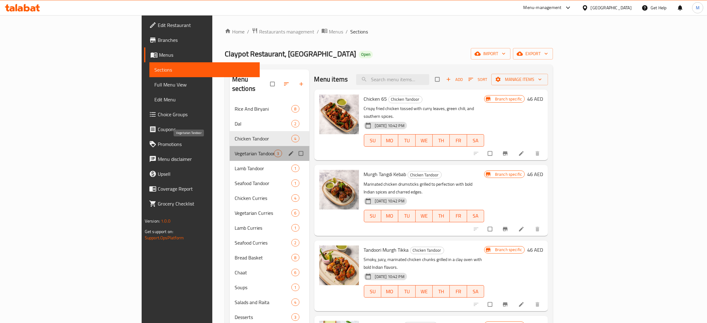
click at [235, 150] on span "Vegetarian Tandoor" at bounding box center [255, 153] width 40 height 7
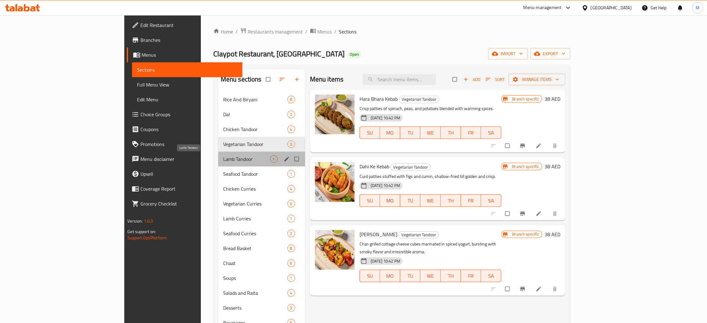
click at [223, 157] on span "Lamb Tandoor" at bounding box center [246, 158] width 47 height 7
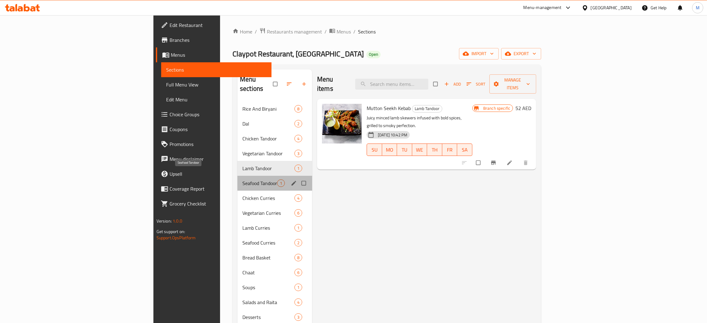
click at [242, 179] on span "Seafood Tandoor" at bounding box center [259, 182] width 35 height 7
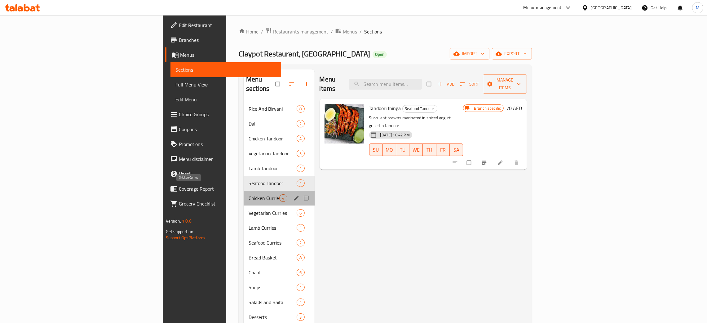
click at [249, 194] on span "Chicken Curries" at bounding box center [264, 197] width 31 height 7
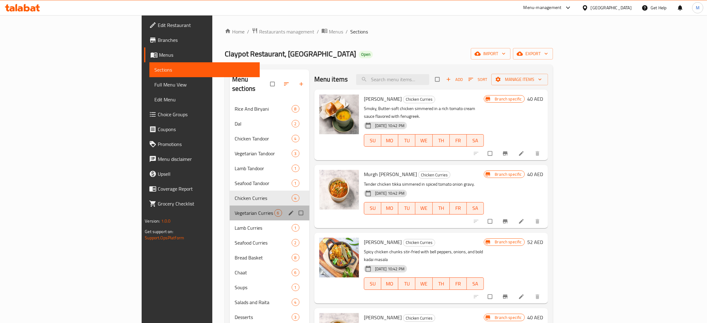
click at [230, 205] on div "Vegetarian Curries 6" at bounding box center [270, 212] width 80 height 15
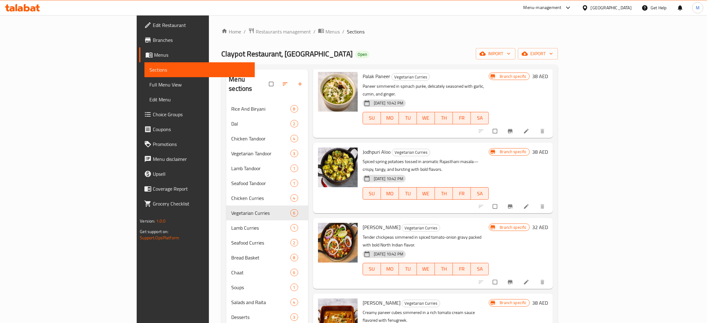
scroll to position [87, 0]
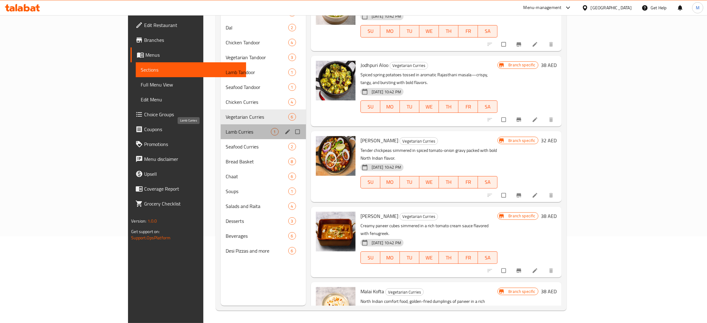
click at [226, 130] on span "Lamb Curries" at bounding box center [248, 131] width 45 height 7
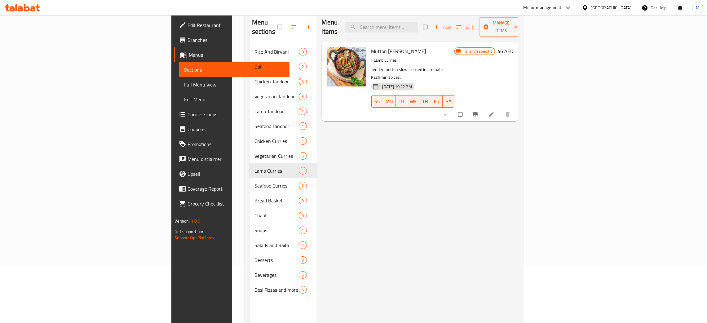
scroll to position [41, 0]
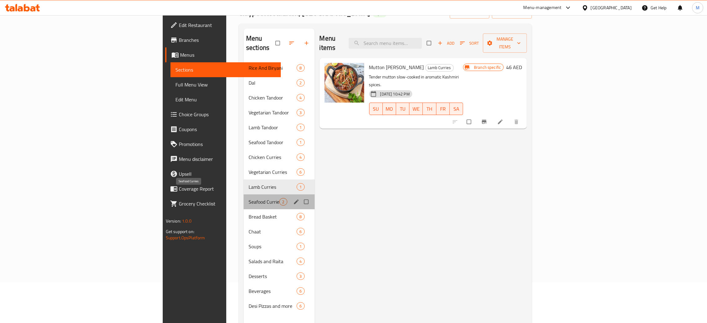
click at [249, 198] on span "Seafood Curries" at bounding box center [264, 201] width 31 height 7
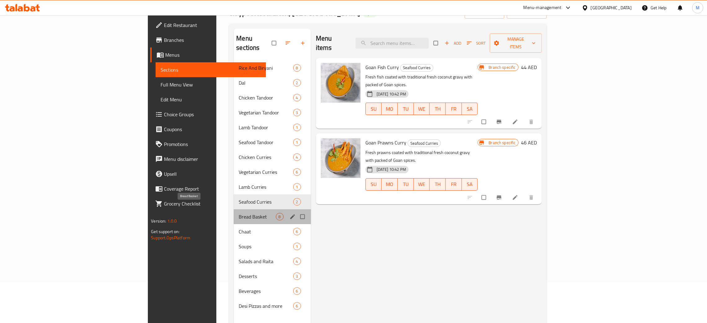
click at [239, 213] on span "Bread Basket" at bounding box center [257, 216] width 37 height 7
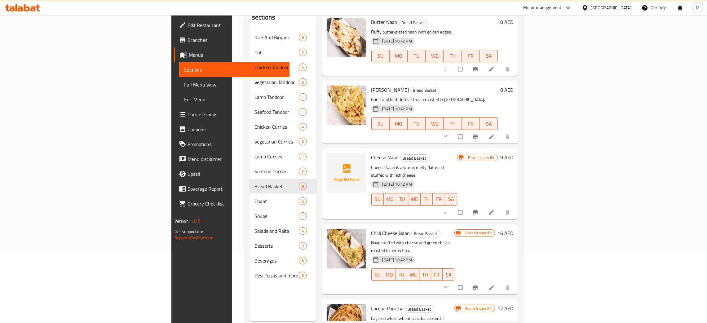
scroll to position [87, 0]
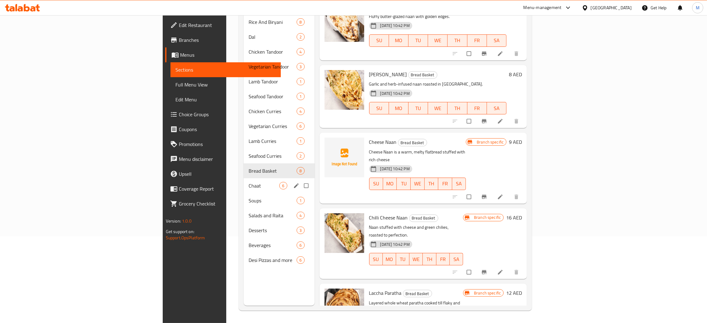
click at [244, 178] on div "Chaat 6" at bounding box center [279, 185] width 71 height 15
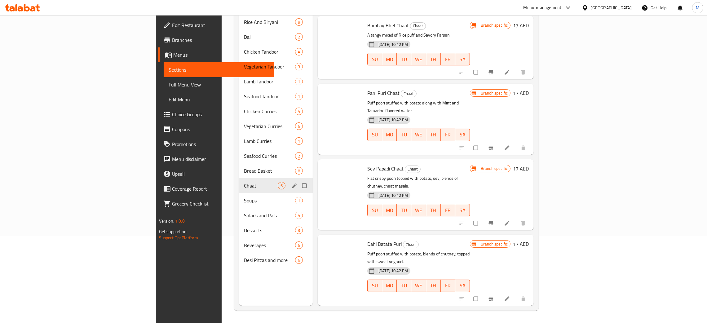
scroll to position [98, 0]
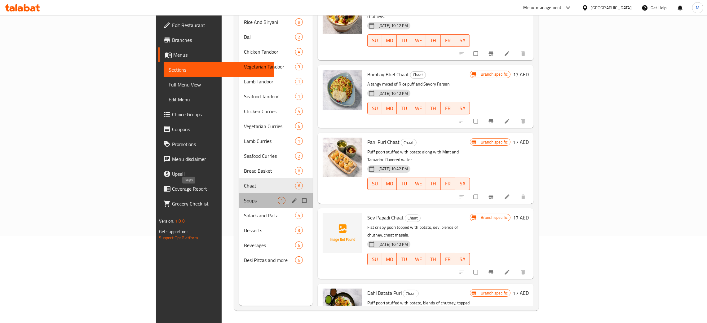
click at [244, 197] on span "Soups" at bounding box center [261, 200] width 34 height 7
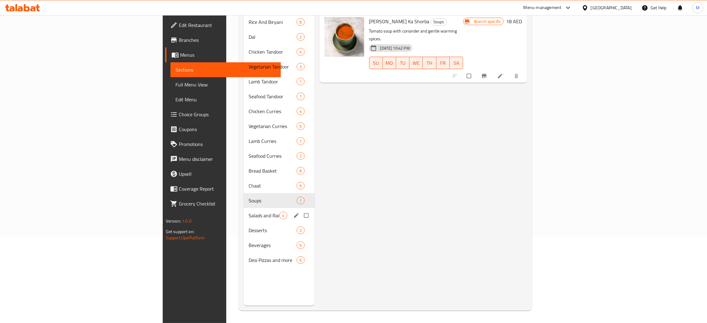
scroll to position [87, 0]
click at [249, 212] on span "Salads and Raita" at bounding box center [264, 215] width 31 height 7
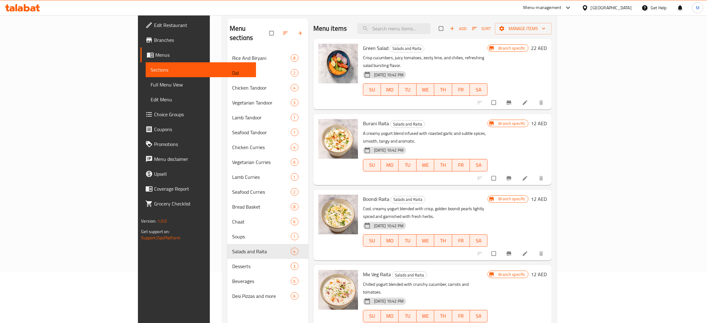
scroll to position [87, 0]
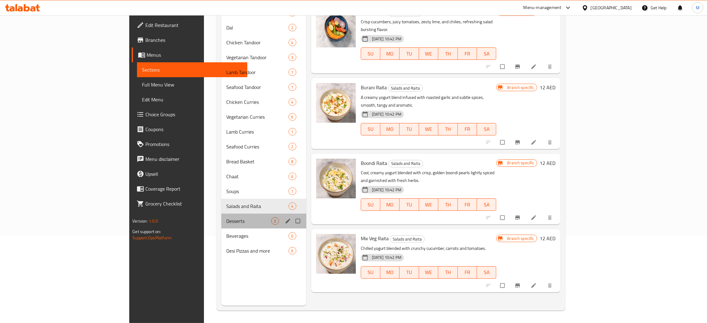
click at [221, 215] on div "Desserts 3" at bounding box center [263, 221] width 85 height 15
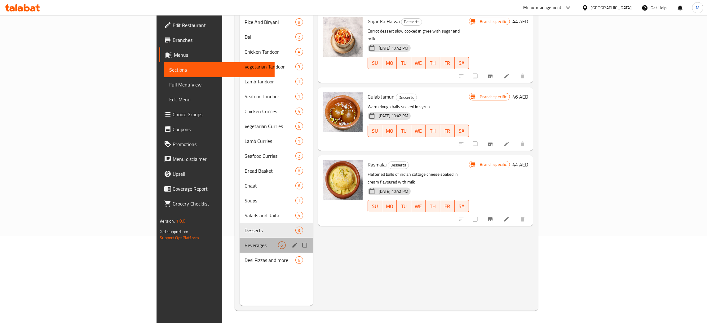
click at [240, 238] on div "Beverages 6" at bounding box center [276, 245] width 73 height 15
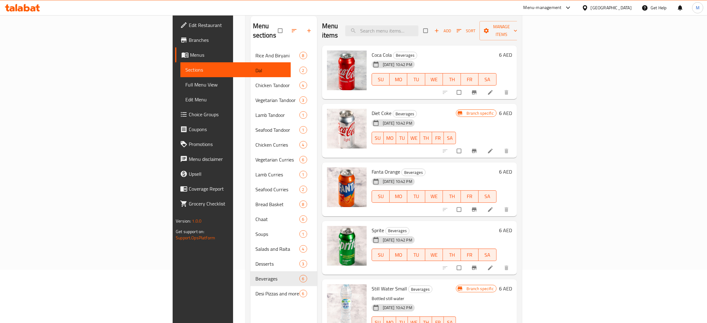
scroll to position [87, 0]
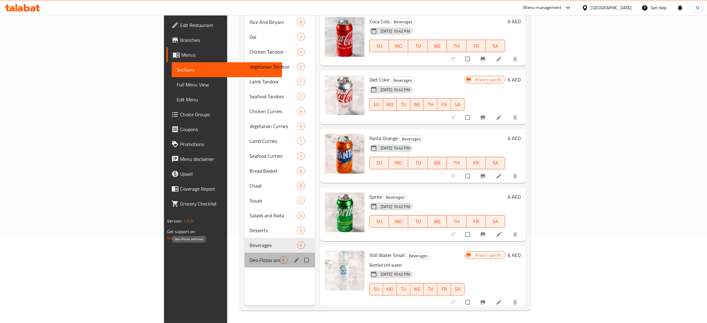
click at [249, 256] on span "Desi Pizzas and more" at bounding box center [264, 259] width 30 height 7
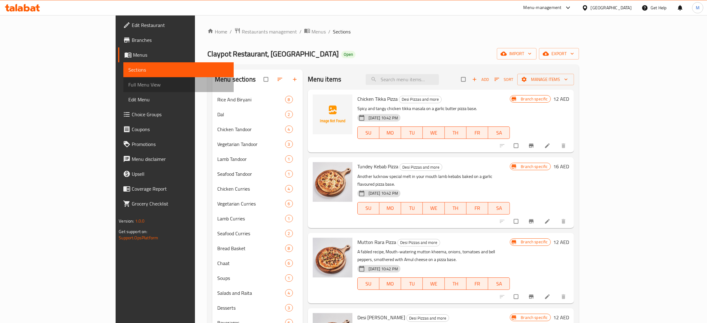
click at [128, 82] on span "Full Menu View" at bounding box center [178, 84] width 100 height 7
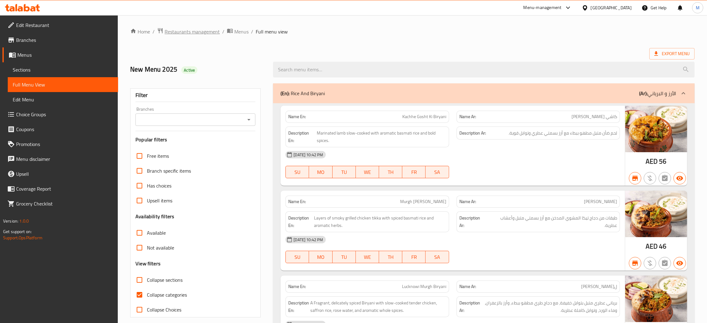
click at [171, 29] on span "Restaurants management" at bounding box center [192, 31] width 55 height 7
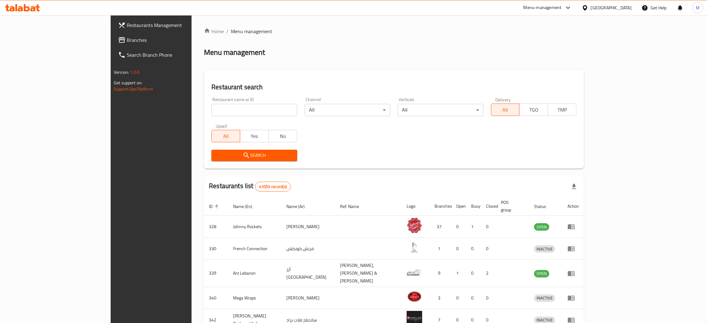
click at [211, 113] on input "search" at bounding box center [254, 110] width 86 height 12
paste input "645039"
type input "645039"
click button "Search" at bounding box center [254, 155] width 86 height 11
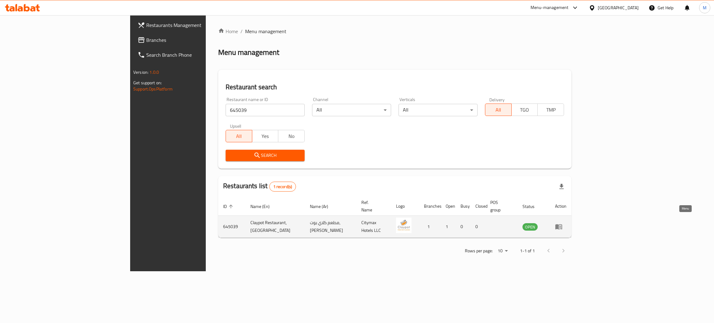
click at [562, 224] on icon "enhanced table" at bounding box center [558, 226] width 7 height 5
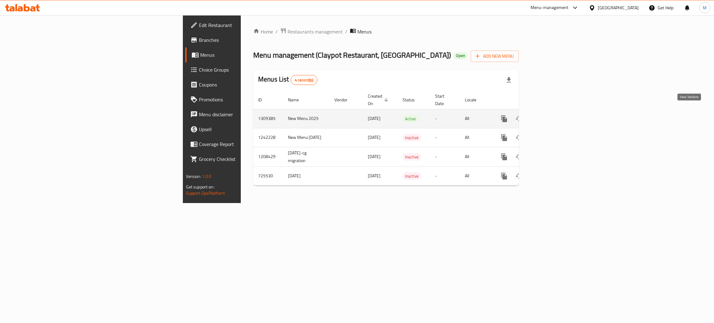
click at [553, 115] on icon "enhanced table" at bounding box center [548, 118] width 7 height 7
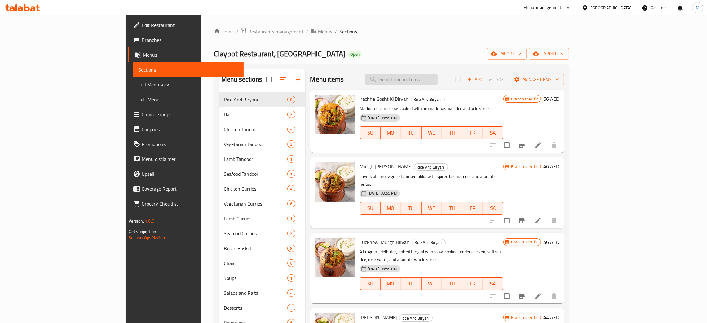
click at [438, 76] on input "search" at bounding box center [400, 79] width 73 height 11
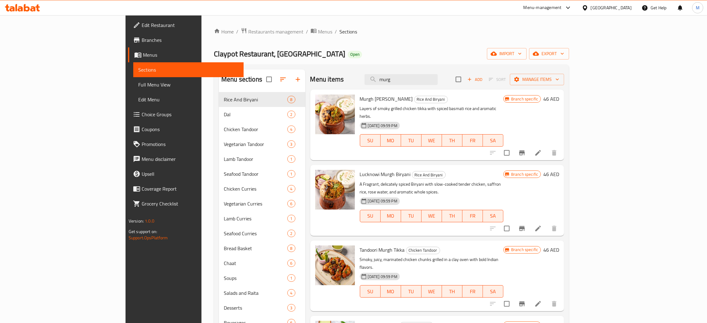
type input "murg"
drag, startPoint x: 448, startPoint y: 77, endPoint x: 410, endPoint y: 68, distance: 38.3
click at [406, 69] on div "Menu sections Rice And Biryani 8 Dal 2 Chicken Tandoor 4 Vegetarian Tandoor 3 L…" at bounding box center [391, 230] width 355 height 333
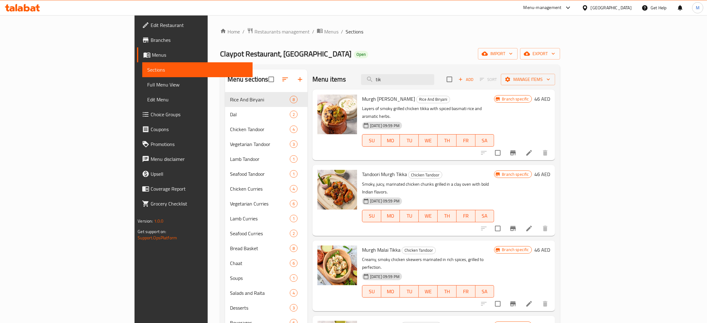
type input "tik"
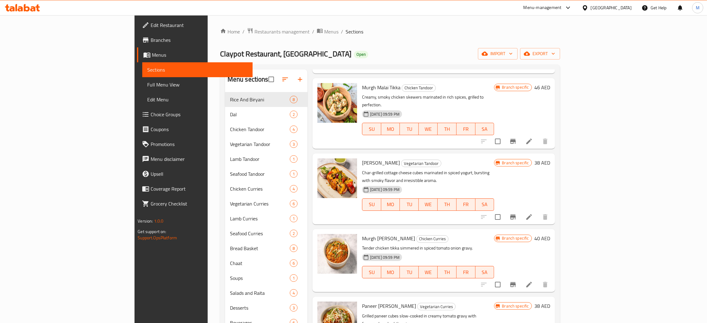
scroll to position [166, 0]
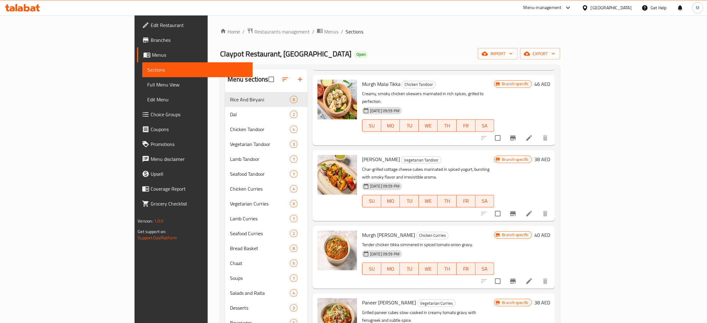
click at [494, 231] on h6 "Murgh Tikka Masala Chicken Curries" at bounding box center [428, 235] width 132 height 9
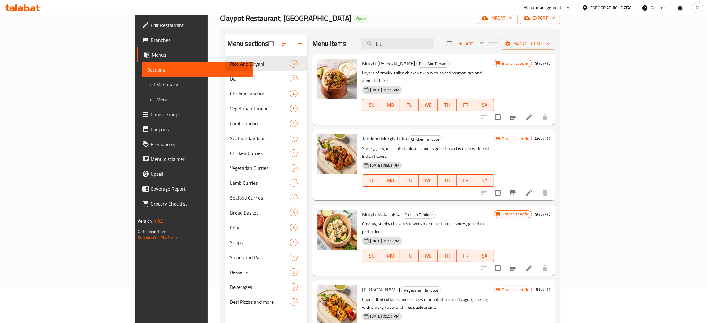
scroll to position [0, 0]
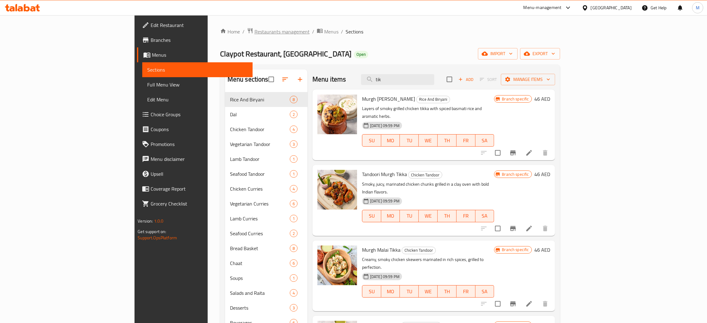
click at [254, 29] on span "Restaurants management" at bounding box center [281, 31] width 55 height 7
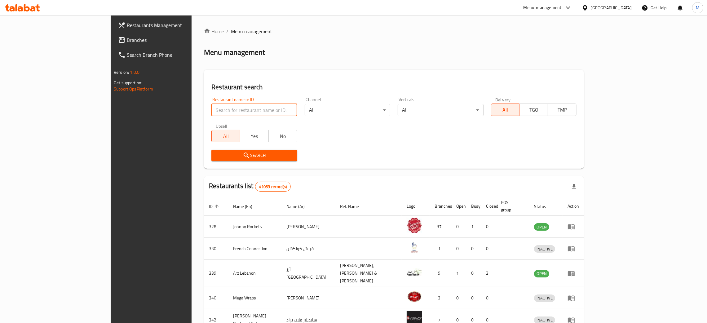
click at [211, 112] on input "search" at bounding box center [254, 110] width 86 height 12
paste input "13108"
type input "13108"
click button "Search" at bounding box center [254, 155] width 86 height 11
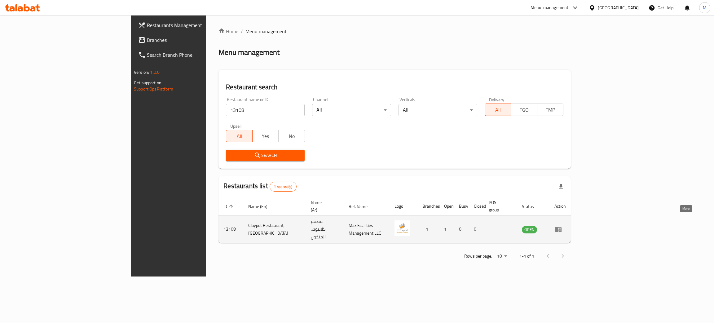
click at [562, 227] on icon "enhanced table" at bounding box center [558, 229] width 7 height 5
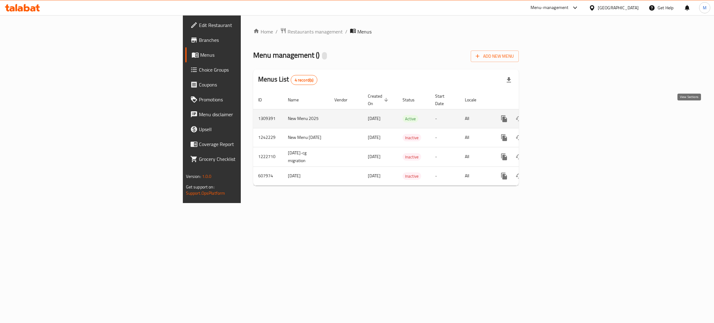
click at [552, 116] on icon "enhanced table" at bounding box center [549, 119] width 6 height 6
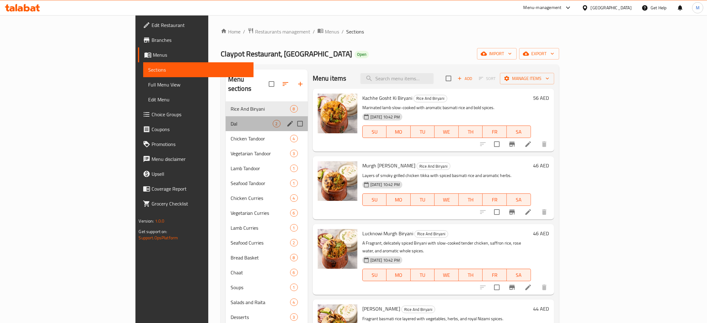
click at [226, 116] on div "Dal 2" at bounding box center [267, 123] width 82 height 15
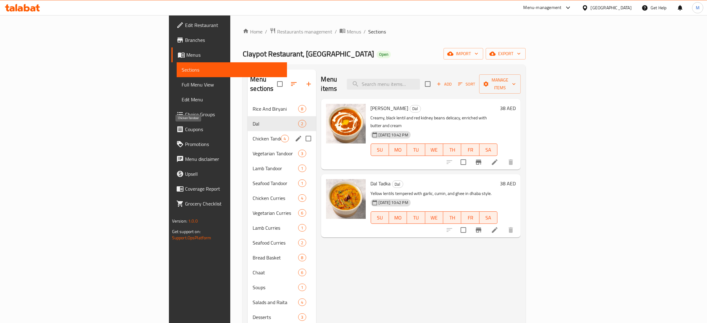
click at [253, 135] on span "Chicken Tandoor" at bounding box center [267, 138] width 28 height 7
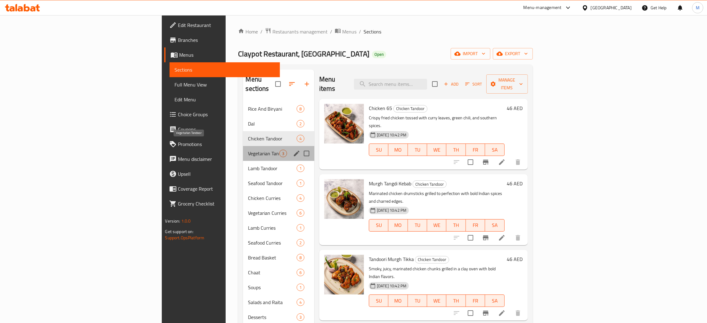
click at [248, 150] on span "Vegetarian Tandoor" at bounding box center [263, 153] width 31 height 7
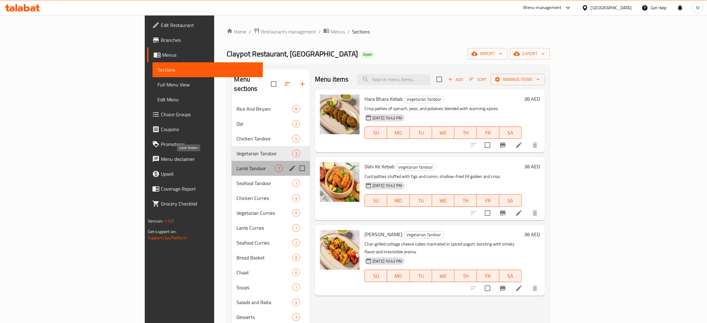
click at [236, 165] on span "Lamb Tandoor" at bounding box center [255, 168] width 38 height 7
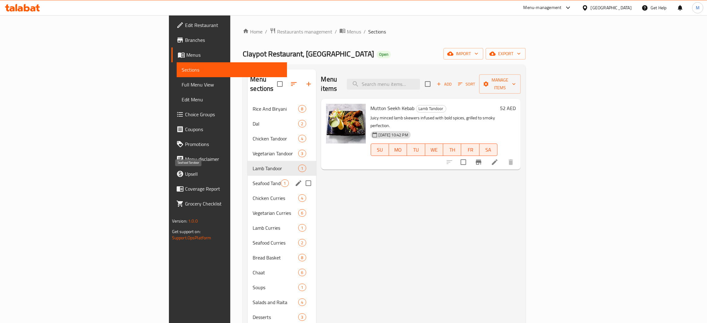
click at [253, 179] on span "Seafood Tandoor" at bounding box center [267, 182] width 28 height 7
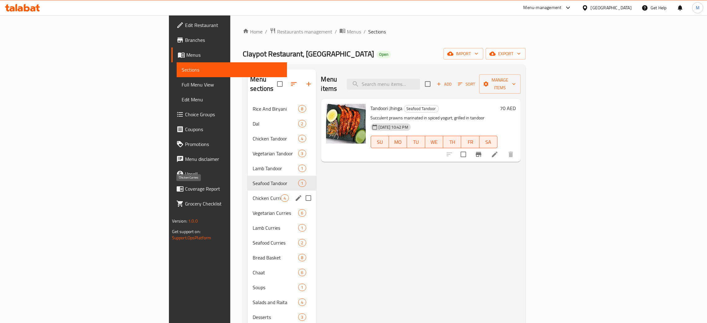
click at [253, 194] on span "Chicken Curries" at bounding box center [267, 197] width 28 height 7
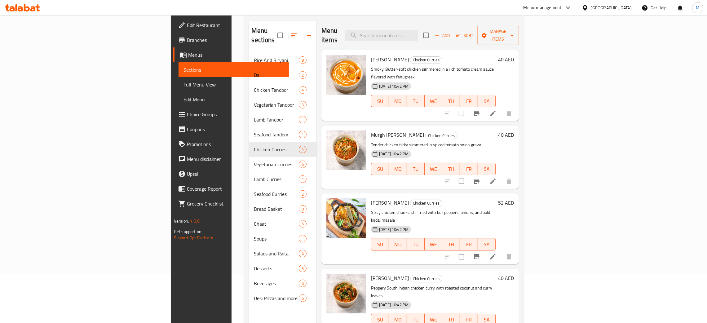
scroll to position [87, 0]
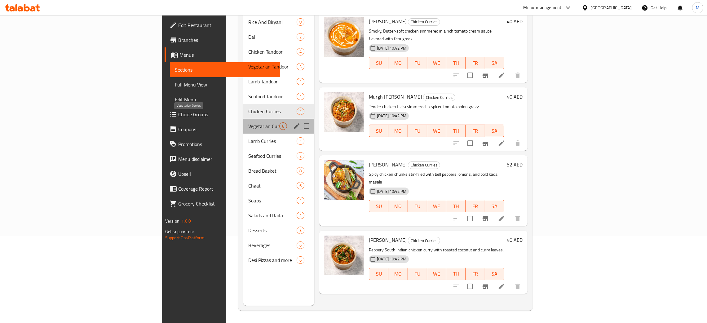
click at [248, 122] on span "Vegetarian Curries" at bounding box center [263, 125] width 31 height 7
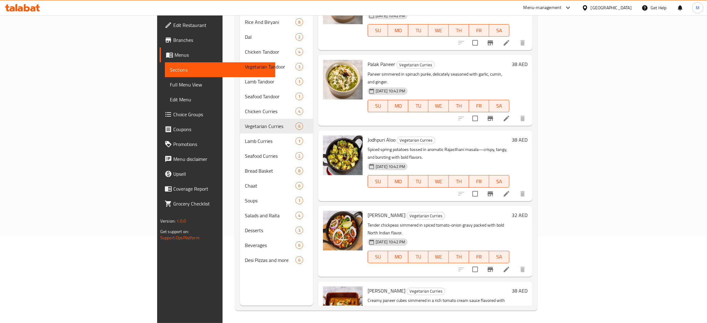
scroll to position [98, 0]
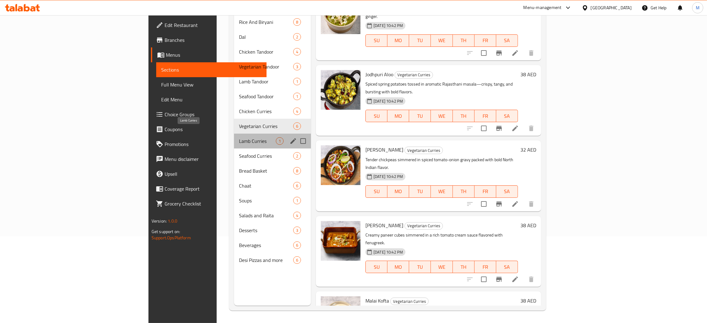
click at [239, 137] on span "Lamb Curries" at bounding box center [257, 140] width 37 height 7
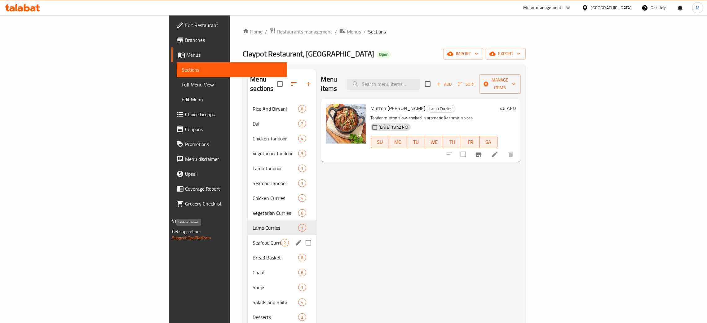
click at [253, 239] on span "Seafood Curries" at bounding box center [267, 242] width 28 height 7
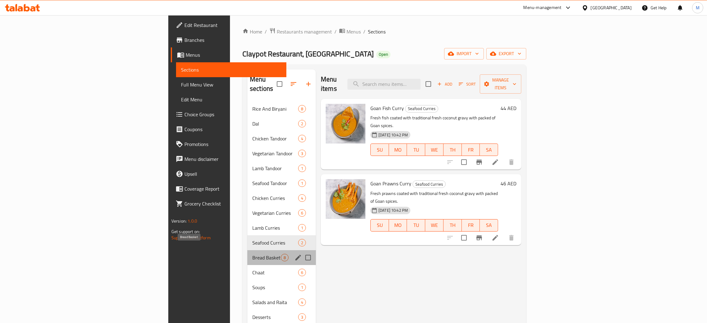
click at [252, 254] on span "Bread Basket" at bounding box center [266, 257] width 29 height 7
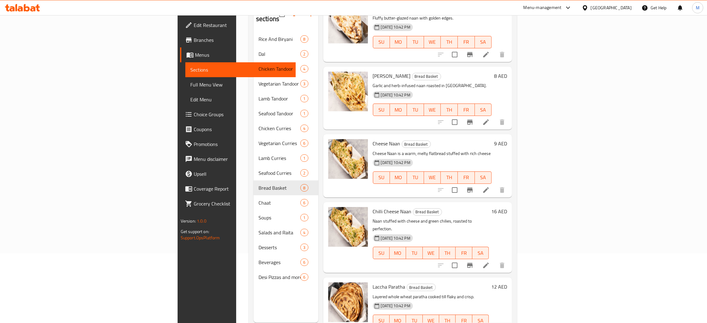
scroll to position [87, 0]
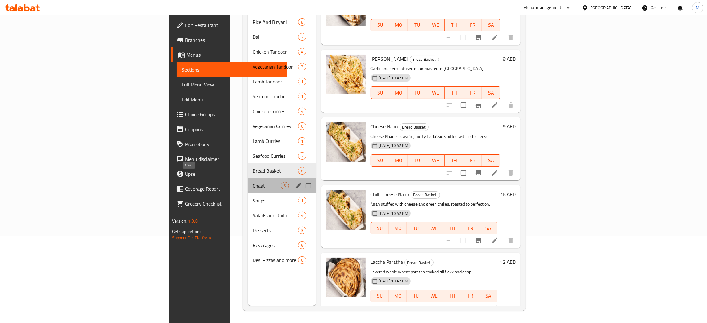
click at [253, 182] on span "Chaat" at bounding box center [267, 185] width 28 height 7
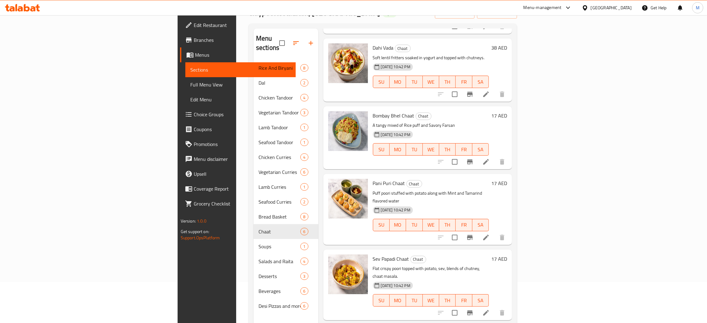
scroll to position [98, 0]
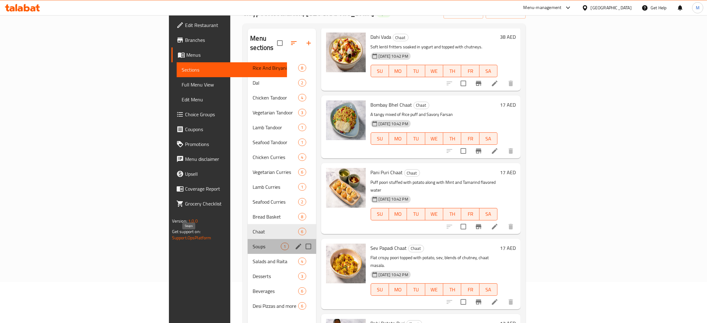
click at [253, 243] on span "Soups" at bounding box center [267, 246] width 28 height 7
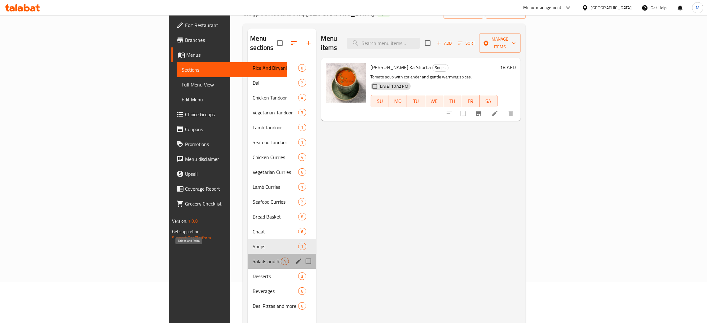
click at [253, 258] on span "Salads and Raita" at bounding box center [267, 261] width 28 height 7
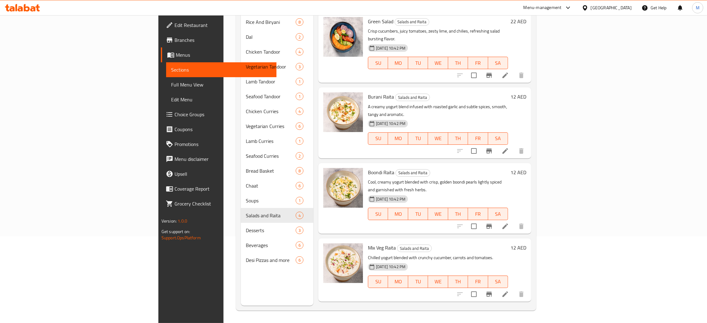
scroll to position [87, 0]
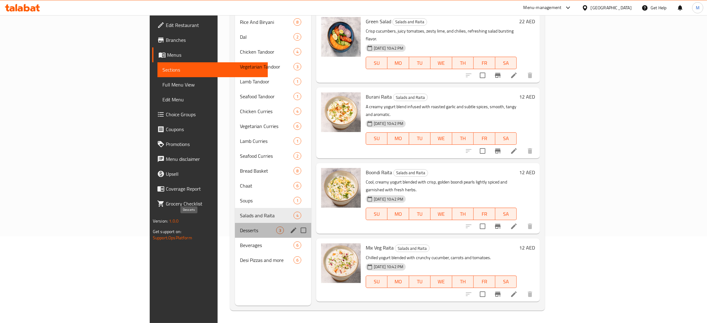
click at [240, 227] on span "Desserts" at bounding box center [258, 230] width 36 height 7
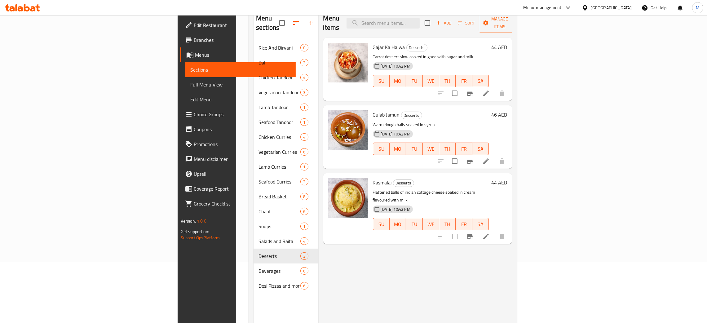
scroll to position [41, 0]
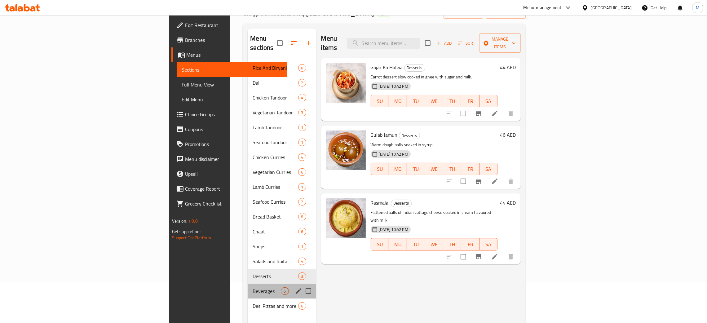
click at [248, 284] on div "Beverages 6" at bounding box center [282, 291] width 68 height 15
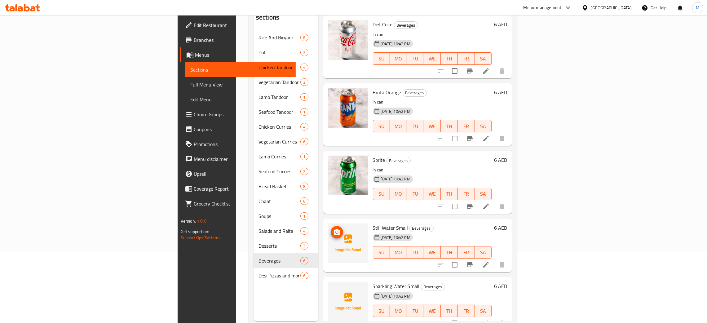
scroll to position [87, 0]
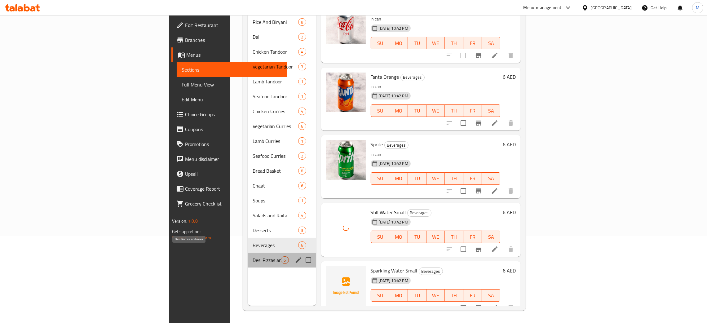
click at [253, 256] on span "Desi Pizzas and more" at bounding box center [267, 259] width 28 height 7
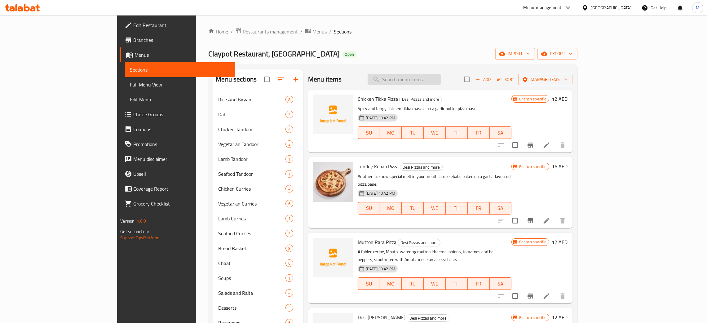
click at [437, 79] on input "search" at bounding box center [404, 79] width 73 height 11
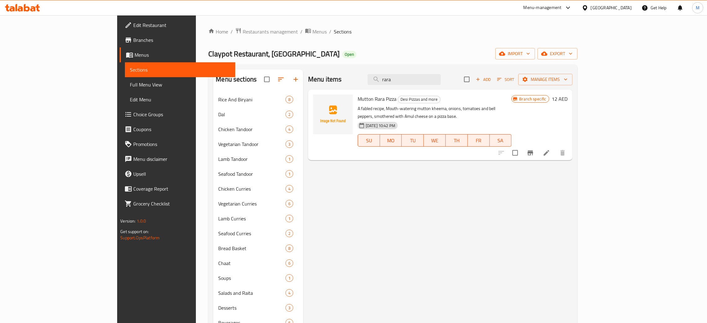
type input "rara"
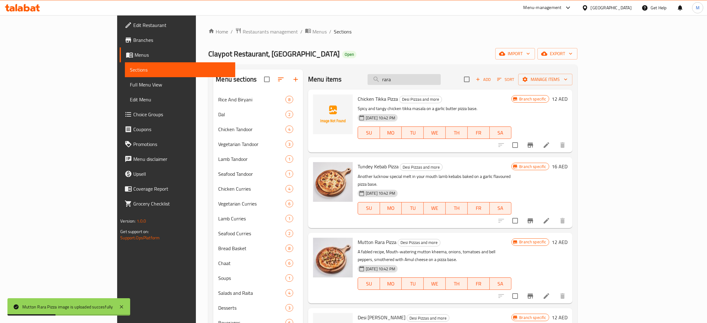
drag, startPoint x: 427, startPoint y: 83, endPoint x: 412, endPoint y: 82, distance: 15.3
click at [413, 82] on input "rara" at bounding box center [404, 79] width 73 height 11
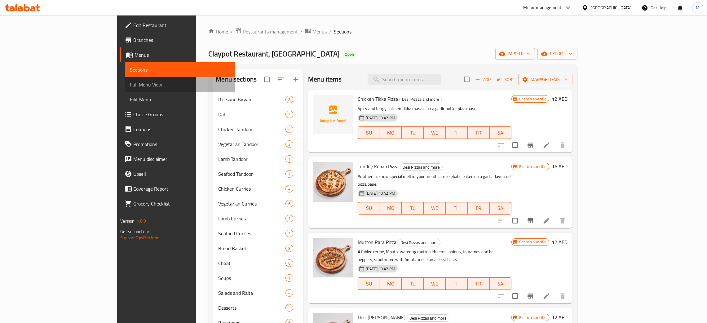
click at [130, 83] on span "Full Menu View" at bounding box center [180, 84] width 100 height 7
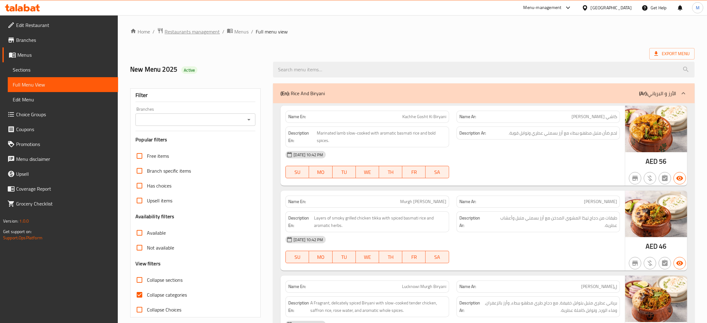
click at [184, 31] on span "Restaurants management" at bounding box center [192, 31] width 55 height 7
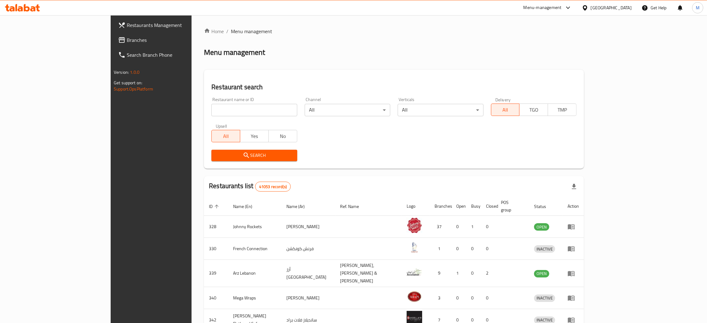
click at [211, 108] on input "search" at bounding box center [254, 110] width 86 height 12
paste input "19021"
type input "19021"
click at [216, 154] on span "Search" at bounding box center [254, 156] width 76 height 8
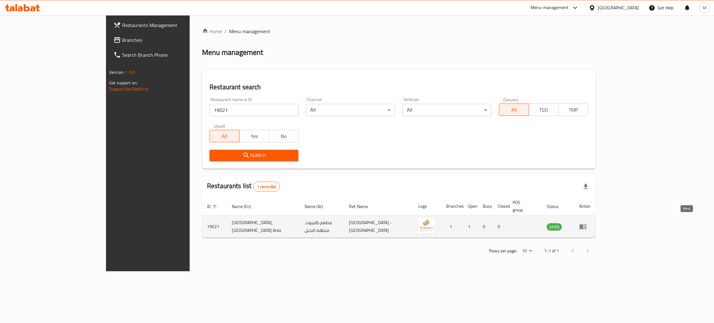
click at [587, 223] on icon "enhanced table" at bounding box center [582, 226] width 7 height 7
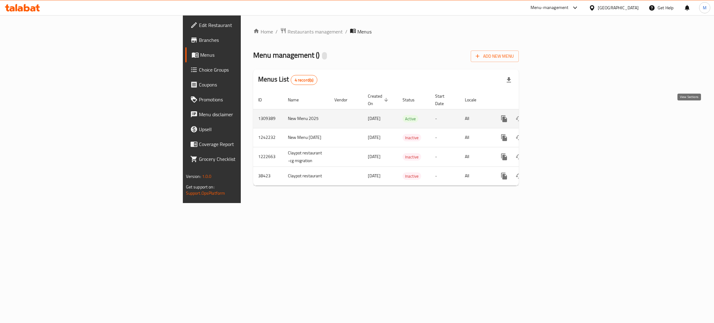
click at [553, 115] on icon "enhanced table" at bounding box center [548, 118] width 7 height 7
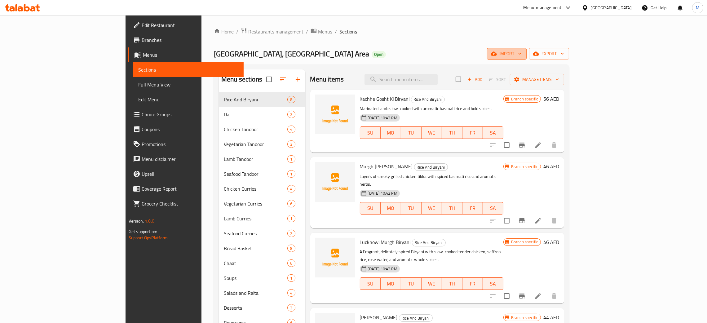
click at [522, 53] on span "import" at bounding box center [507, 54] width 30 height 8
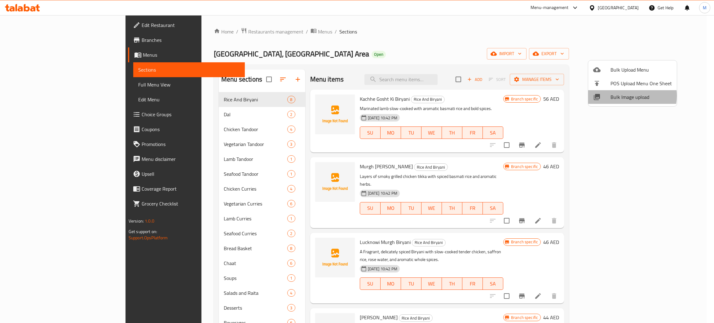
click at [624, 96] on span "Bulk Image upload" at bounding box center [641, 96] width 61 height 7
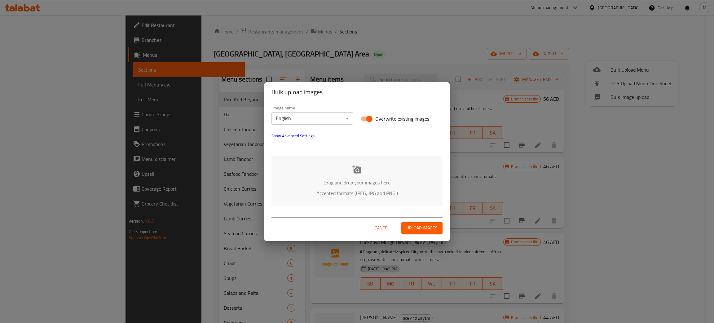
click at [405, 188] on div "Drag and drop your images here Accepted formats (JPEG, JPG and PNG )" at bounding box center [356, 181] width 171 height 51
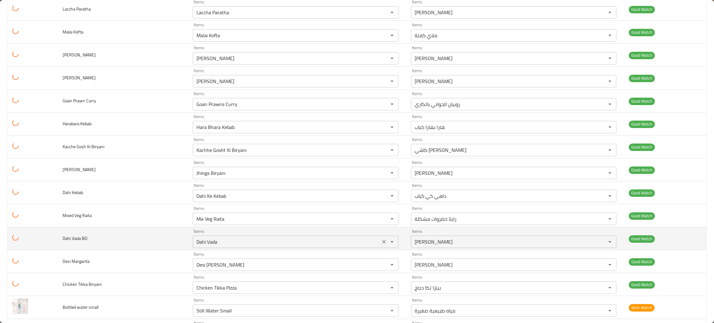
scroll to position [465, 0]
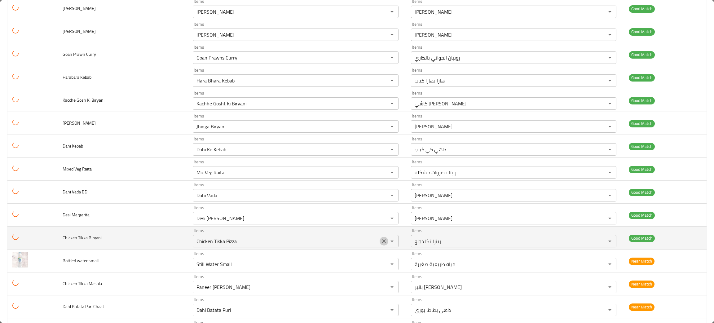
click at [381, 242] on icon "Clear" at bounding box center [384, 241] width 6 height 6
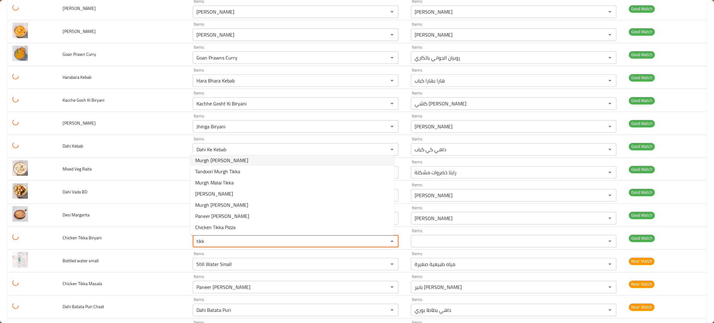
click at [217, 159] on span "Murgh [PERSON_NAME]" at bounding box center [221, 160] width 53 height 7
type Biryani "Murgh [PERSON_NAME]"
type Biryani-ar "[PERSON_NAME]"
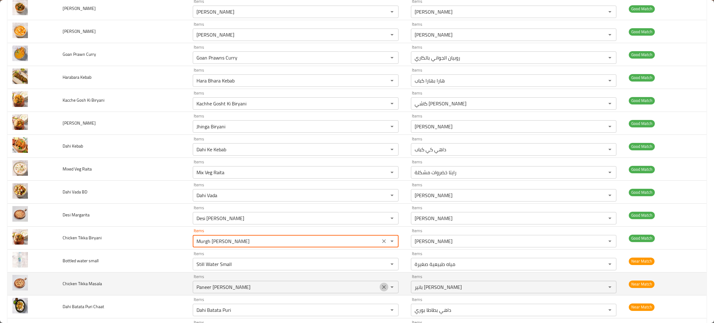
click at [381, 288] on icon "Clear" at bounding box center [384, 287] width 6 height 6
type Biryani "Murgh [PERSON_NAME]"
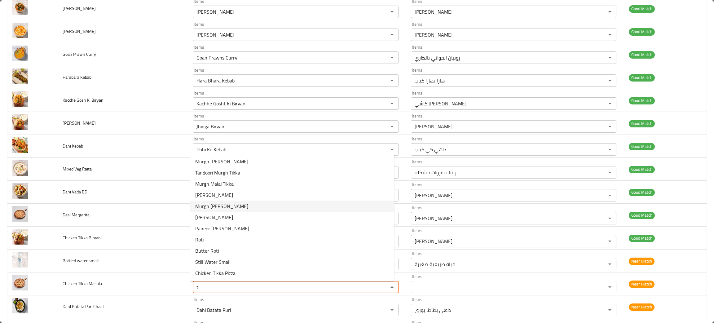
click at [225, 204] on span "Murgh [PERSON_NAME]" at bounding box center [221, 205] width 53 height 7
type Masala "Murgh [PERSON_NAME]"
type Masala-ar "مورغ تكا ماسالا"
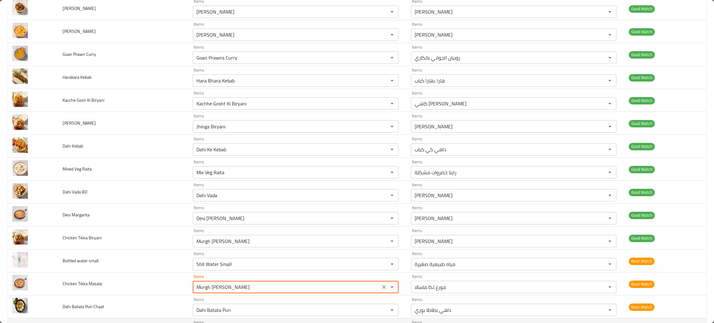
type Masala "Murgh [PERSON_NAME]"
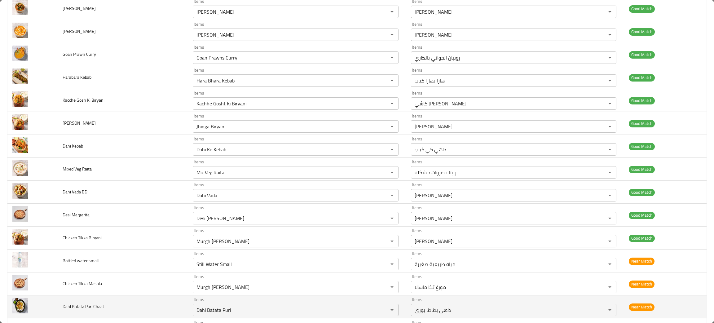
click at [122, 312] on td "Dahi Batata Puri Chaat" at bounding box center [123, 306] width 130 height 23
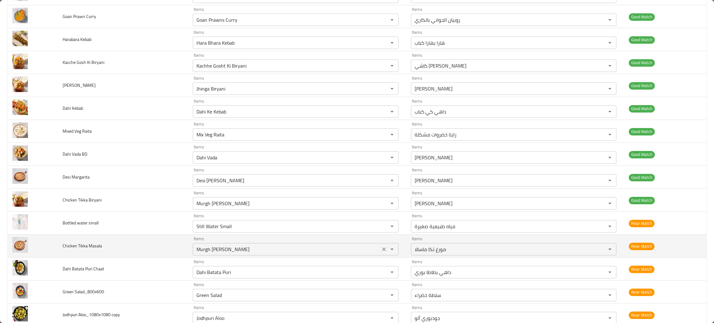
scroll to position [558, 0]
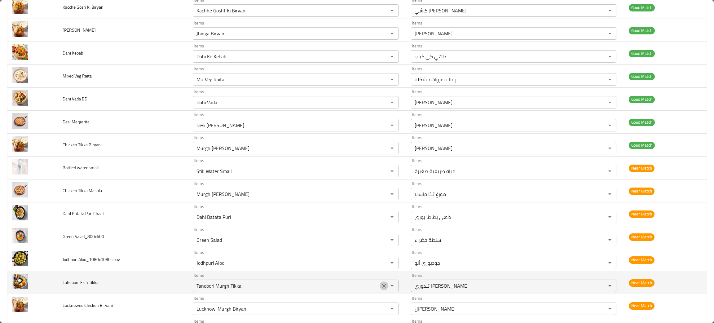
click at [380, 287] on button "Clear" at bounding box center [384, 285] width 9 height 9
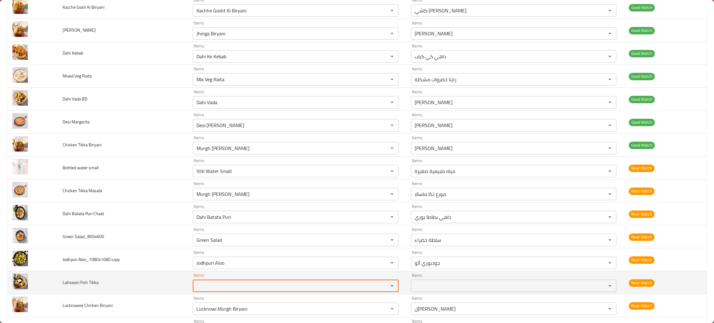
type Tikka "i"
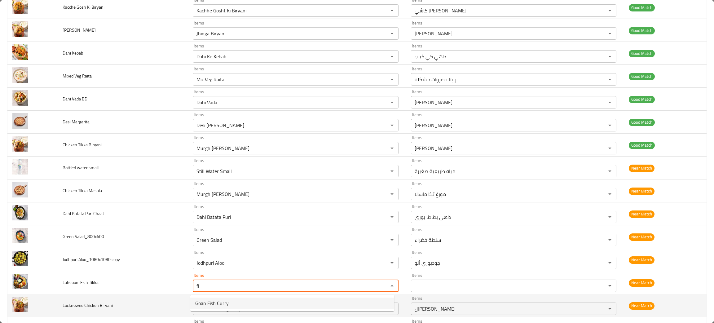
type Tikka "fi"
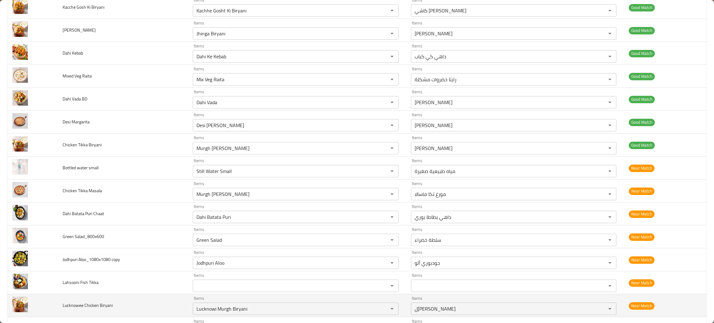
click at [169, 309] on td "Lucknowee Chicken Biryani" at bounding box center [123, 305] width 130 height 23
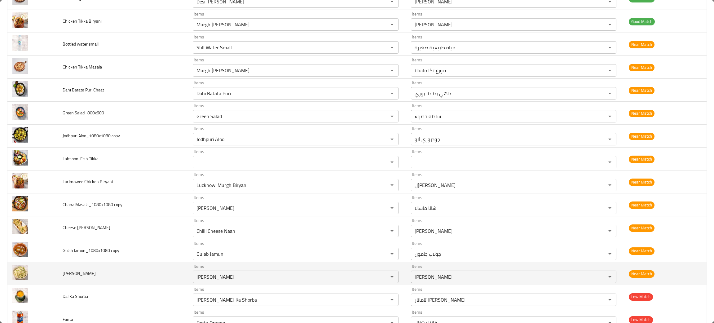
scroll to position [697, 0]
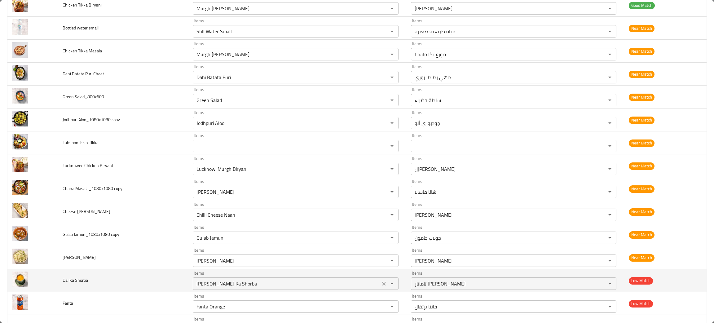
click at [382, 285] on icon "Clear" at bounding box center [384, 284] width 4 height 4
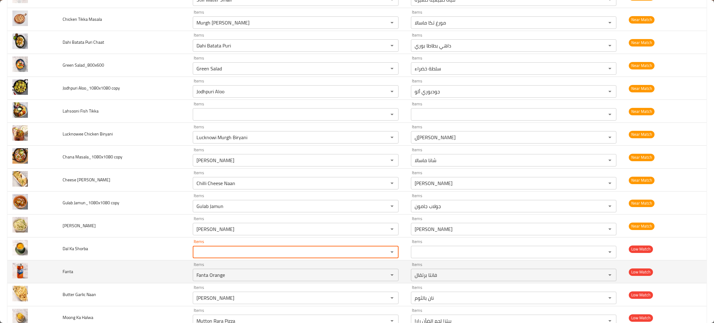
scroll to position [744, 0]
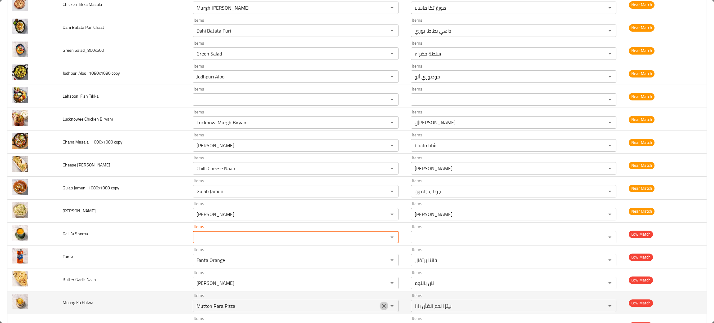
click at [381, 309] on icon "Clear" at bounding box center [384, 306] width 6 height 6
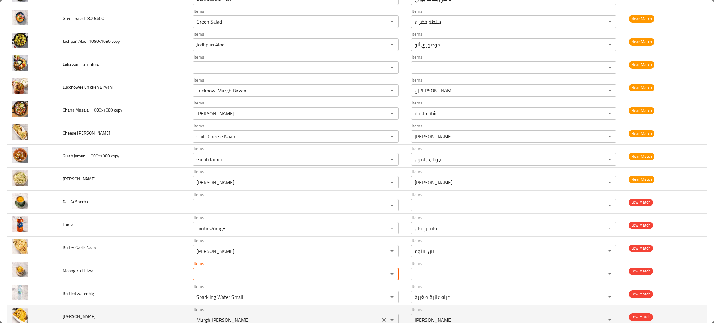
scroll to position [790, 0]
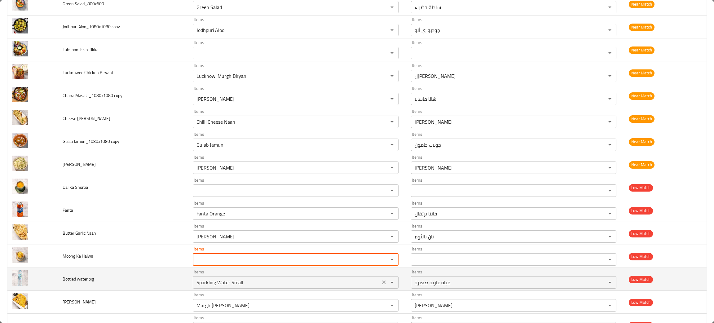
click at [381, 283] on icon "Clear" at bounding box center [384, 282] width 6 height 6
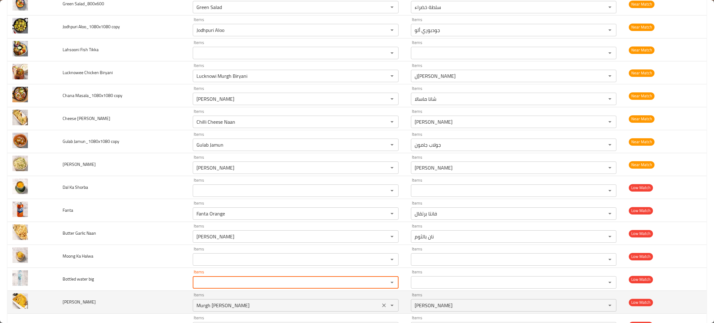
click at [382, 306] on icon "Clear" at bounding box center [384, 305] width 4 height 4
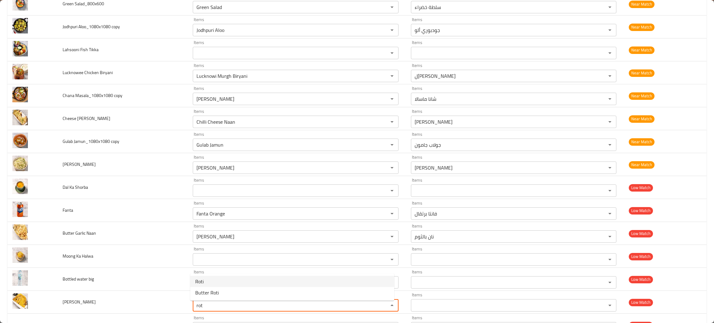
click at [197, 280] on span "Roti" at bounding box center [199, 281] width 8 height 7
type Roti "Roti"
type Roti-ar "روتي"
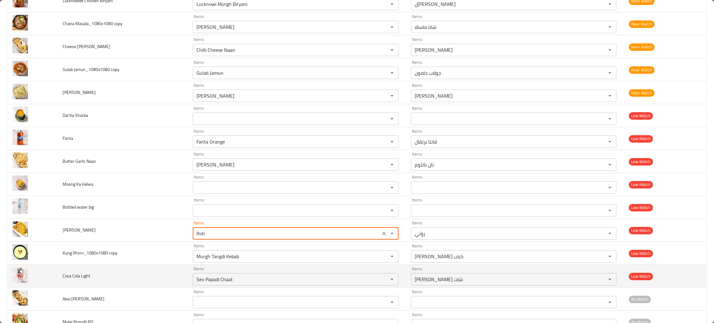
scroll to position [883, 0]
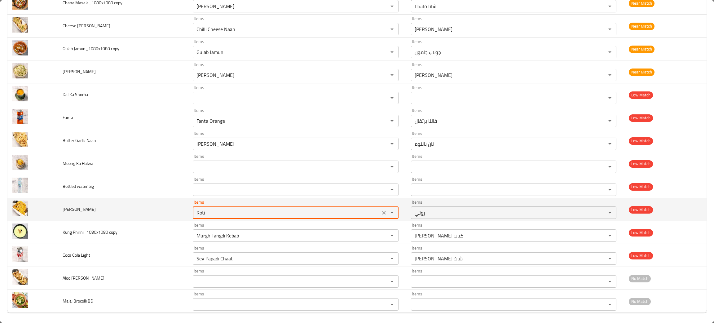
click at [381, 215] on icon "Clear" at bounding box center [384, 213] width 6 height 6
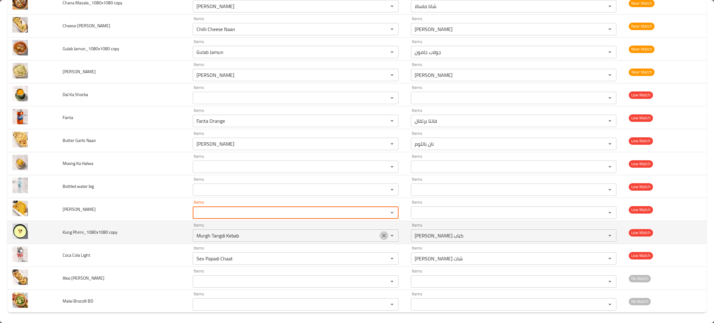
click at [382, 236] on icon "Clear" at bounding box center [384, 235] width 6 height 6
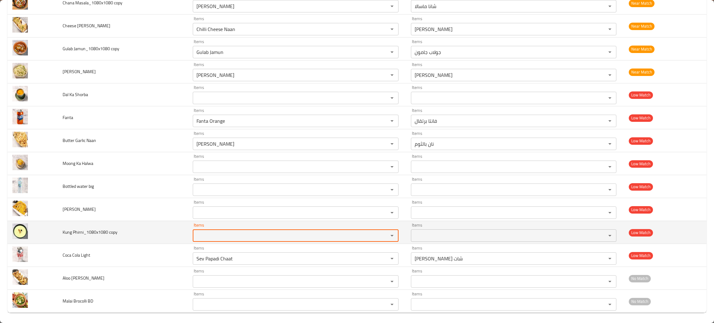
click at [306, 238] on copy "Items" at bounding box center [286, 235] width 183 height 9
type copy "u"
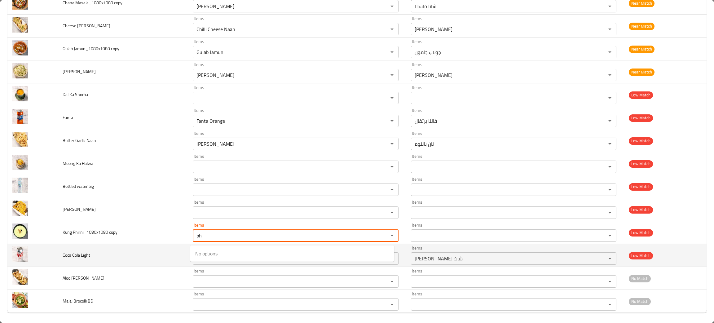
type copy "ph"
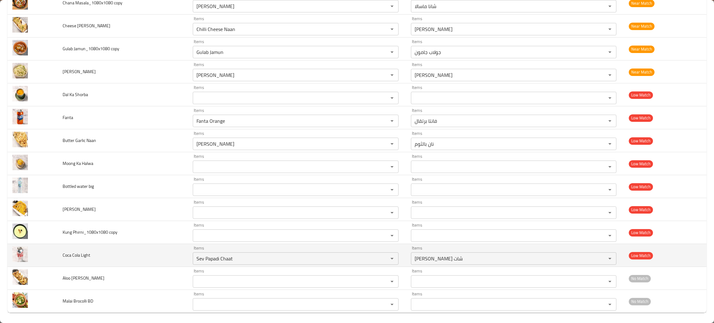
click at [148, 258] on td "Coca Cola Light" at bounding box center [123, 255] width 130 height 23
click at [381, 260] on icon "Clear" at bounding box center [384, 258] width 6 height 6
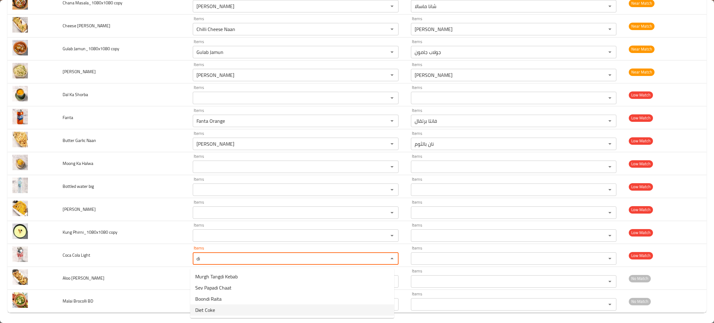
click at [211, 312] on span "Diet Coke" at bounding box center [205, 309] width 20 height 7
type Light "Diet Coke"
type Light-ar "كوكا [PERSON_NAME]"
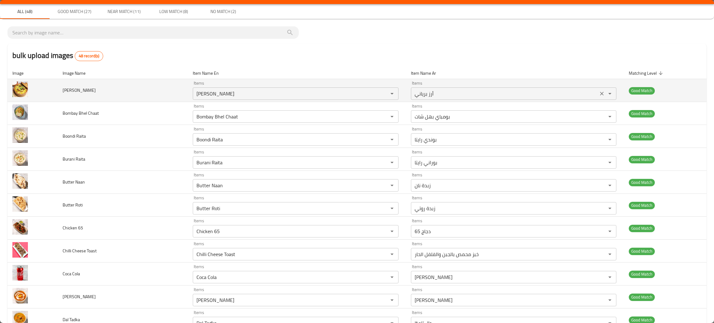
scroll to position [0, 0]
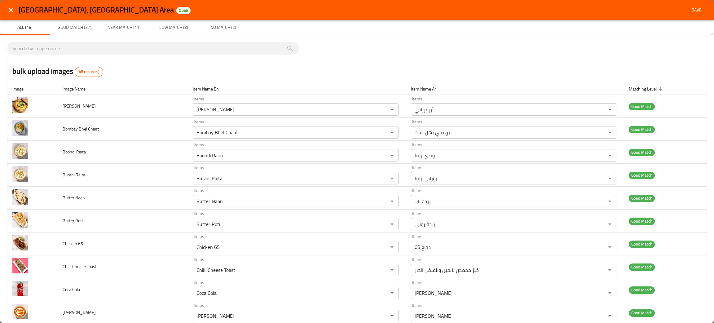
type Light "Diet Coke"
click at [690, 9] on span "Save" at bounding box center [696, 10] width 15 height 8
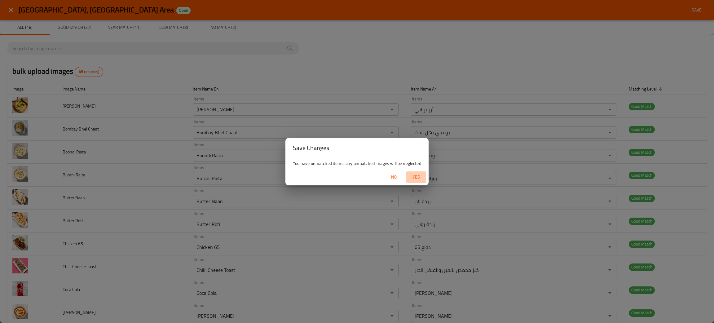
click at [417, 176] on span "Yes" at bounding box center [416, 177] width 15 height 8
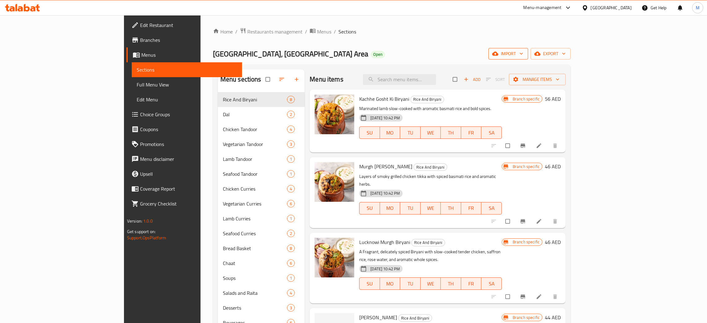
click at [523, 50] on span "import" at bounding box center [508, 54] width 30 height 8
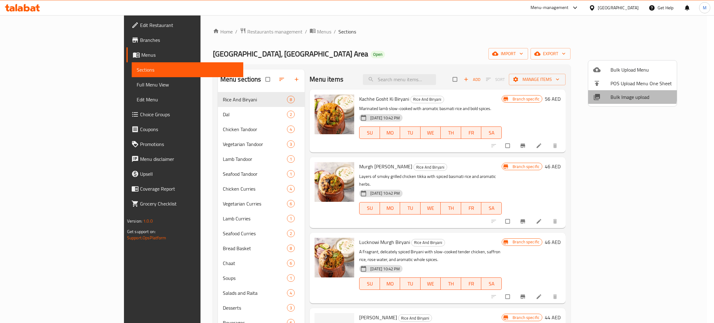
click at [616, 94] on span "Bulk Image upload" at bounding box center [641, 96] width 61 height 7
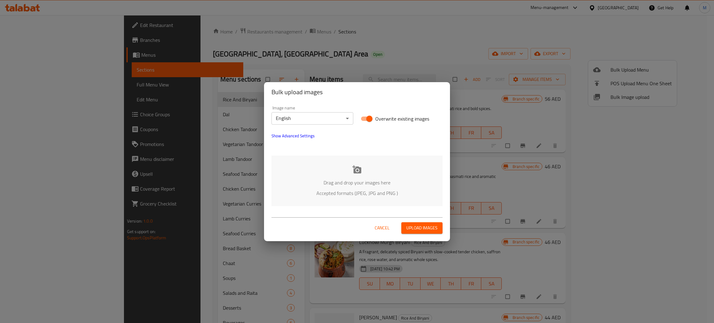
click at [410, 183] on p "Drag and drop your images here" at bounding box center [357, 182] width 152 height 7
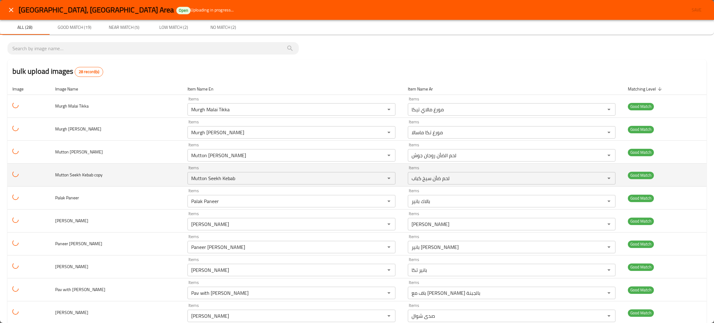
click at [141, 174] on td "Mutton Seekh Kebab copy" at bounding box center [116, 175] width 132 height 23
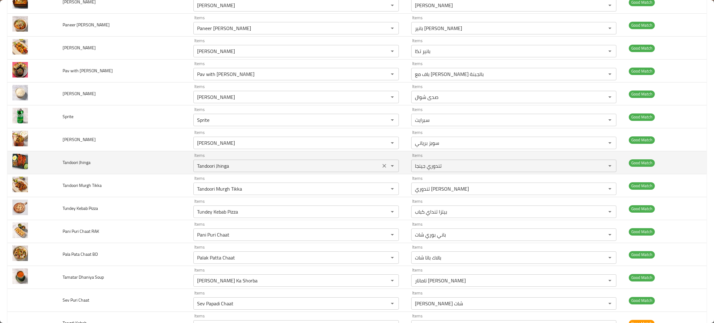
scroll to position [232, 0]
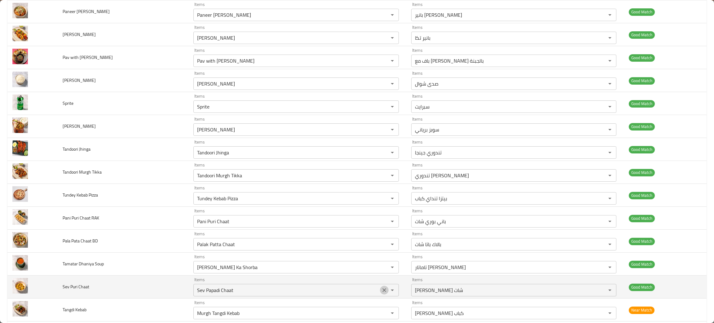
click at [382, 291] on icon "Clear" at bounding box center [384, 290] width 4 height 4
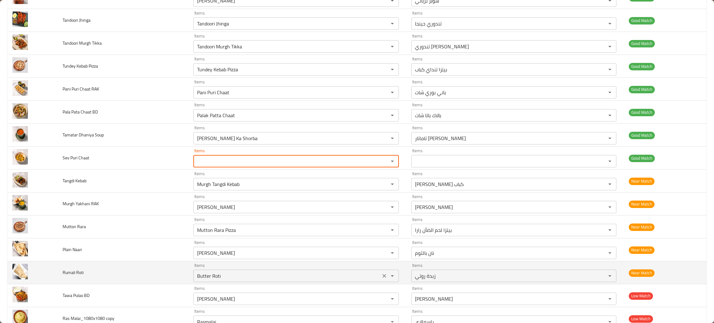
scroll to position [372, 0]
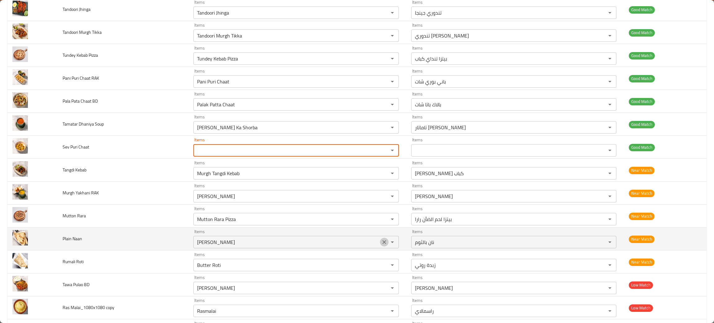
click at [381, 245] on icon "Clear" at bounding box center [384, 242] width 6 height 6
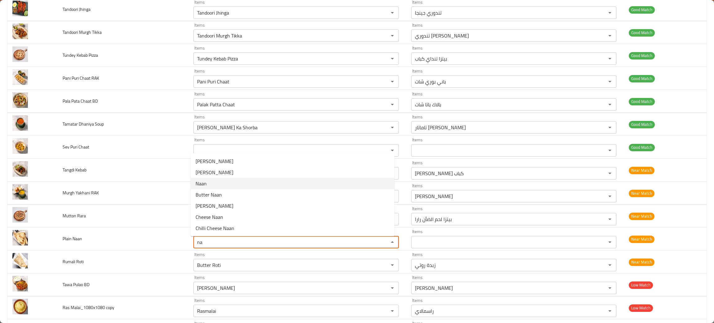
click at [206, 183] on span "Naan" at bounding box center [201, 183] width 11 height 7
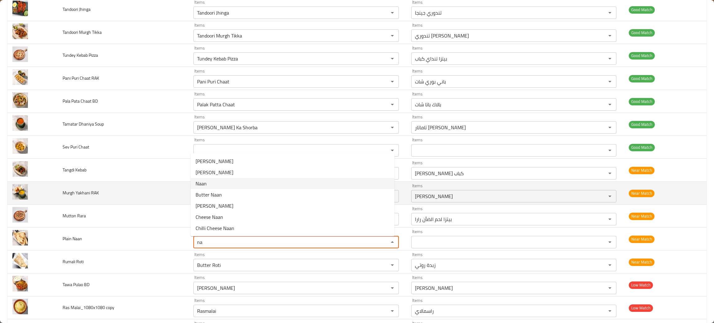
type Naan "Naan"
type Naan-ar "نان"
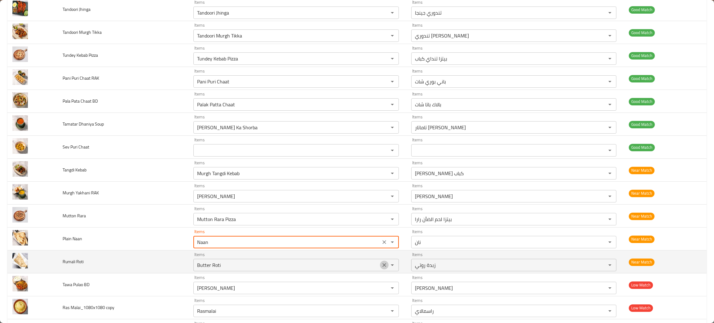
click at [381, 268] on icon "Clear" at bounding box center [384, 265] width 6 height 6
type Naan "Naan"
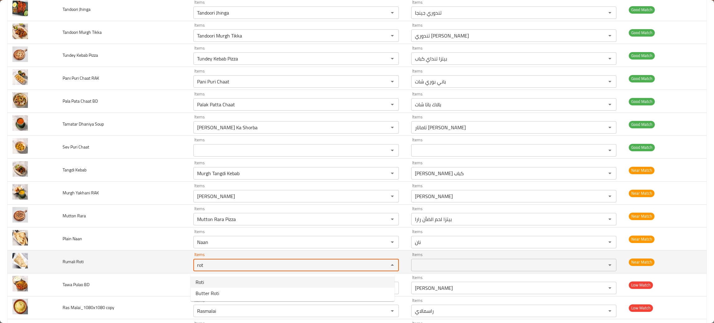
type Roti "rot"
click at [126, 265] on td "Rumali Roti" at bounding box center [123, 261] width 131 height 23
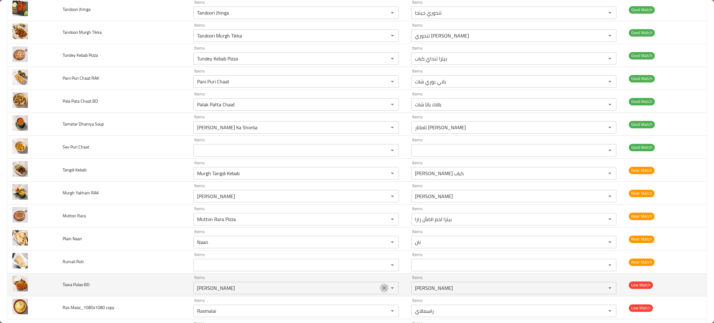
click at [381, 289] on icon "Clear" at bounding box center [384, 288] width 6 height 6
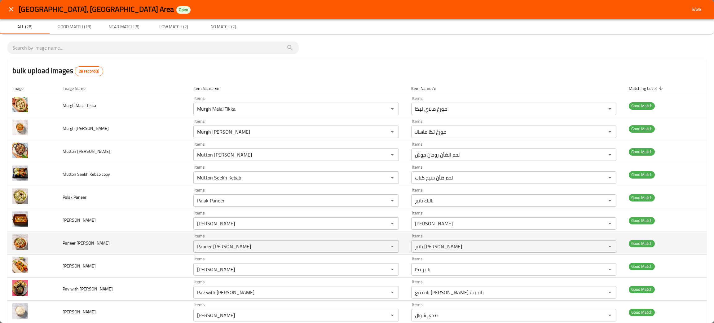
scroll to position [0, 0]
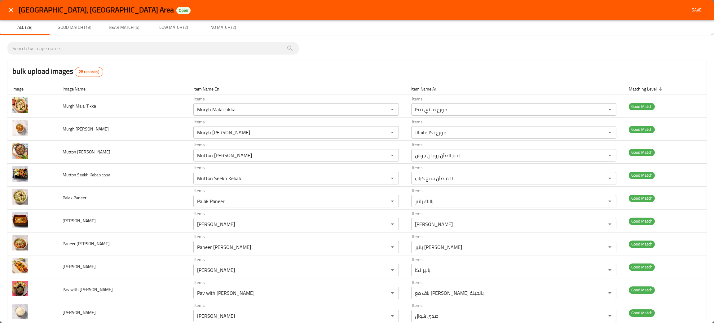
click at [689, 10] on span "Save" at bounding box center [696, 10] width 15 height 8
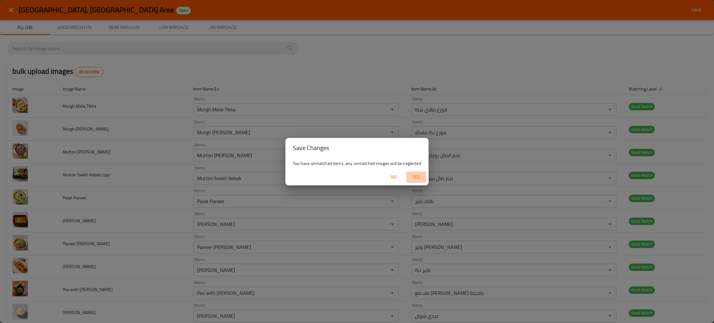
click at [414, 178] on span "Yes" at bounding box center [416, 177] width 15 height 8
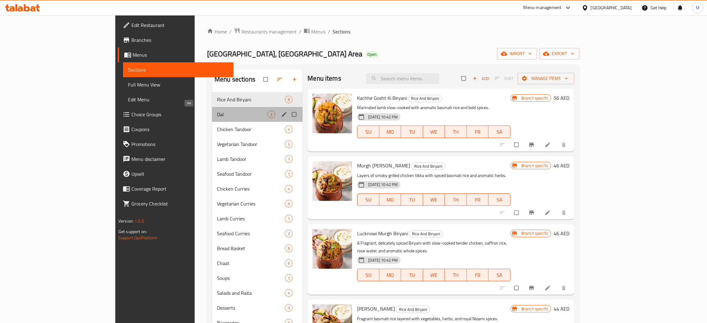
click at [217, 111] on span "Dal" at bounding box center [242, 114] width 51 height 7
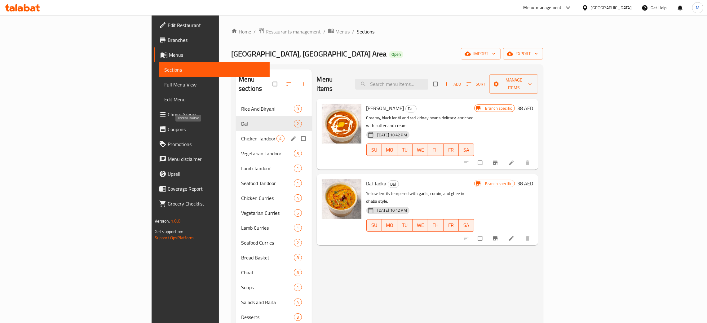
click at [241, 135] on span "Chicken Tandoor" at bounding box center [258, 138] width 35 height 7
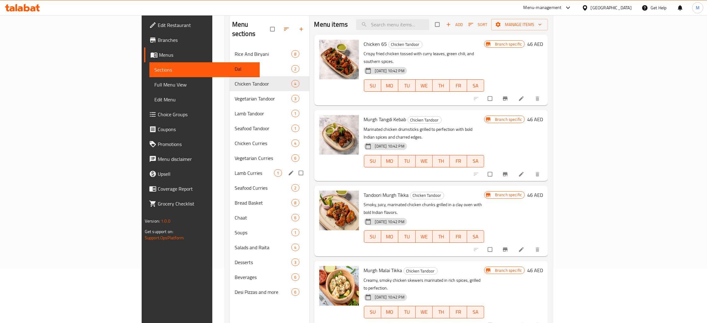
scroll to position [41, 0]
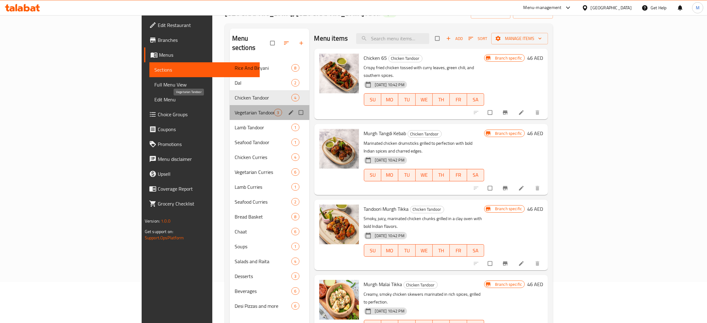
click at [235, 109] on span "Vegetarian Tandoor" at bounding box center [255, 112] width 40 height 7
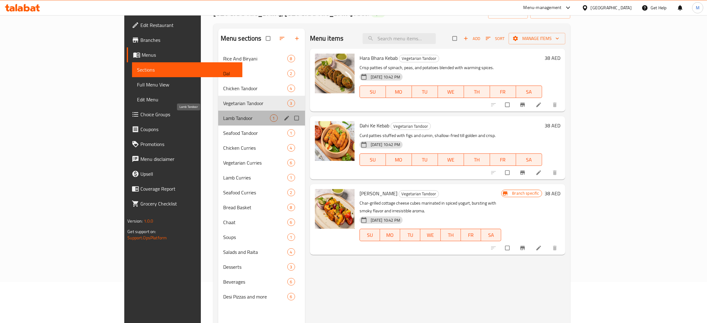
click at [223, 115] on span "Lamb Tandoor" at bounding box center [246, 117] width 47 height 7
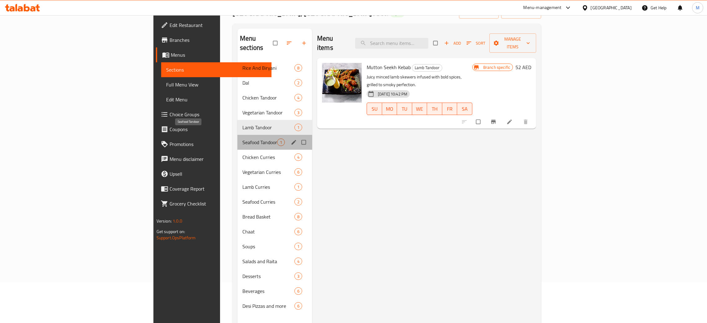
click at [242, 139] on span "Seafood Tandoor" at bounding box center [259, 142] width 35 height 7
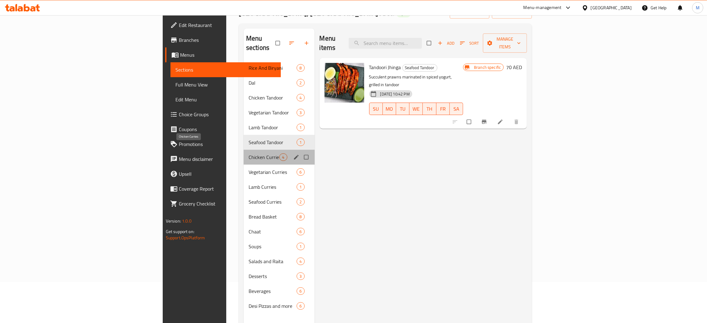
click at [249, 153] on span "Chicken Curries" at bounding box center [264, 156] width 31 height 7
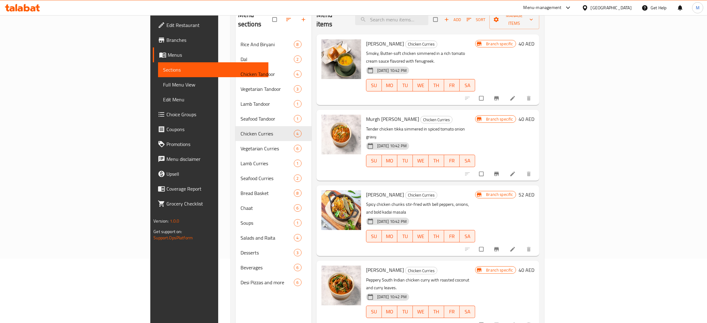
scroll to position [87, 0]
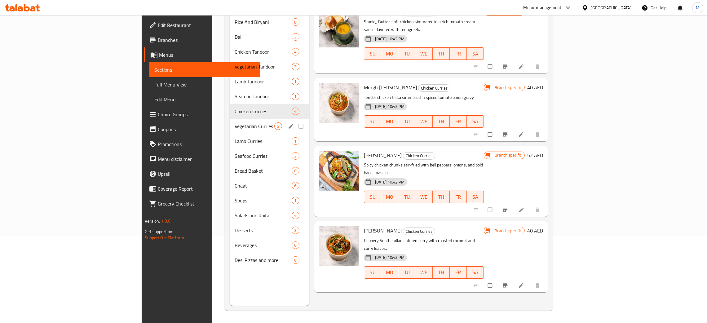
click at [230, 119] on div "Vegetarian Curries 6" at bounding box center [270, 126] width 80 height 15
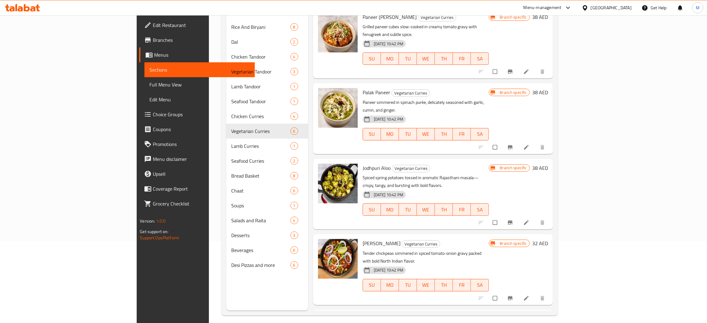
scroll to position [87, 0]
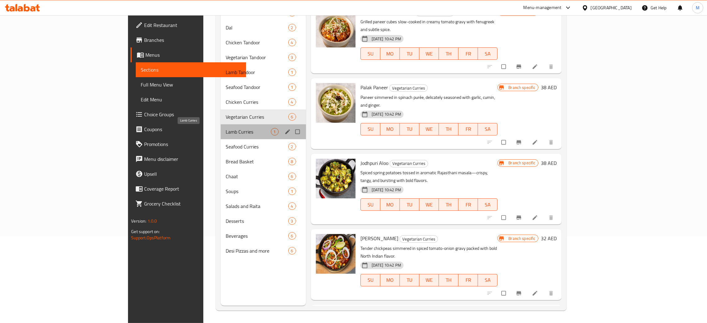
click at [226, 130] on span "Lamb Curries" at bounding box center [248, 131] width 45 height 7
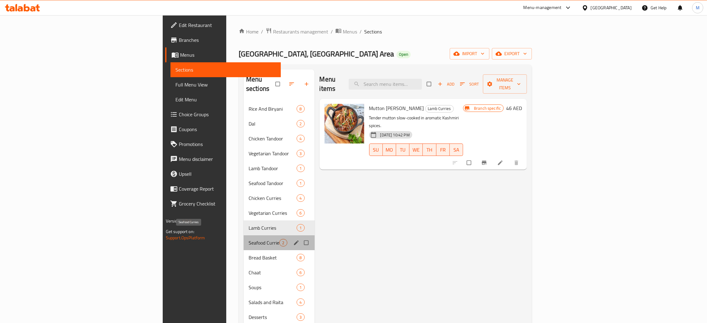
click at [249, 239] on span "Seafood Curries" at bounding box center [264, 242] width 31 height 7
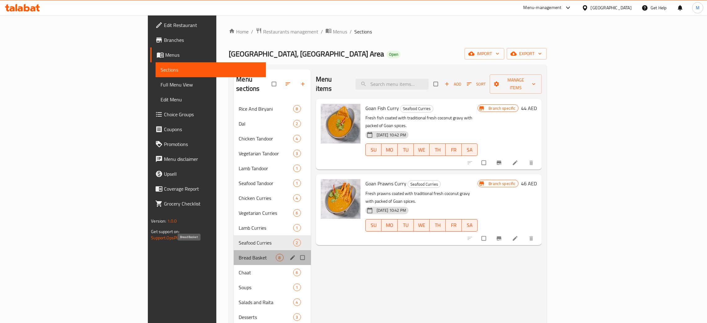
click at [239, 254] on span "Bread Basket" at bounding box center [257, 257] width 37 height 7
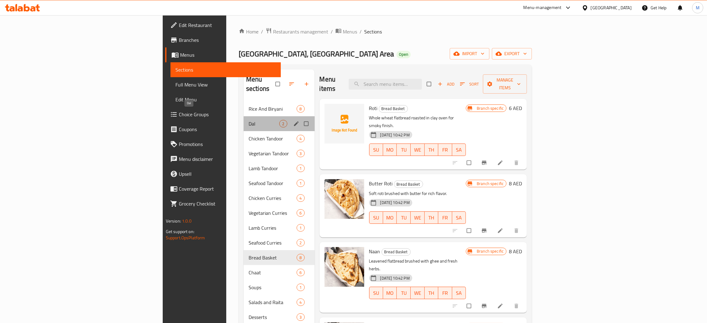
drag, startPoint x: 222, startPoint y: 115, endPoint x: 227, endPoint y: 110, distance: 7.0
click at [244, 116] on div "Dal 2" at bounding box center [279, 123] width 71 height 15
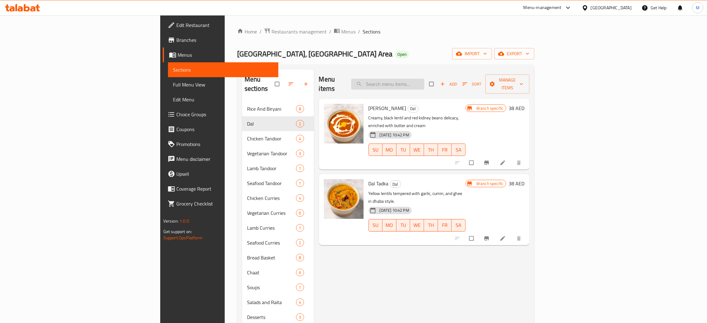
click at [424, 81] on input "search" at bounding box center [387, 84] width 73 height 11
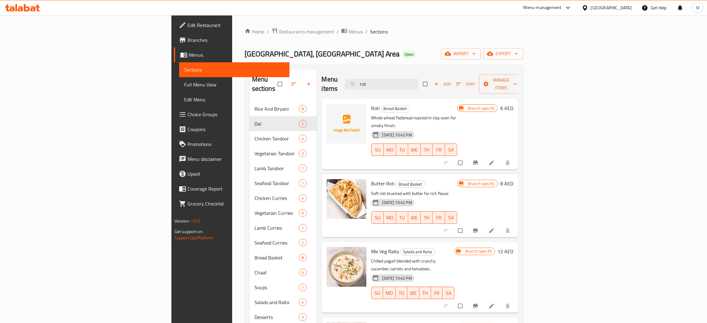
type input "rot"
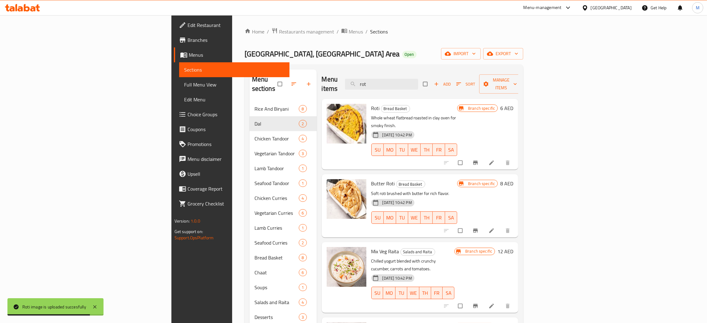
drag, startPoint x: 433, startPoint y: 78, endPoint x: 394, endPoint y: 70, distance: 40.2
click at [394, 70] on div "Menu items rot Add Sort Manage items" at bounding box center [420, 83] width 197 height 29
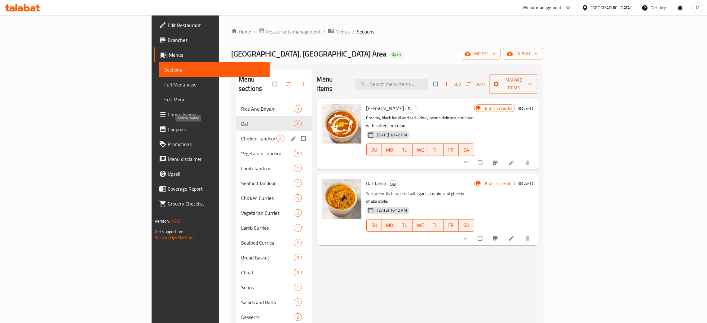
click at [241, 135] on span "Chicken Tandoor" at bounding box center [258, 138] width 35 height 7
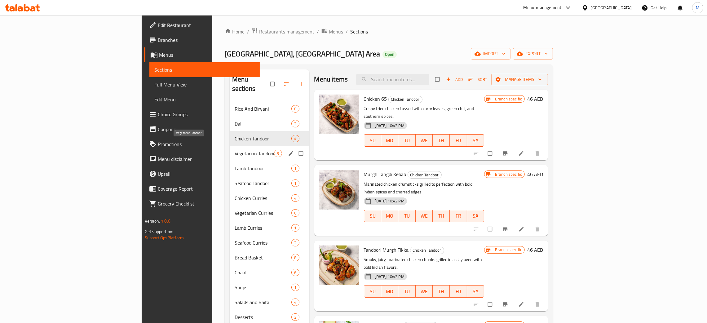
click at [235, 150] on span "Vegetarian Tandoor" at bounding box center [255, 153] width 40 height 7
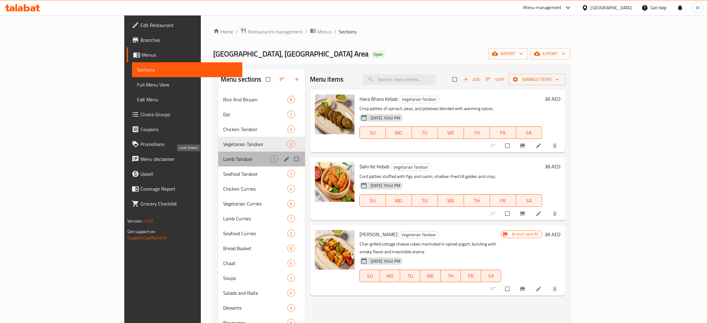
click at [223, 157] on span "Lamb Tandoor" at bounding box center [246, 158] width 47 height 7
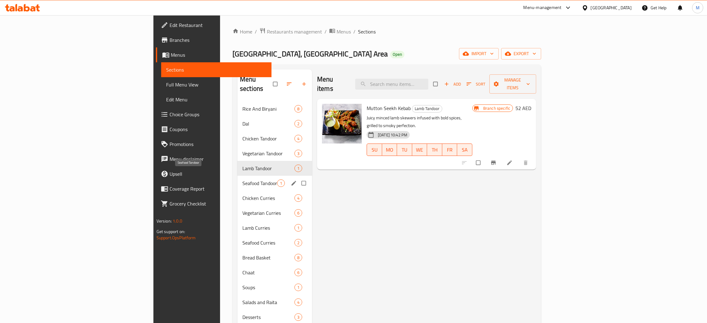
click at [242, 179] on span "Seafood Tandoor" at bounding box center [259, 182] width 35 height 7
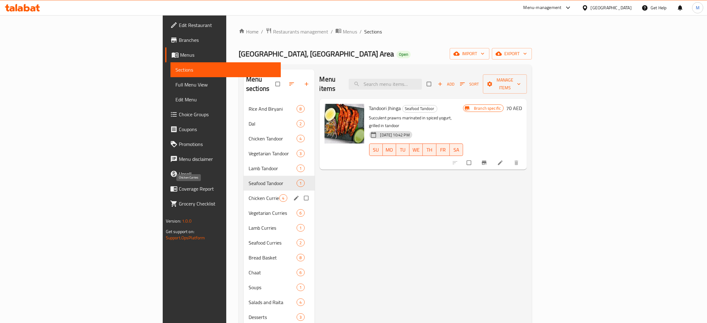
click at [249, 194] on span "Chicken Curries" at bounding box center [264, 197] width 31 height 7
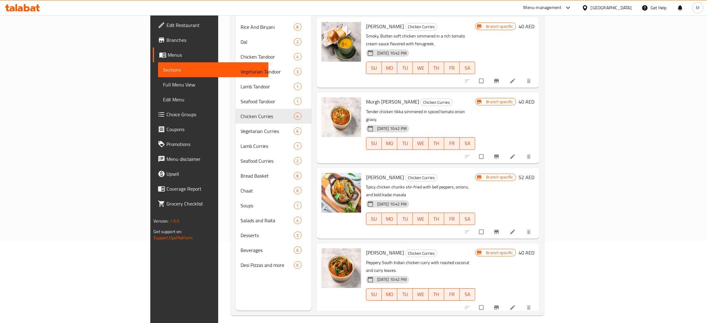
scroll to position [87, 0]
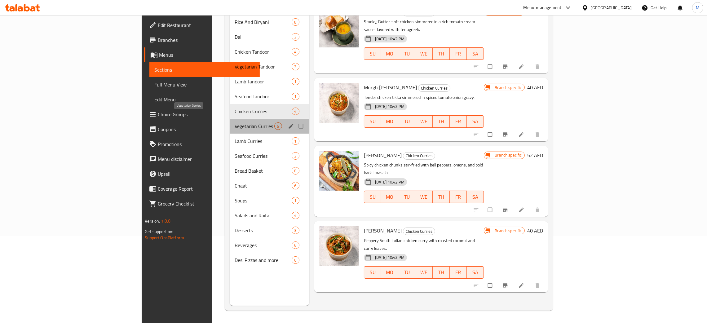
click at [235, 122] on span "Vegetarian Curries" at bounding box center [255, 125] width 40 height 7
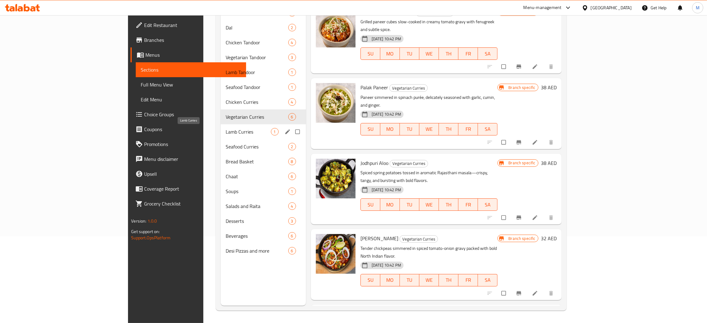
click at [226, 132] on span "Lamb Curries" at bounding box center [248, 131] width 45 height 7
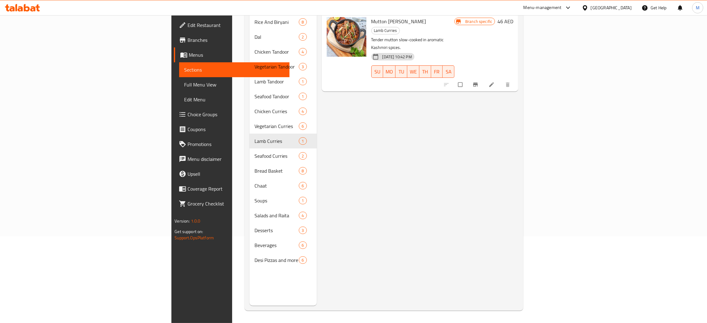
scroll to position [41, 0]
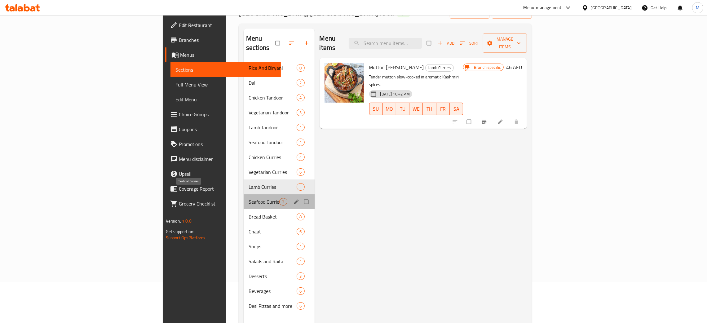
click at [249, 198] on span "Seafood Curries" at bounding box center [264, 201] width 31 height 7
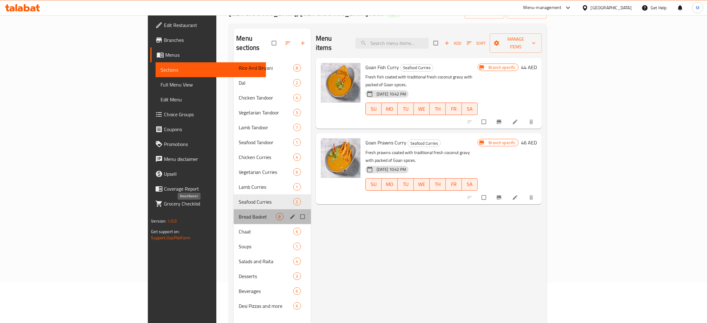
click at [239, 213] on span "Bread Basket" at bounding box center [257, 216] width 37 height 7
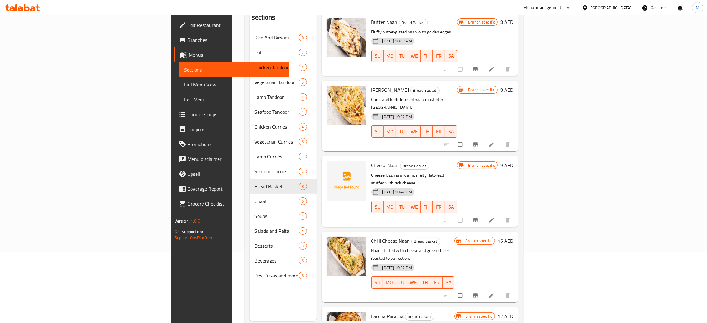
scroll to position [87, 0]
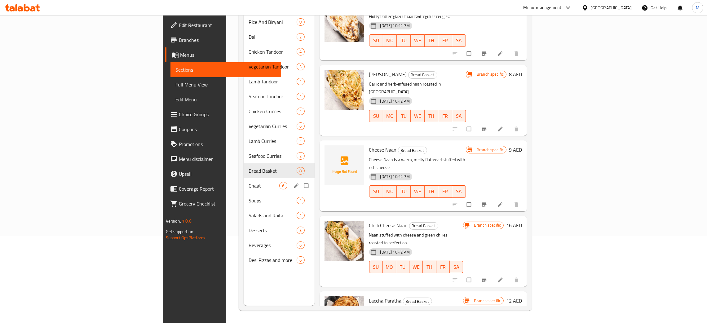
click at [244, 178] on div "Chaat 6" at bounding box center [279, 185] width 71 height 15
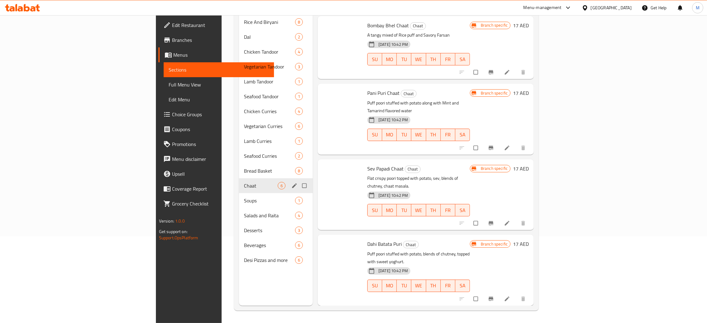
scroll to position [98, 0]
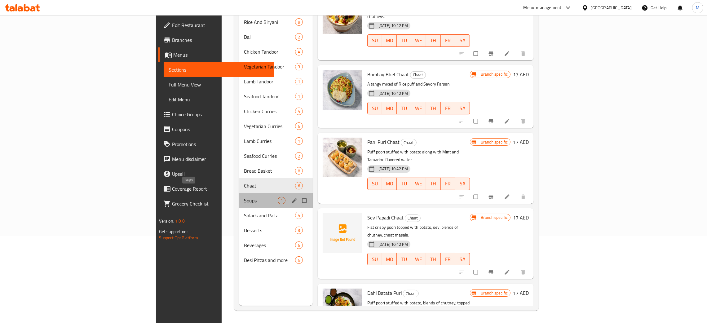
click at [244, 197] on span "Soups" at bounding box center [261, 200] width 34 height 7
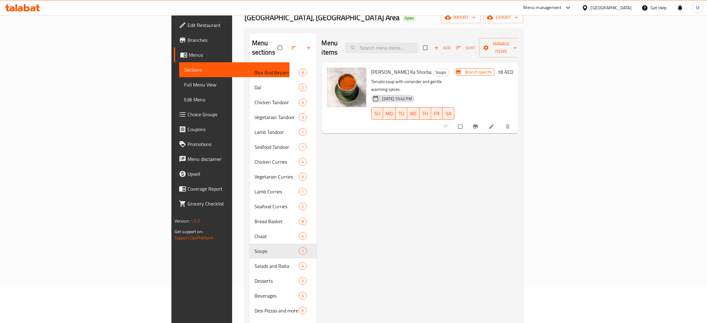
scroll to position [87, 0]
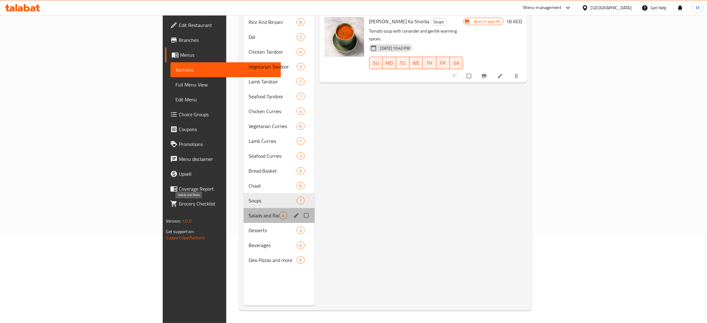
click at [249, 212] on span "Salads and Raita" at bounding box center [264, 215] width 31 height 7
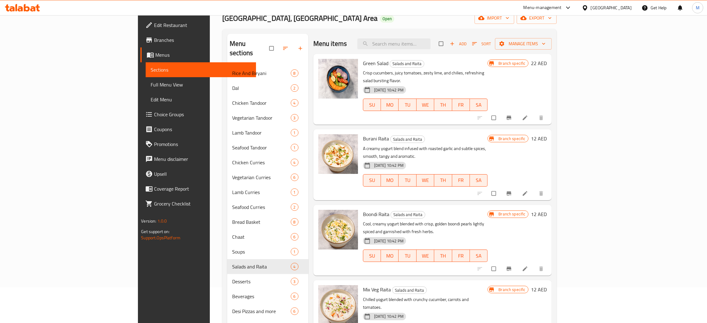
scroll to position [87, 0]
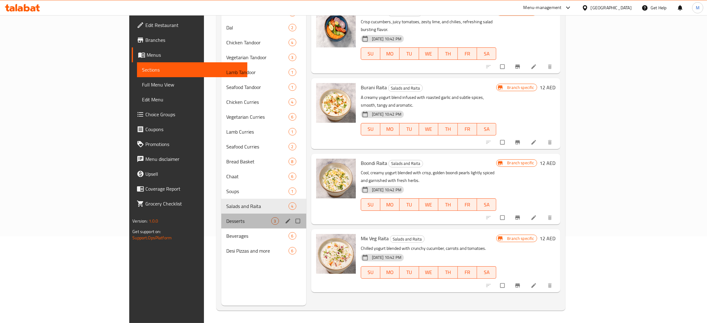
click at [221, 225] on div "Desserts 3" at bounding box center [263, 221] width 85 height 15
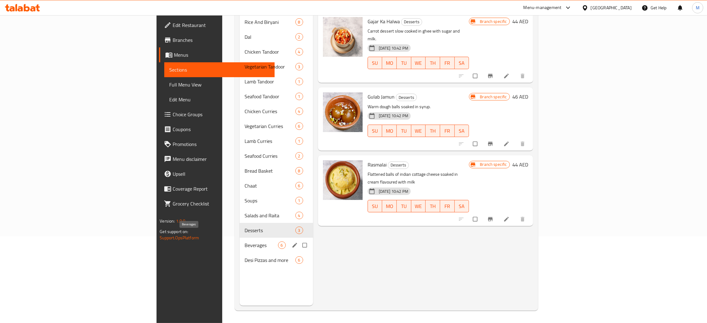
click at [245, 241] on span "Beverages" at bounding box center [261, 244] width 33 height 7
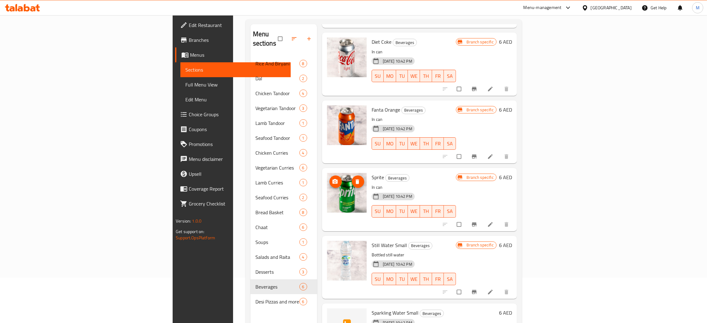
scroll to position [87, 0]
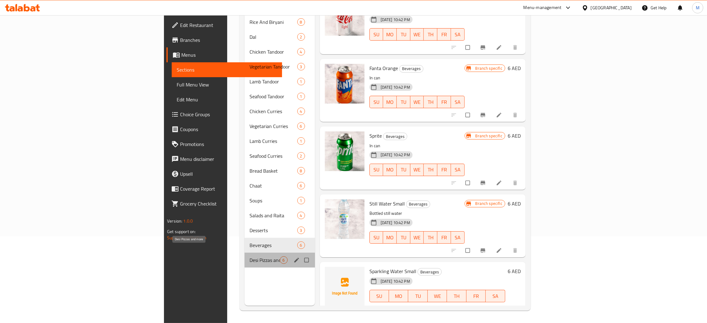
click at [249, 256] on span "Desi Pizzas and more" at bounding box center [264, 259] width 30 height 7
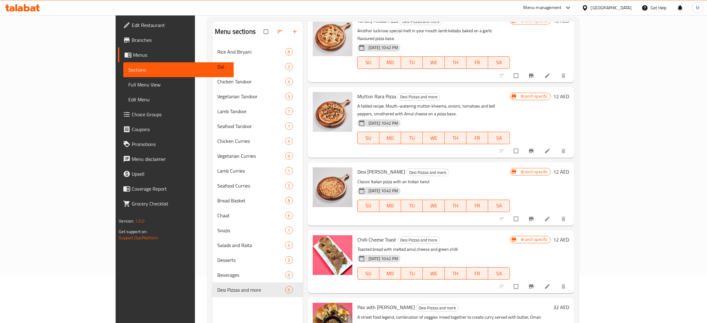
scroll to position [87, 0]
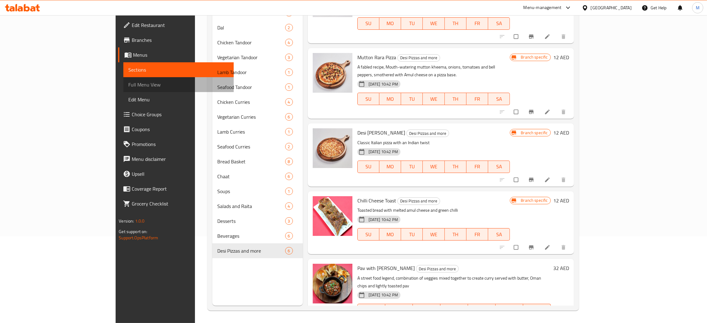
click at [128, 86] on span "Full Menu View" at bounding box center [178, 84] width 100 height 7
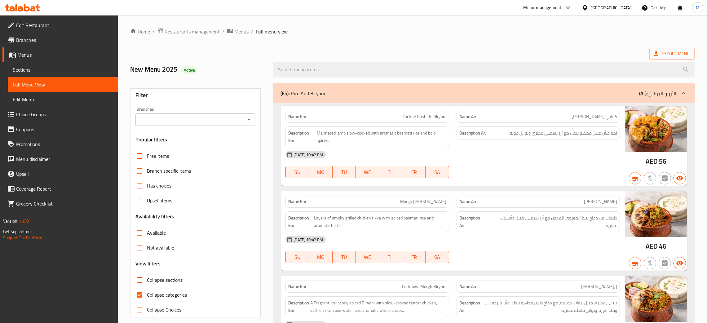
click at [187, 34] on span "Restaurants management" at bounding box center [192, 31] width 55 height 7
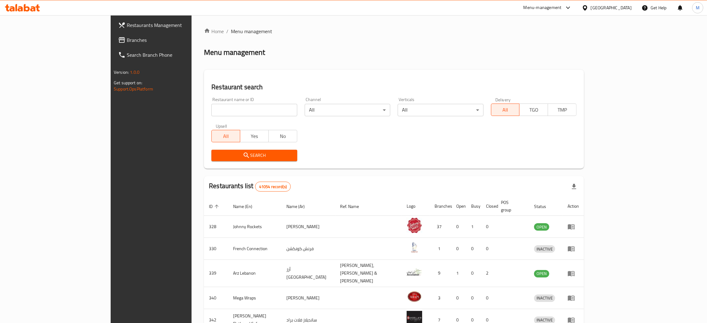
click at [211, 109] on input "search" at bounding box center [254, 110] width 86 height 12
paste input "645039"
type input "645039"
click button "Search" at bounding box center [254, 155] width 86 height 11
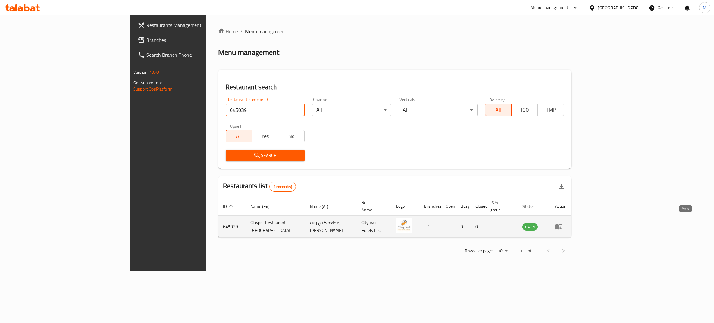
click at [562, 224] on icon "enhanced table" at bounding box center [558, 226] width 7 height 5
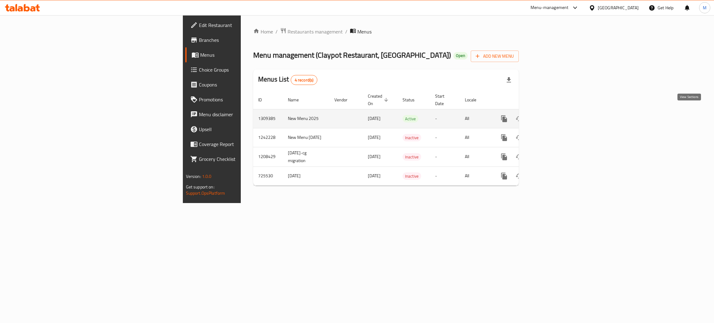
click at [553, 115] on icon "enhanced table" at bounding box center [548, 118] width 7 height 7
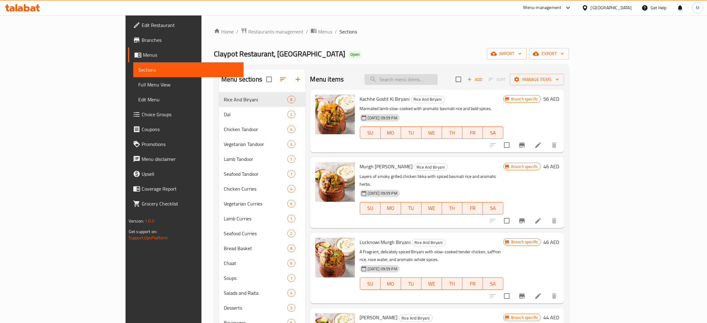
click at [431, 80] on input "search" at bounding box center [400, 79] width 73 height 11
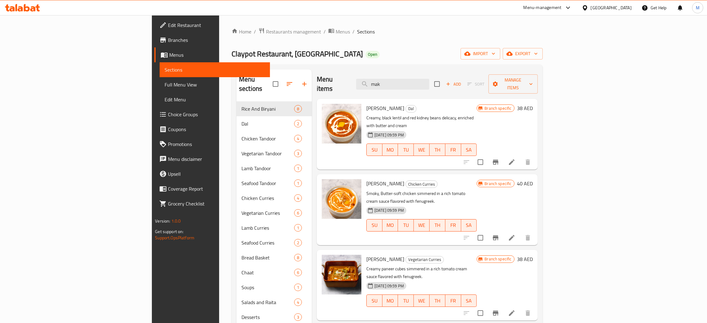
type input "mak"
click at [266, 33] on span "Restaurants management" at bounding box center [293, 31] width 55 height 7
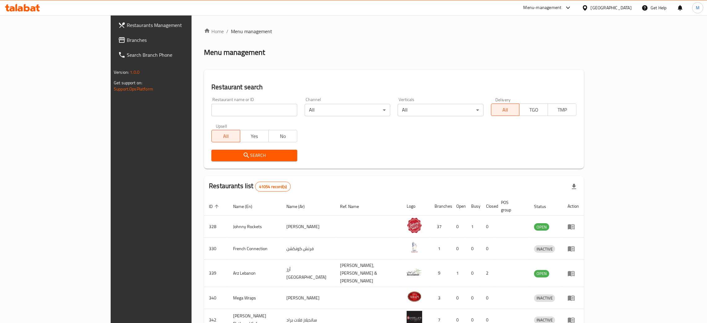
click at [211, 111] on input "search" at bounding box center [254, 110] width 86 height 12
paste input "645040"
type input "645040"
click button "Search" at bounding box center [254, 155] width 86 height 11
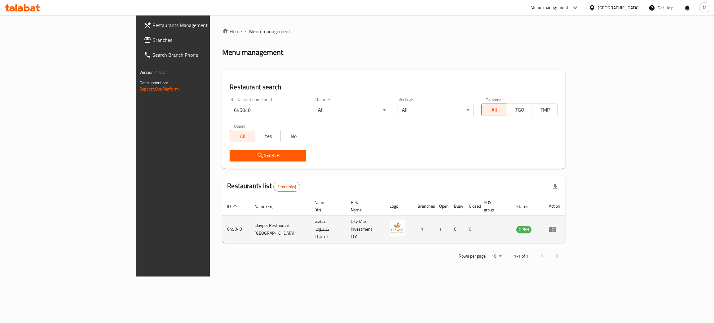
click at [565, 216] on td "enhanced table" at bounding box center [554, 229] width 21 height 27
click at [556, 227] on icon "enhanced table" at bounding box center [552, 229] width 7 height 5
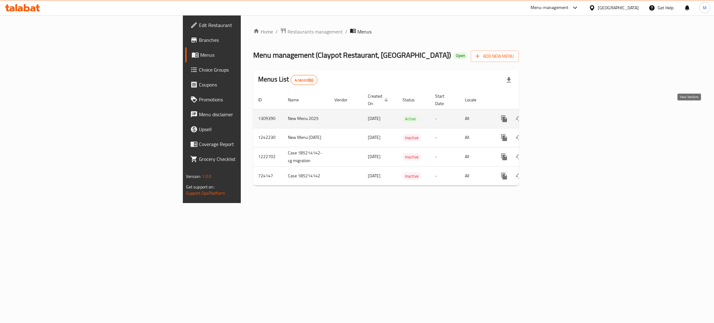
click at [552, 116] on icon "enhanced table" at bounding box center [549, 119] width 6 height 6
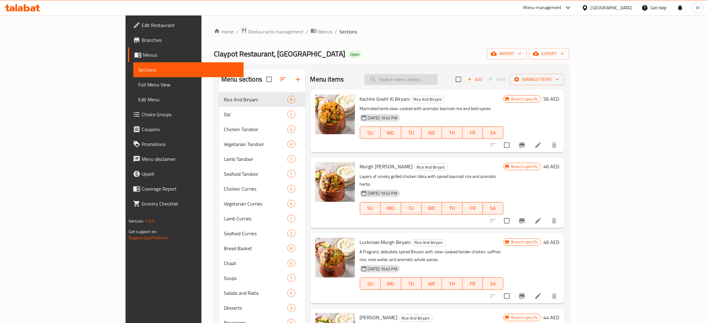
click at [438, 77] on input "search" at bounding box center [400, 79] width 73 height 11
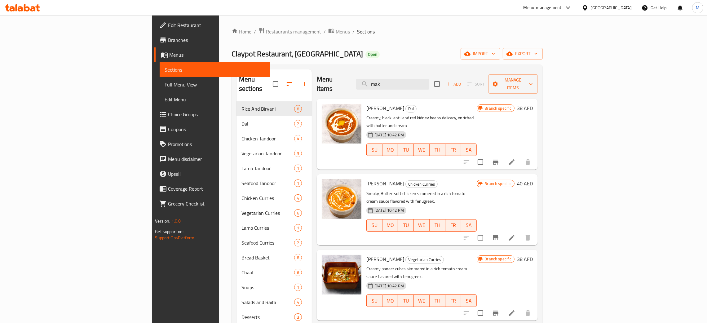
type input "mak"
click at [266, 31] on span "Restaurants management" at bounding box center [293, 31] width 55 height 7
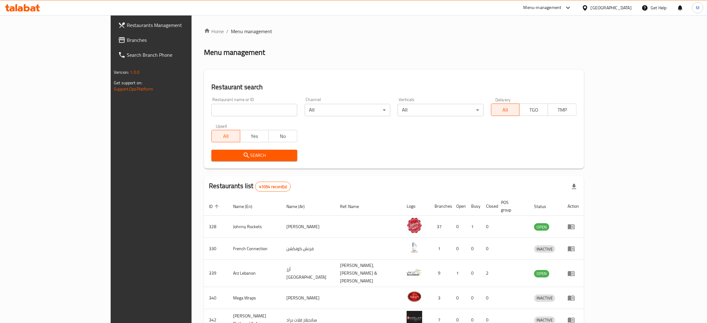
click at [211, 111] on input "search" at bounding box center [254, 110] width 86 height 12
paste input "13108"
type input "13108"
click button "Search" at bounding box center [254, 155] width 86 height 11
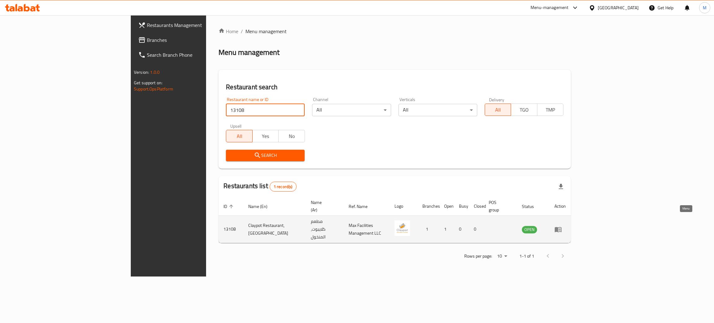
click at [562, 227] on icon "enhanced table" at bounding box center [558, 229] width 7 height 5
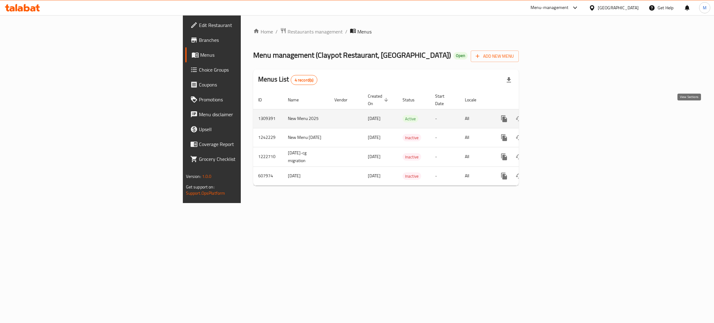
click at [552, 116] on icon "enhanced table" at bounding box center [549, 119] width 6 height 6
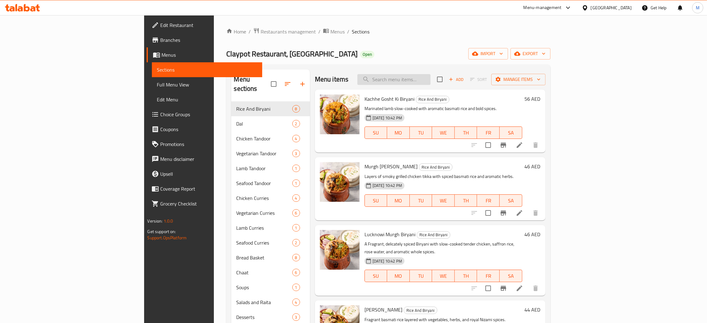
click at [430, 75] on input "search" at bounding box center [393, 79] width 73 height 11
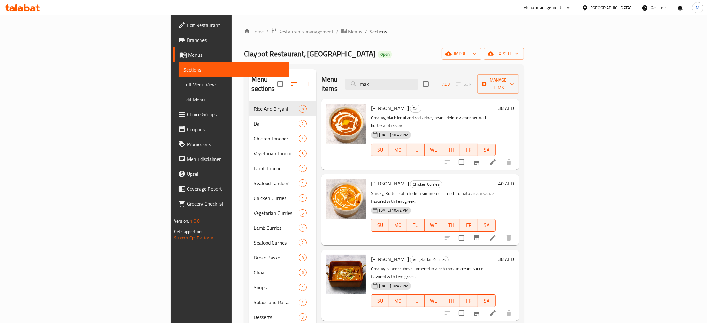
type input "mak"
